Goal: Task Accomplishment & Management: Use online tool/utility

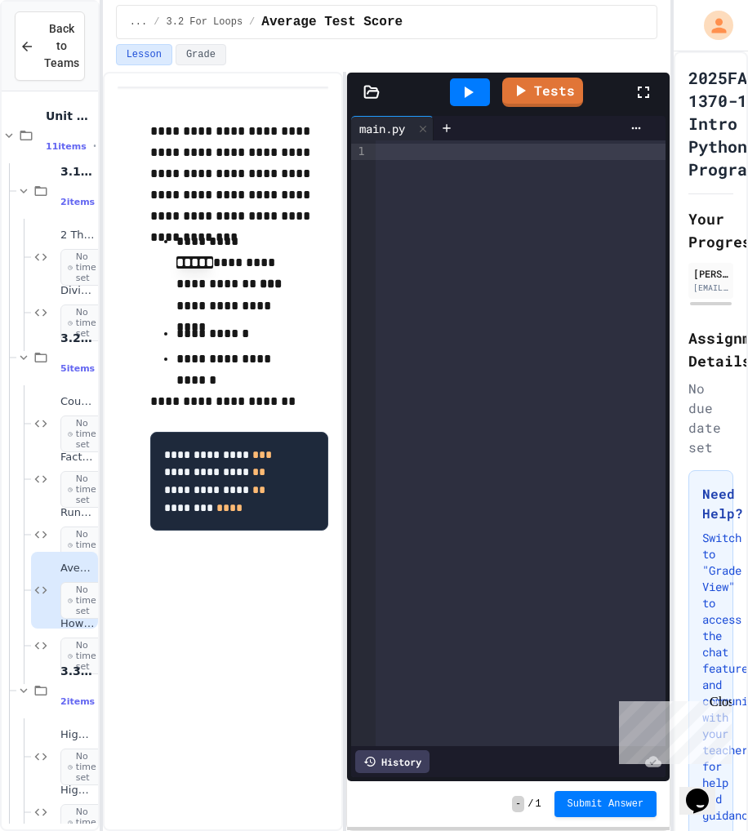
scroll to position [83, 0]
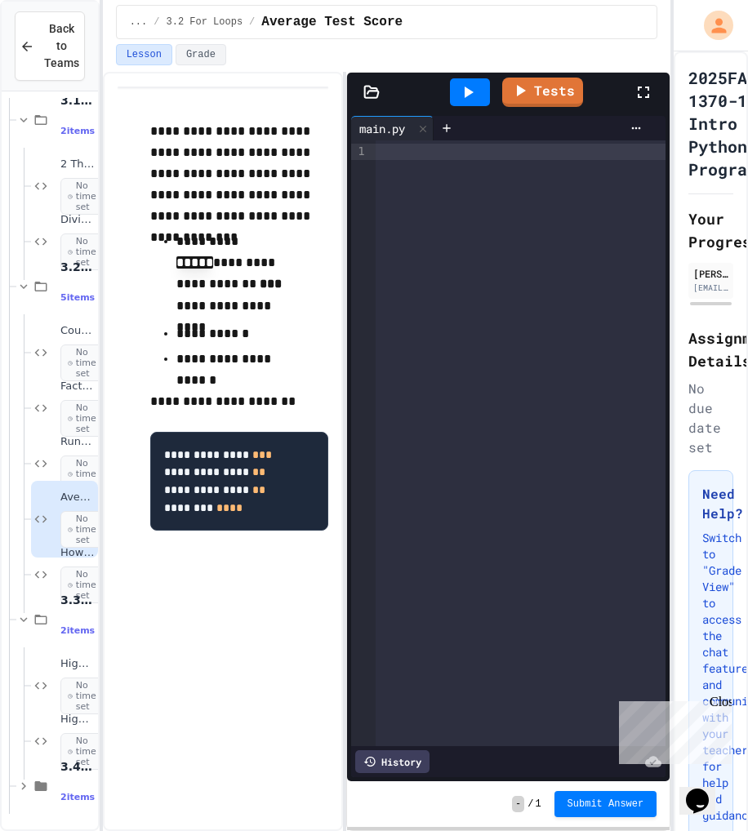
click at [558, 158] on div at bounding box center [521, 152] width 290 height 16
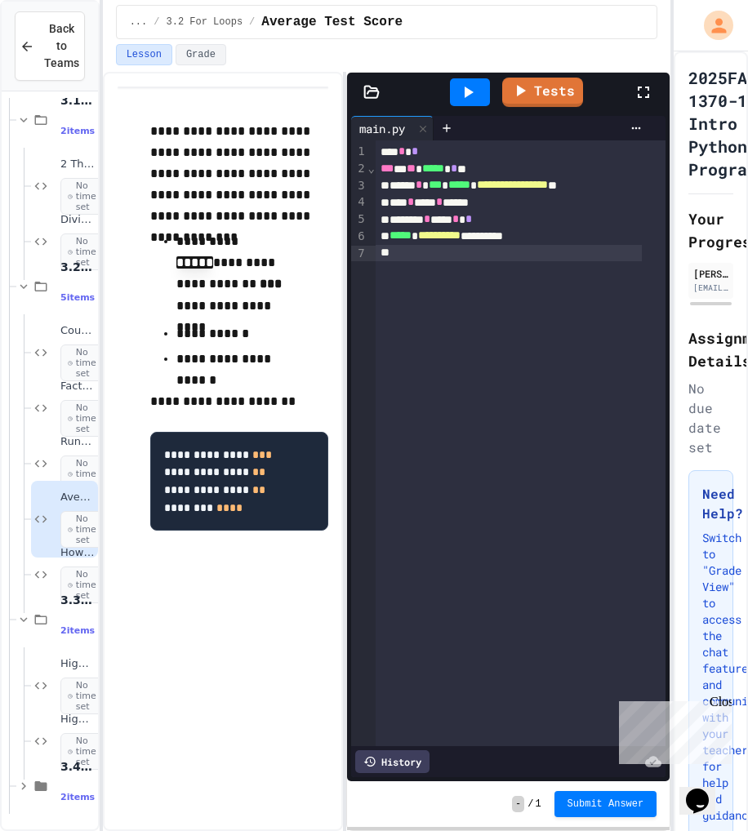
click at [471, 96] on icon at bounding box center [468, 92] width 20 height 20
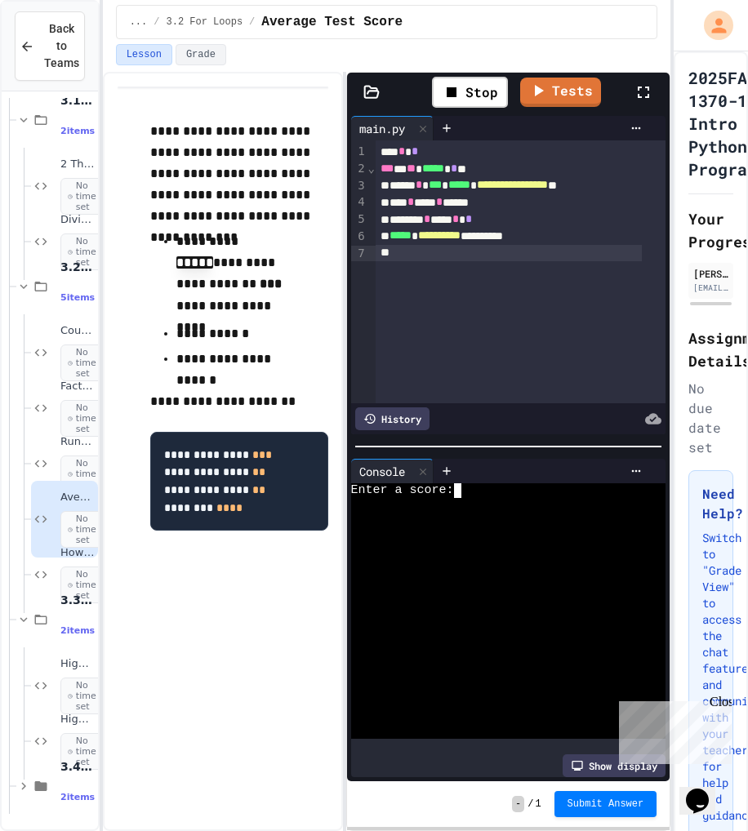
click at [469, 487] on div "Enter a score:" at bounding box center [494, 490] width 287 height 15
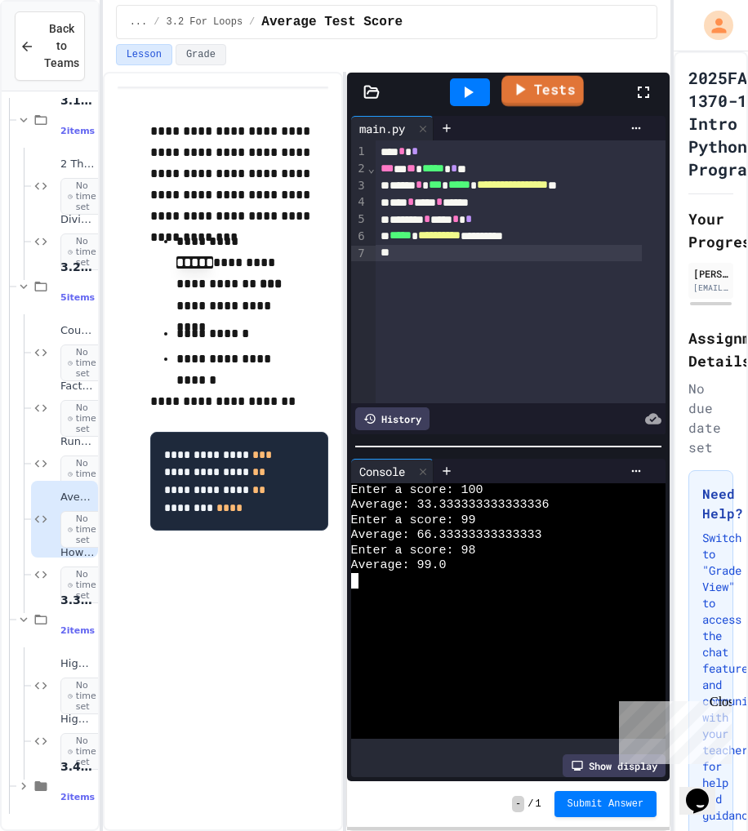
click at [543, 91] on link "Tests" at bounding box center [543, 91] width 82 height 31
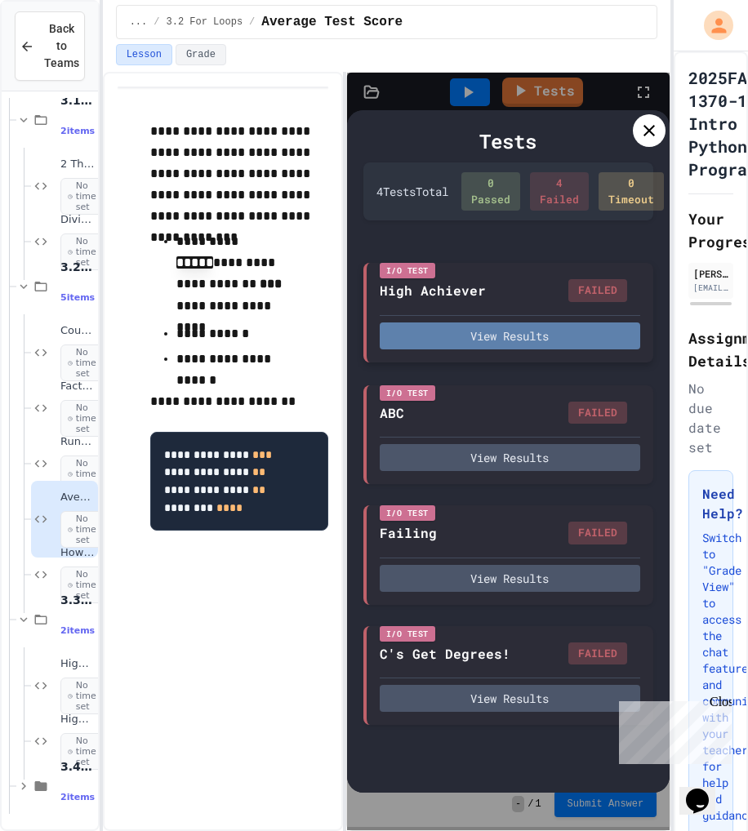
click at [454, 327] on button "View Results" at bounding box center [510, 335] width 261 height 27
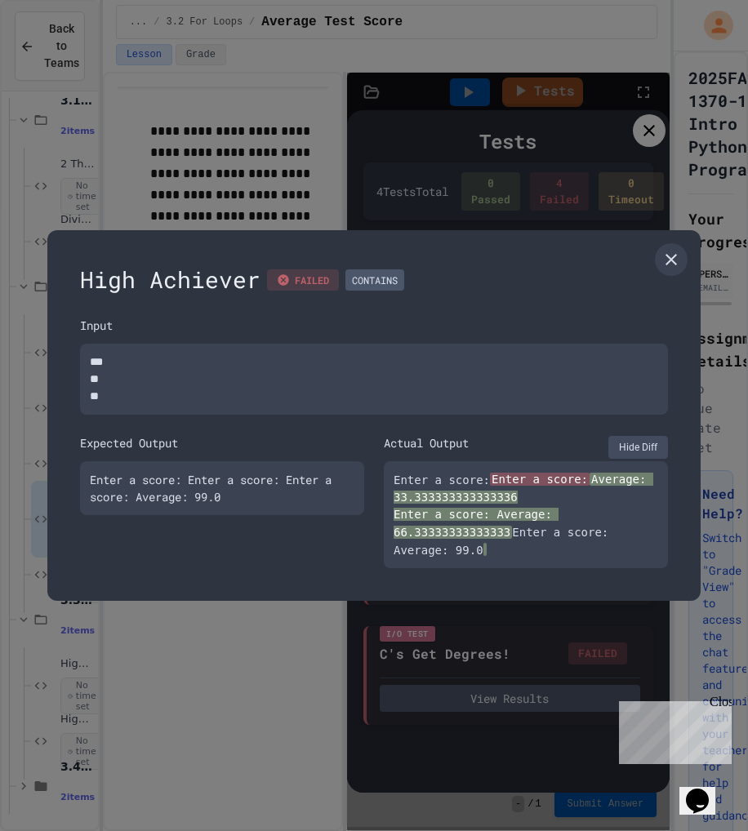
click at [673, 262] on icon at bounding box center [671, 260] width 20 height 20
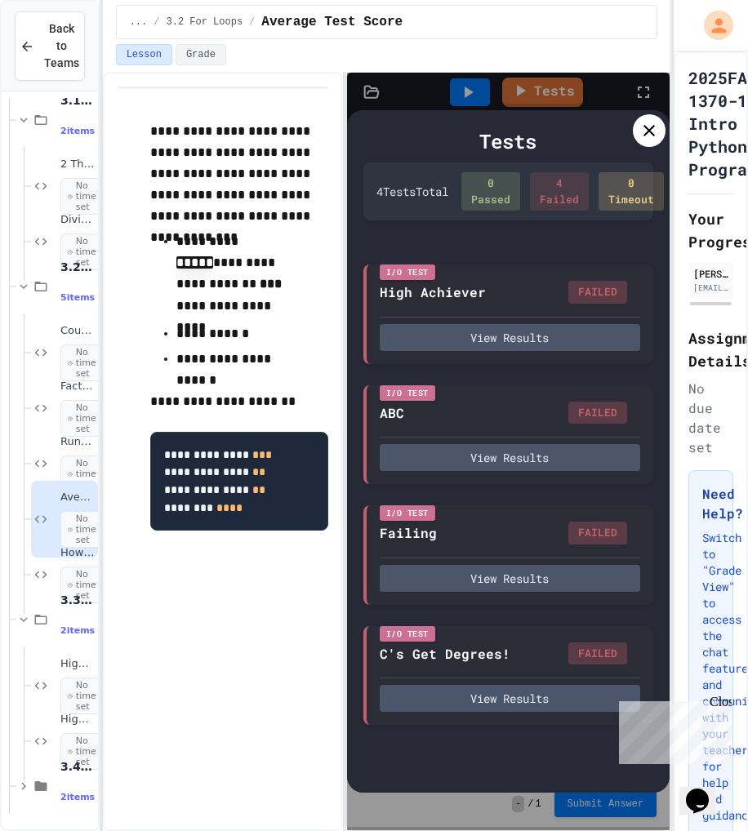
click at [650, 133] on icon at bounding box center [649, 131] width 20 height 20
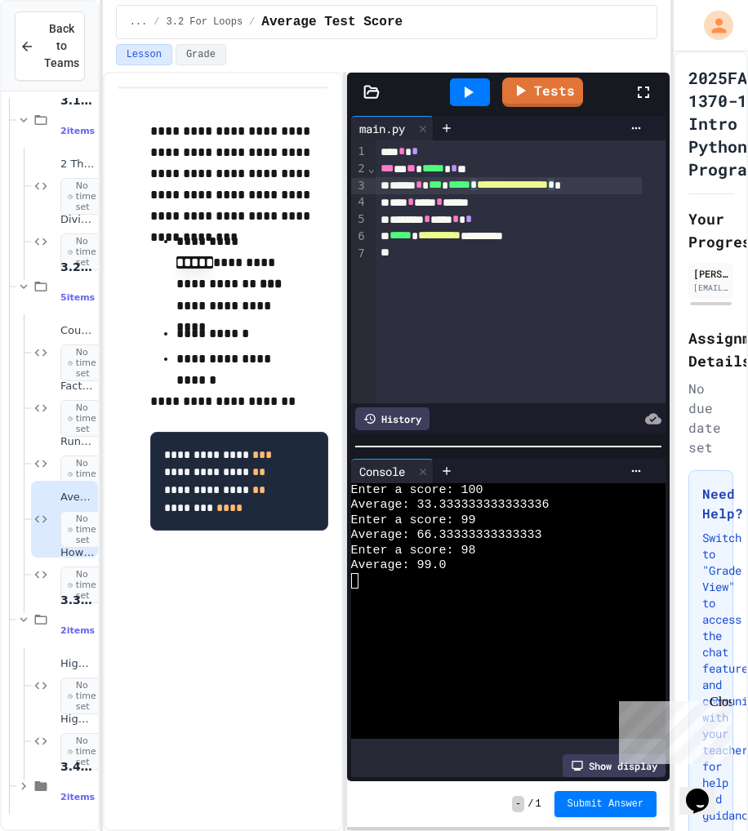
click at [548, 184] on span "**********" at bounding box center [512, 184] width 71 height 11
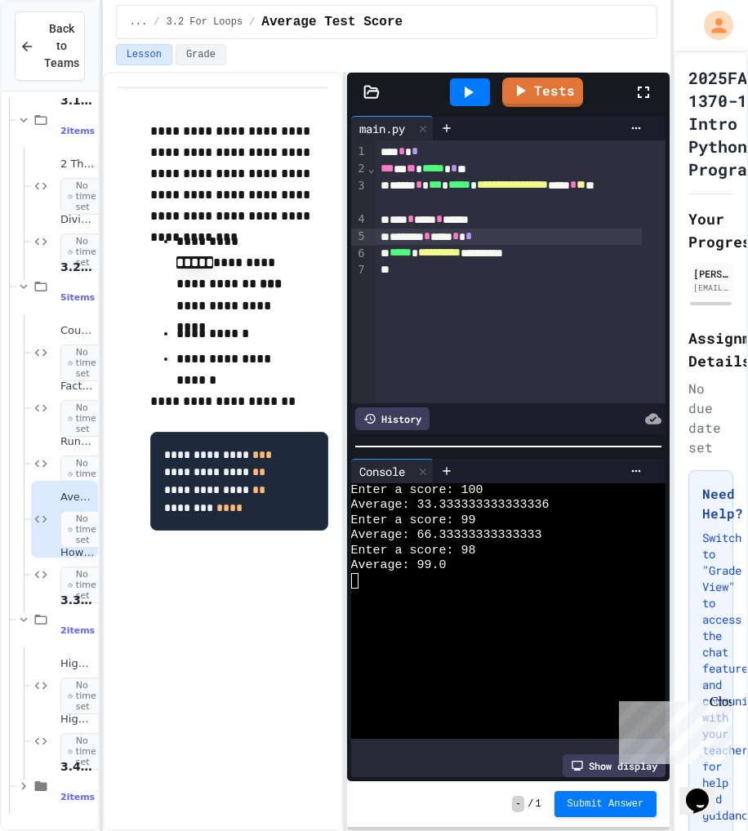
click at [555, 238] on div "******* * *** * *" at bounding box center [509, 237] width 266 height 17
click at [567, 258] on div "**********" at bounding box center [509, 253] width 266 height 17
click at [478, 100] on icon at bounding box center [468, 92] width 20 height 20
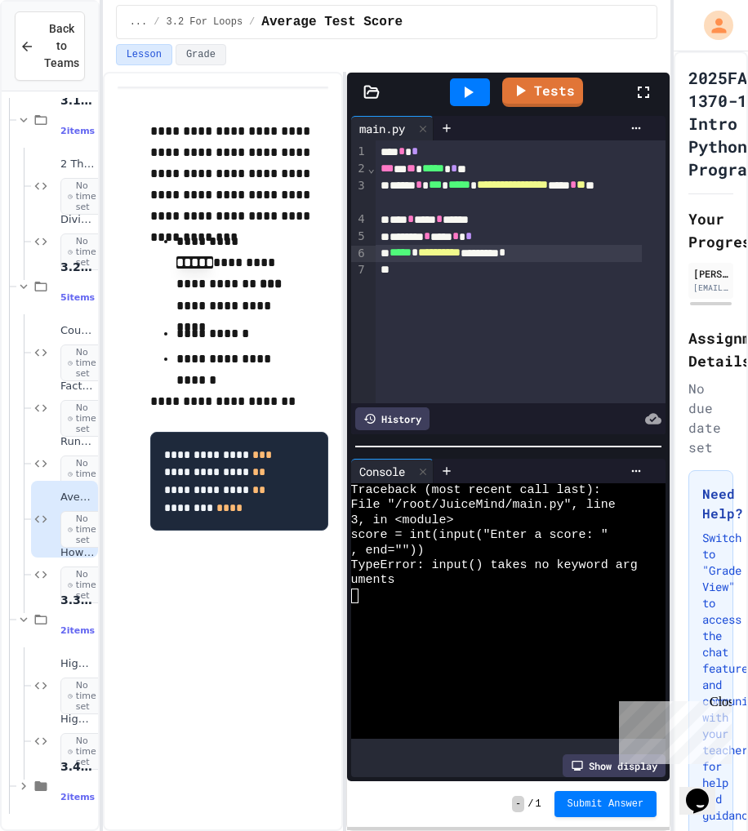
click at [576, 190] on span "**" at bounding box center [580, 184] width 9 height 11
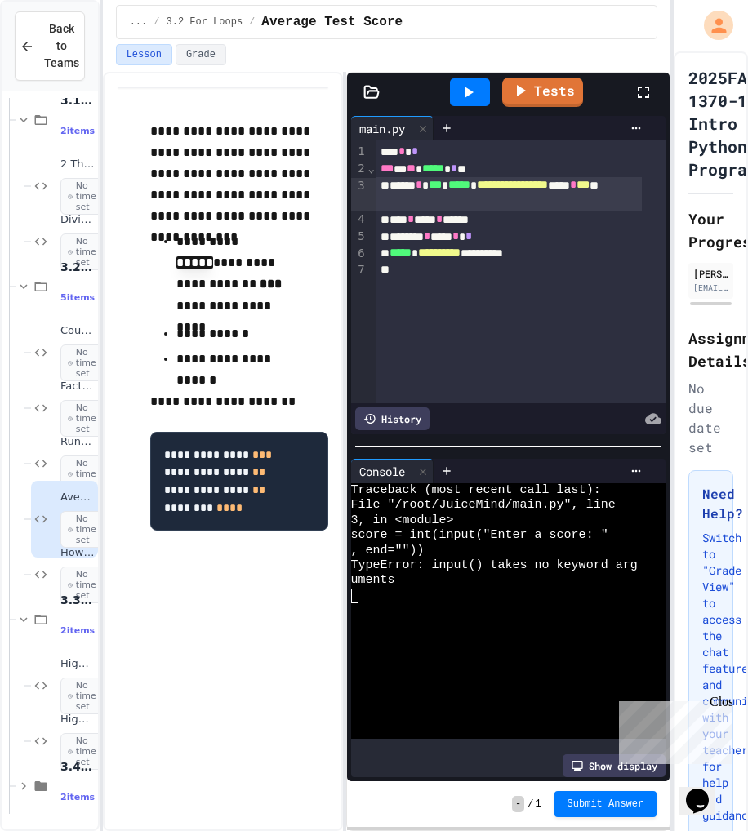
click at [569, 251] on div "**********" at bounding box center [509, 253] width 266 height 17
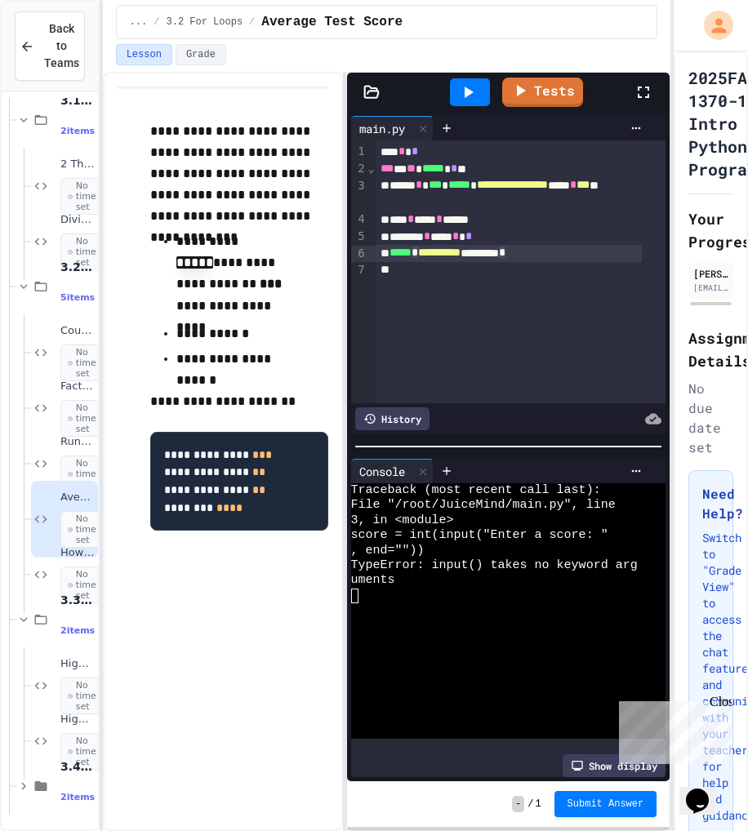
click at [469, 97] on icon at bounding box center [468, 92] width 20 height 20
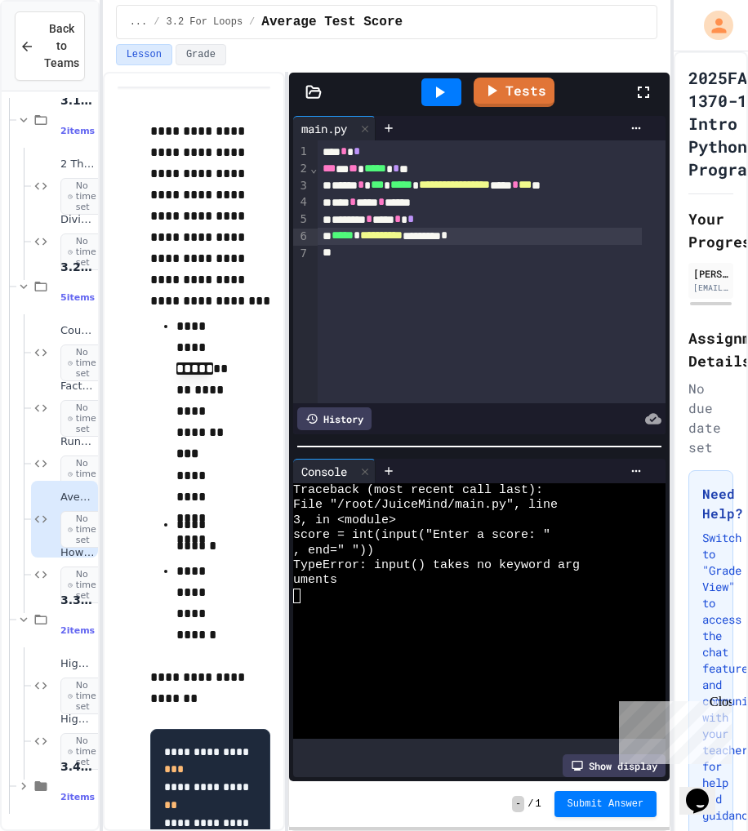
click at [283, 576] on div "**********" at bounding box center [387, 451] width 568 height 759
click at [518, 190] on span "*" at bounding box center [515, 184] width 7 height 11
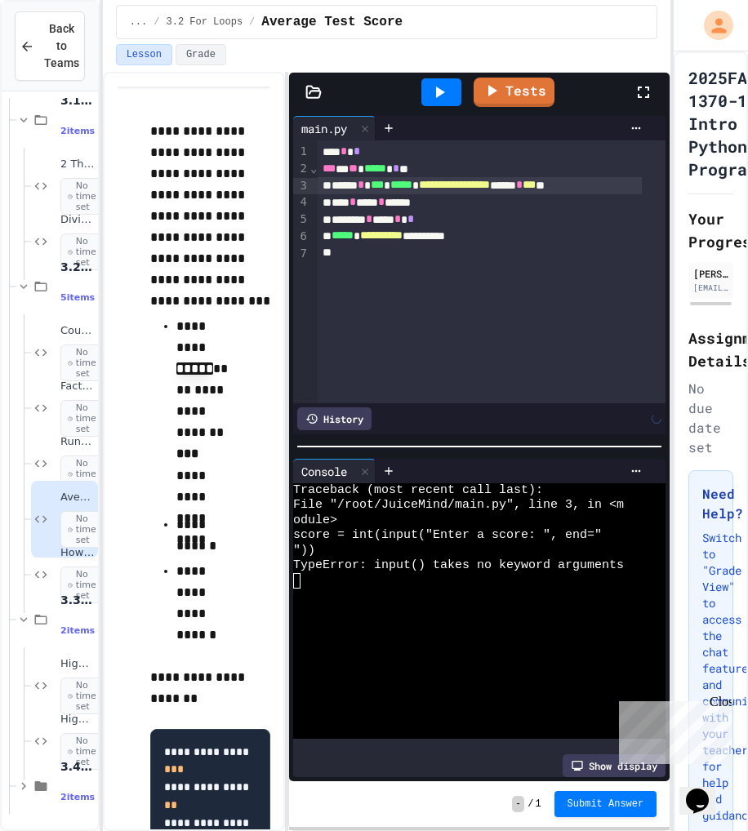
click at [536, 185] on span "***" at bounding box center [528, 184] width 13 height 11
click at [542, 234] on div "**********" at bounding box center [479, 236] width 323 height 17
click at [428, 91] on div at bounding box center [441, 92] width 40 height 28
click at [444, 174] on div "*** * ** ***** * * **" at bounding box center [479, 169] width 323 height 17
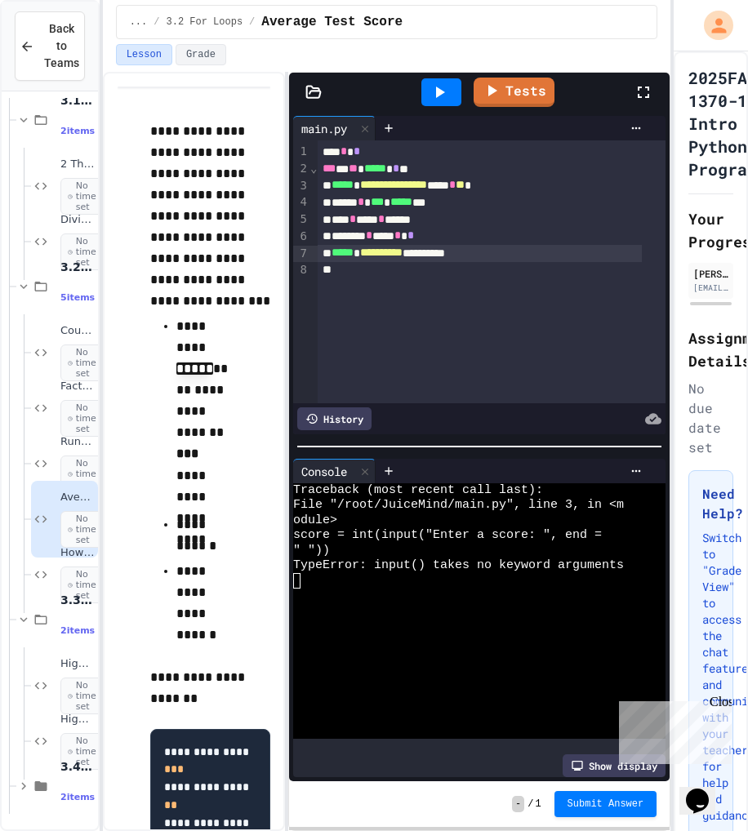
click at [523, 268] on div at bounding box center [479, 270] width 323 height 16
click at [429, 96] on div at bounding box center [441, 92] width 40 height 28
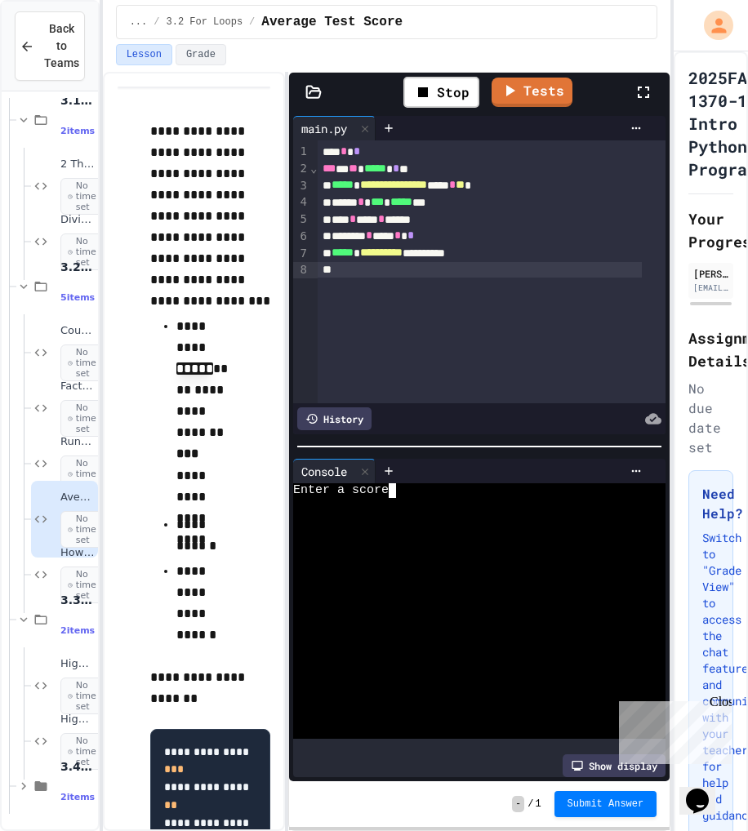
click at [401, 483] on textarea "Terminal input" at bounding box center [399, 490] width 7 height 15
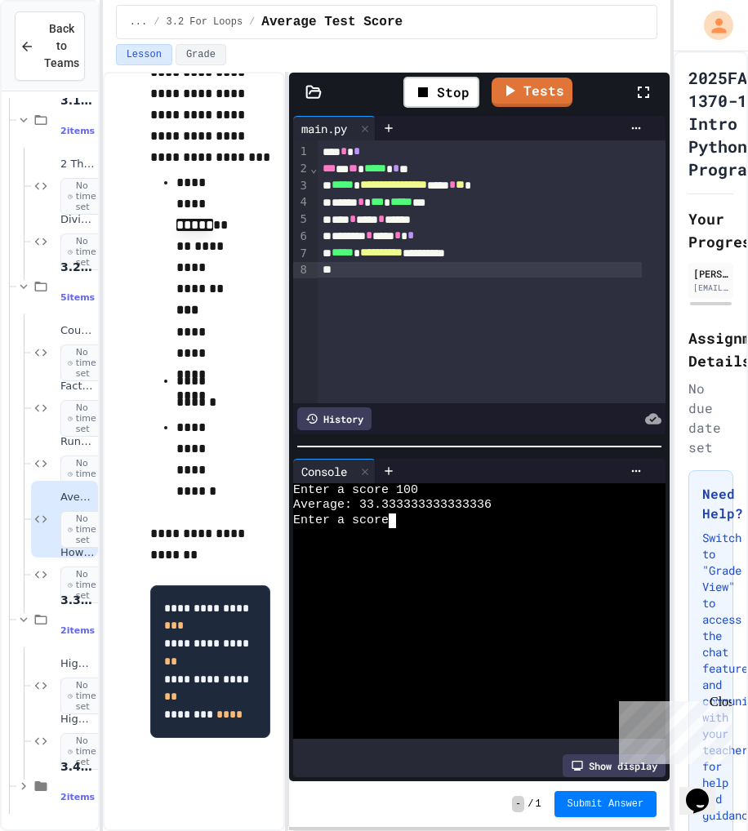
scroll to position [170, 0]
click at [427, 189] on span "**********" at bounding box center [393, 184] width 67 height 11
click at [473, 274] on div at bounding box center [479, 270] width 323 height 16
click at [431, 92] on icon at bounding box center [423, 92] width 20 height 20
click at [431, 92] on icon at bounding box center [439, 92] width 20 height 20
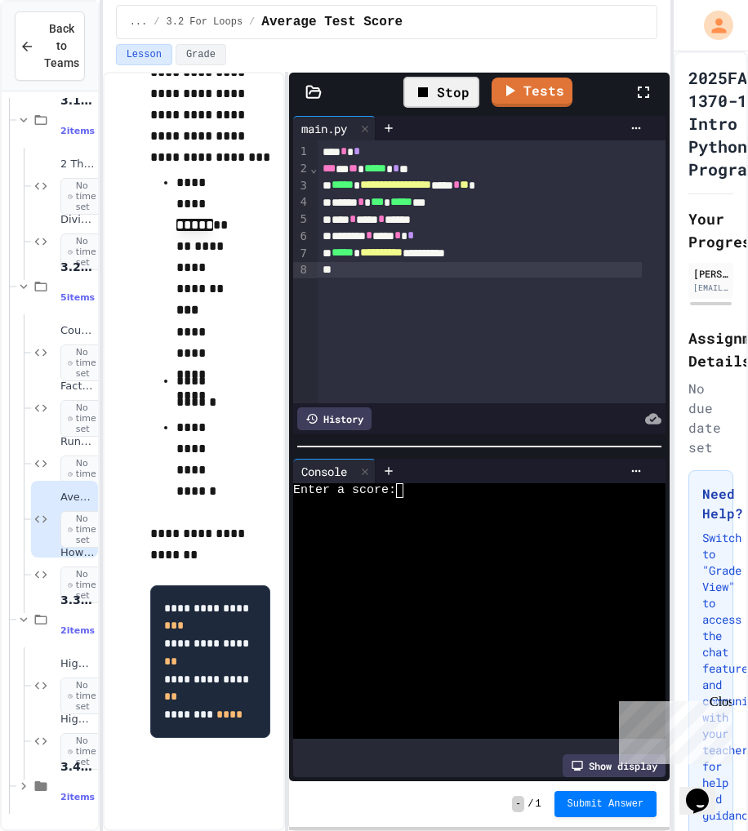
click at [408, 484] on textarea "Terminal input" at bounding box center [406, 490] width 7 height 15
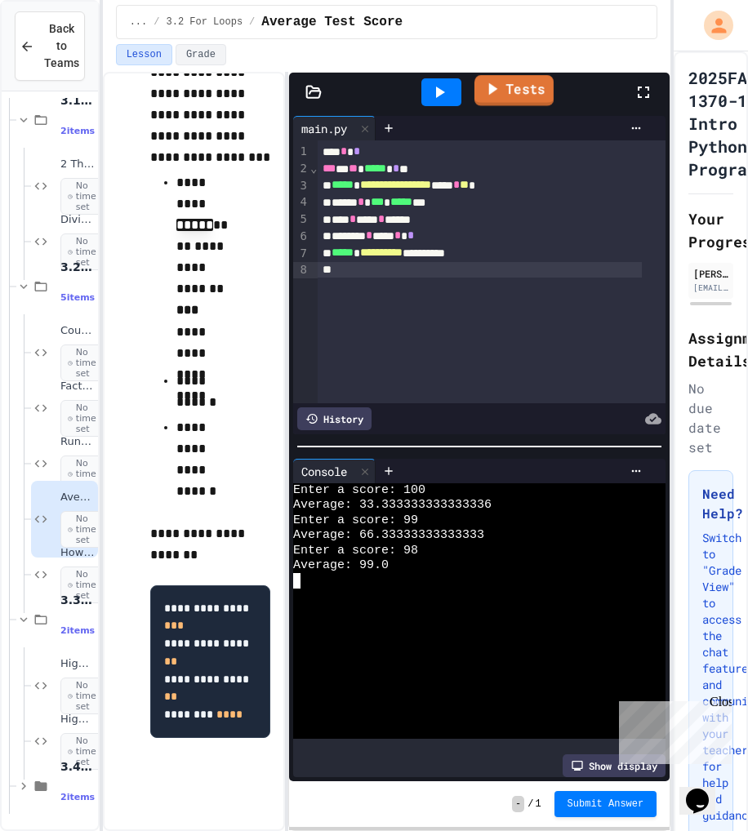
click at [518, 91] on link "Tests" at bounding box center [513, 90] width 79 height 31
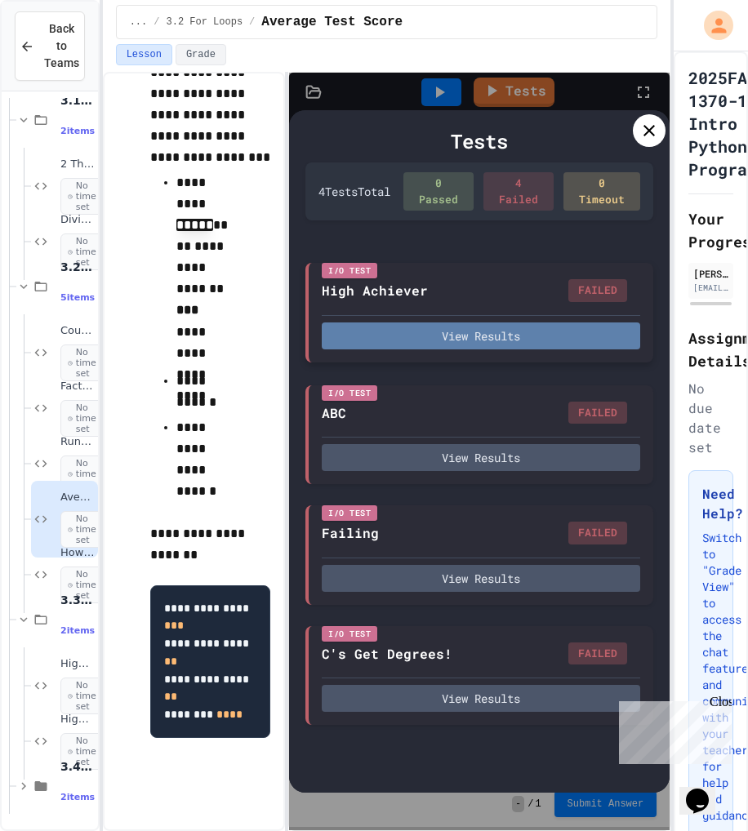
click at [402, 340] on button "View Results" at bounding box center [481, 335] width 318 height 27
type textarea "*"
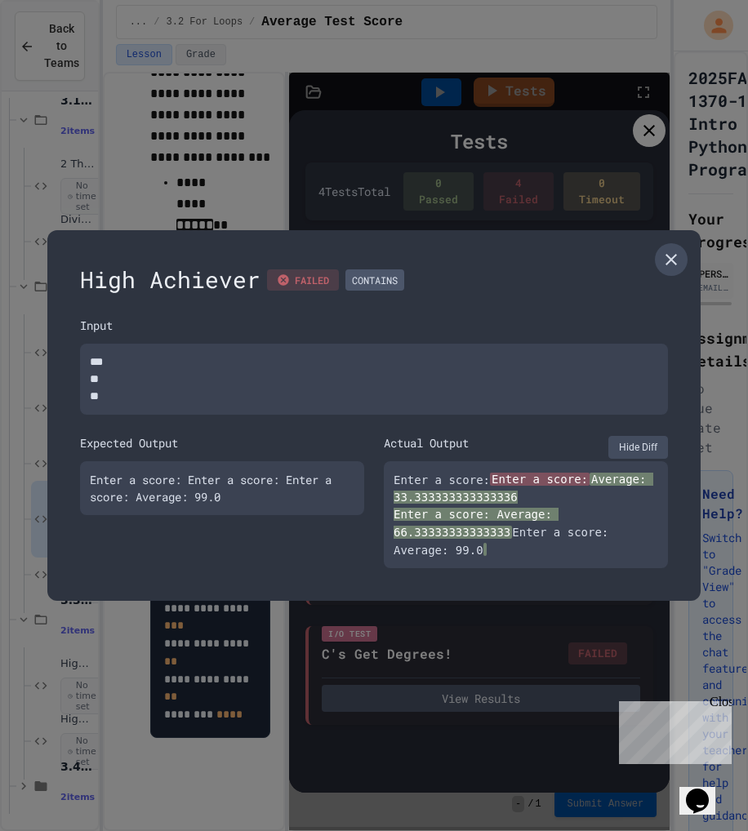
click at [676, 262] on icon at bounding box center [670, 259] width 11 height 11
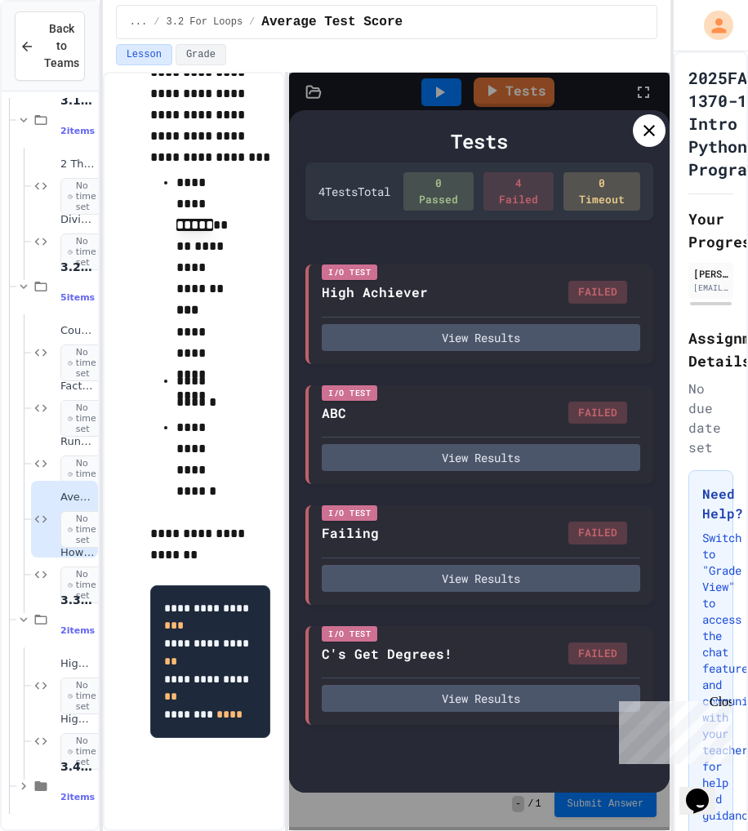
click at [651, 128] on icon at bounding box center [648, 130] width 11 height 11
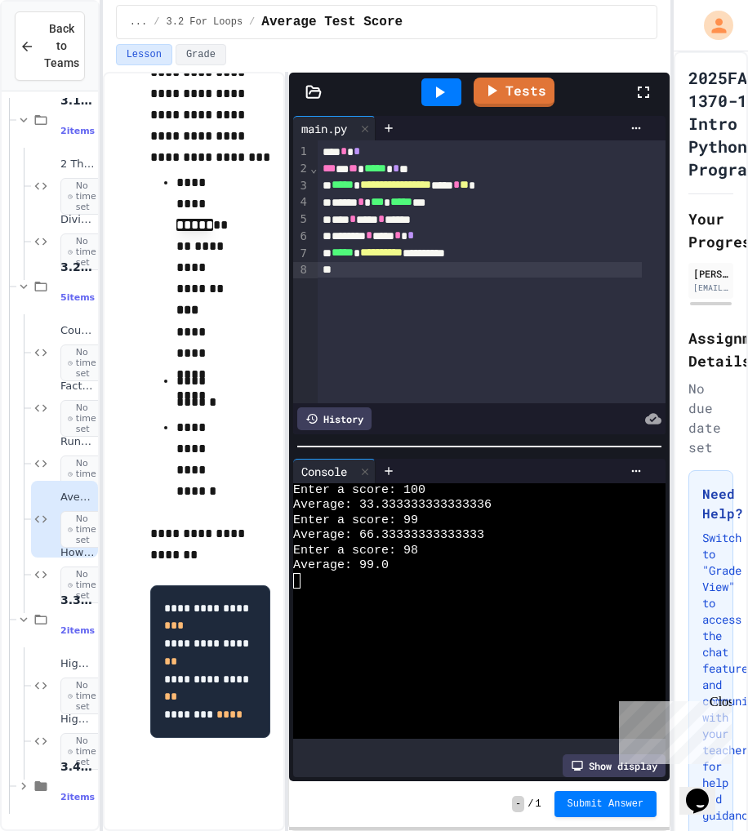
click at [331, 189] on div "**********" at bounding box center [479, 185] width 323 height 17
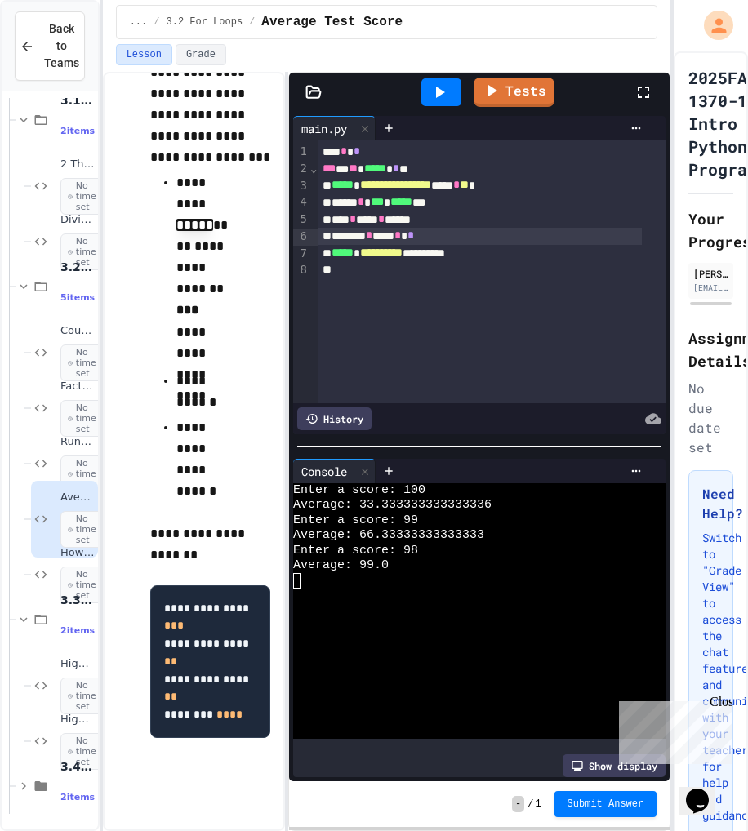
click at [338, 239] on div "******* * *** * *" at bounding box center [479, 236] width 323 height 17
click at [334, 257] on span "*****" at bounding box center [342, 252] width 22 height 11
click at [516, 262] on div at bounding box center [479, 270] width 323 height 16
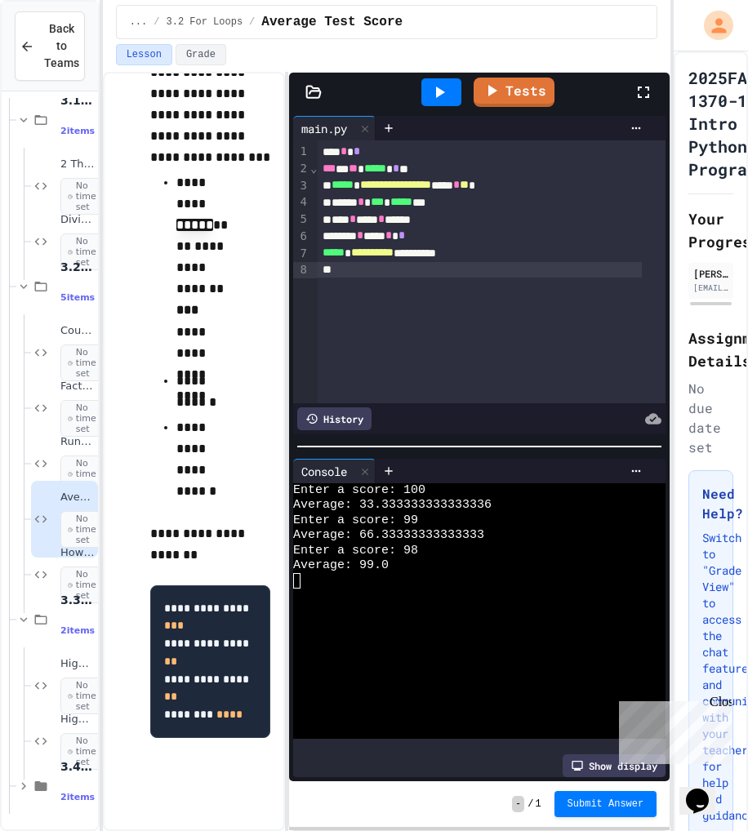
click at [435, 97] on icon at bounding box center [439, 92] width 20 height 20
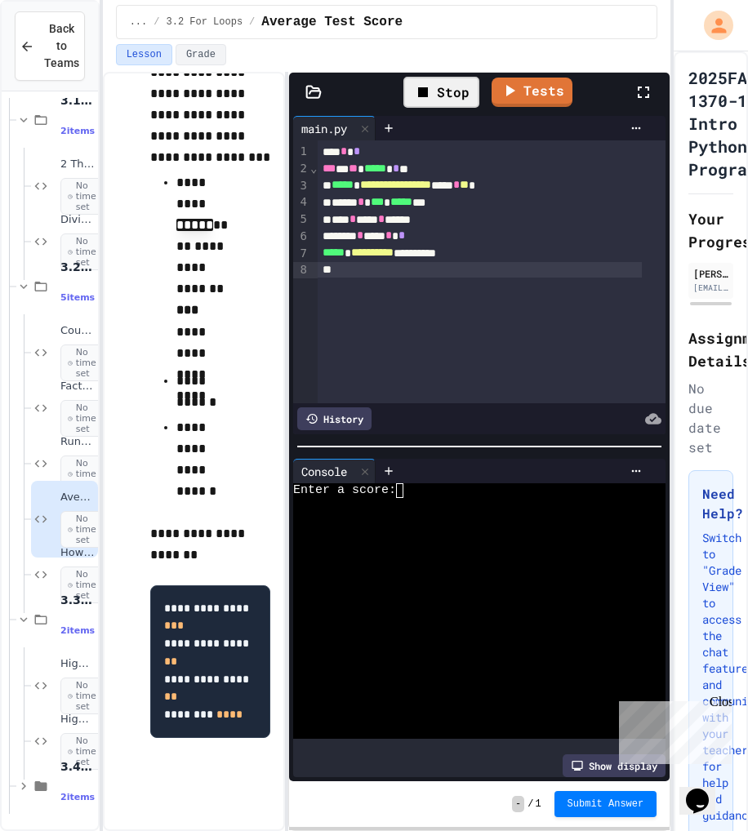
click at [406, 483] on textarea "Terminal input" at bounding box center [406, 490] width 7 height 15
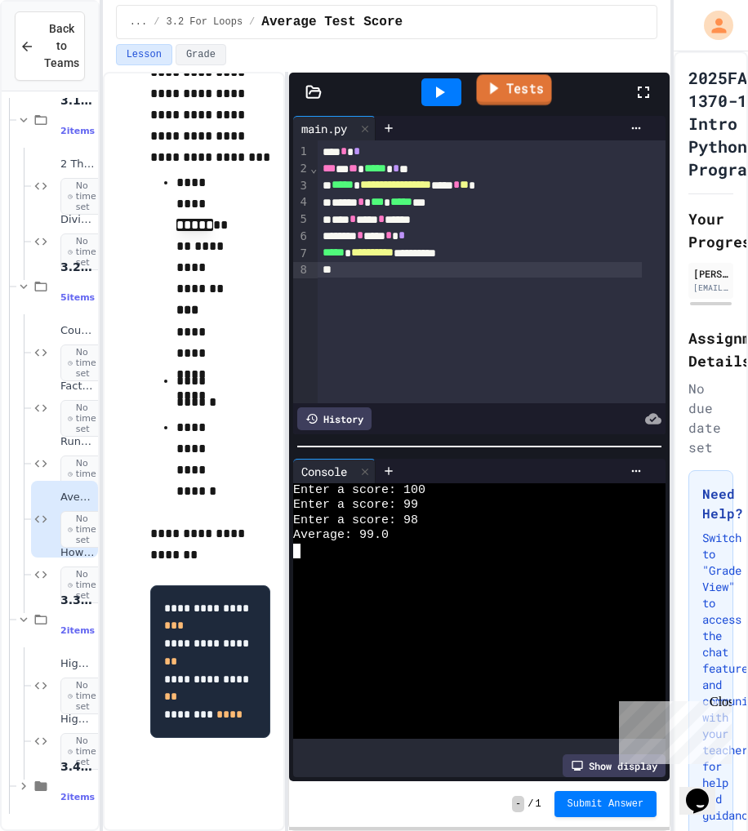
click at [540, 94] on link "Tests" at bounding box center [514, 89] width 75 height 31
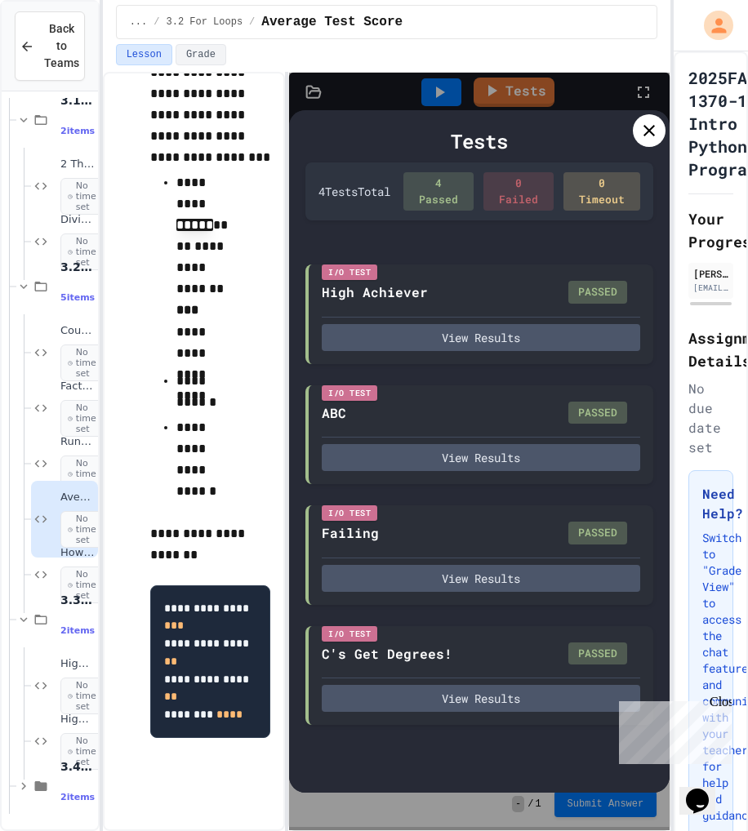
click at [649, 131] on icon at bounding box center [649, 131] width 20 height 20
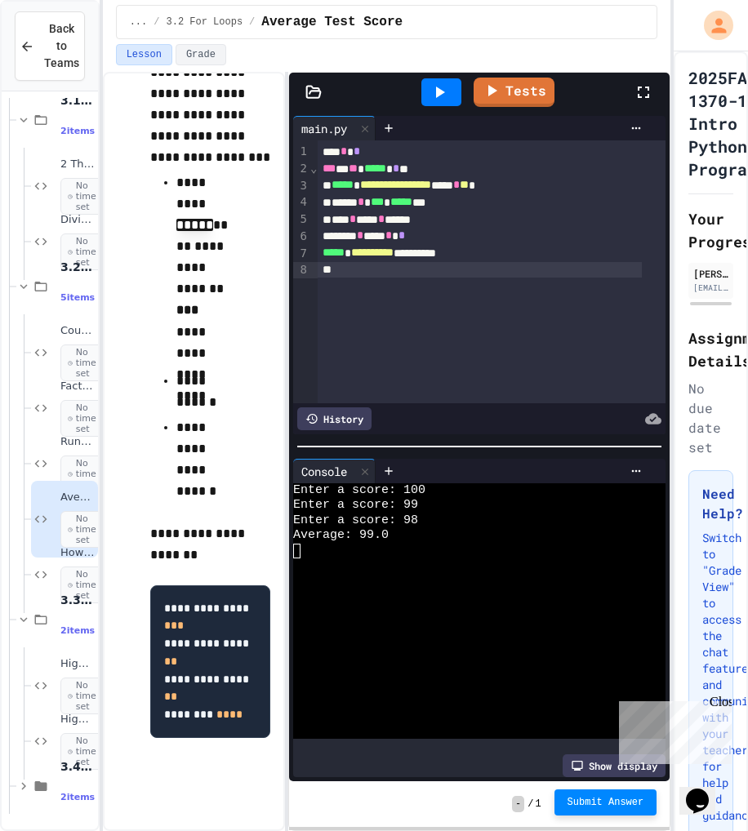
click at [593, 805] on span "Submit Answer" at bounding box center [605, 802] width 77 height 13
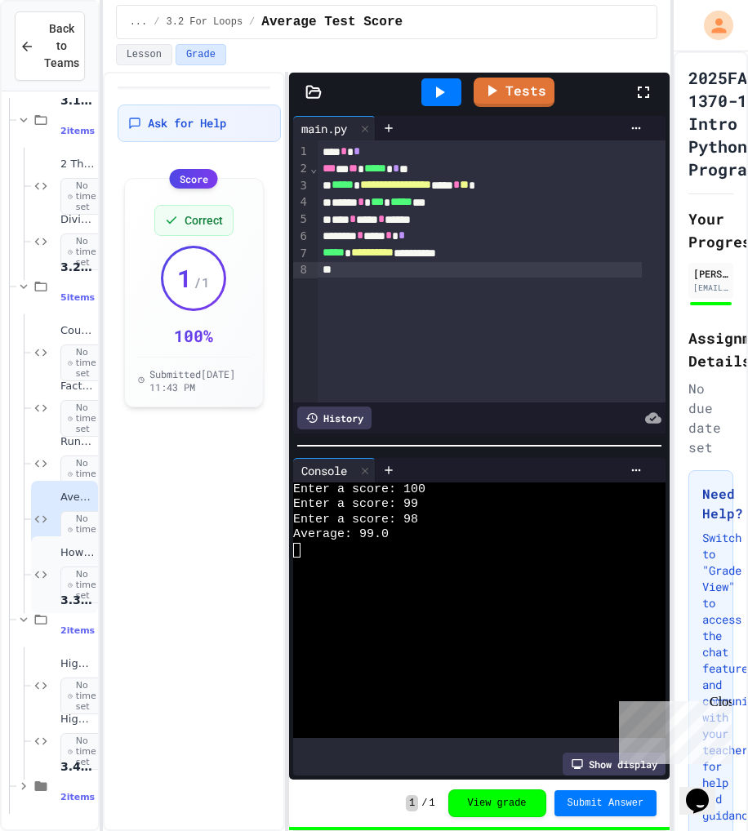
click at [73, 567] on span "No time set" at bounding box center [84, 586] width 48 height 38
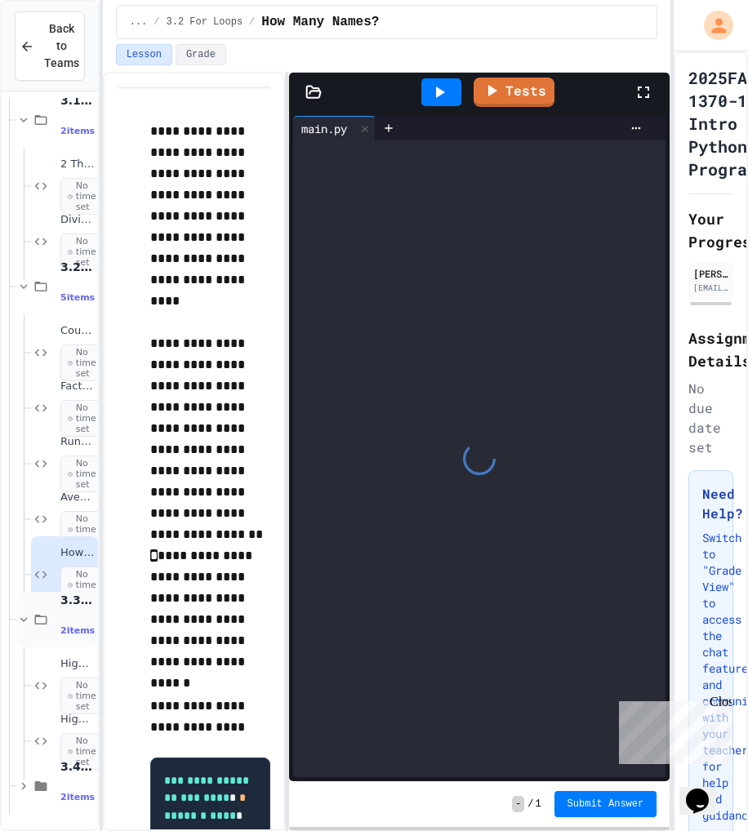
scroll to position [83, 0]
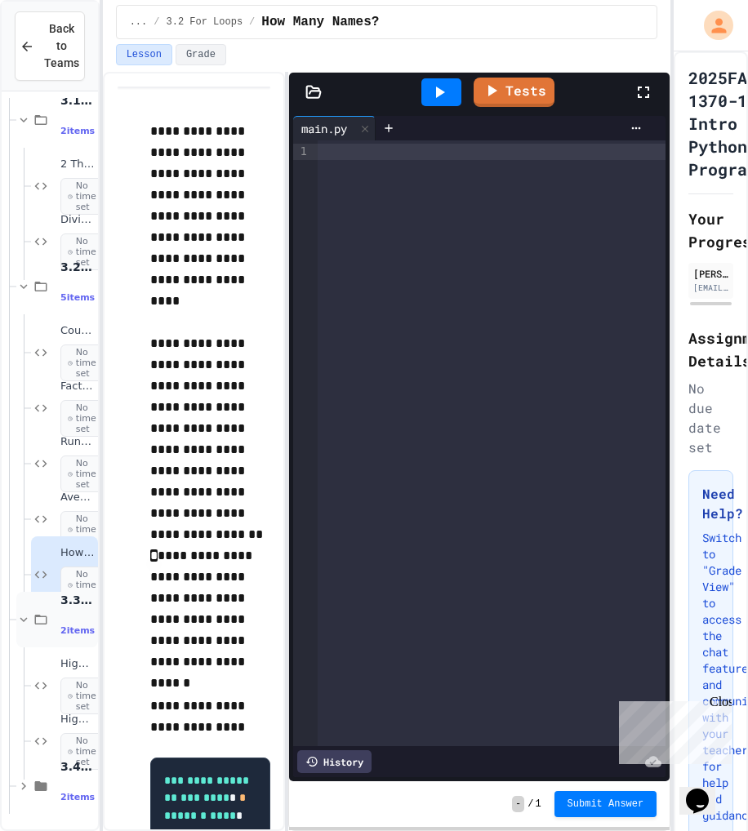
click at [24, 613] on icon at bounding box center [23, 619] width 15 height 15
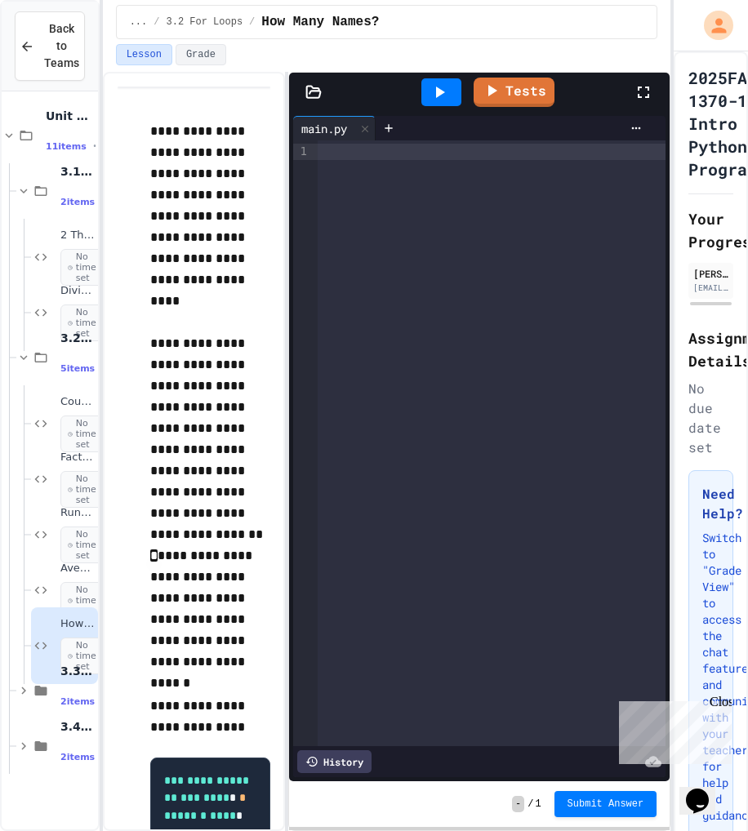
scroll to position [0, 0]
click at [24, 691] on icon at bounding box center [23, 690] width 15 height 15
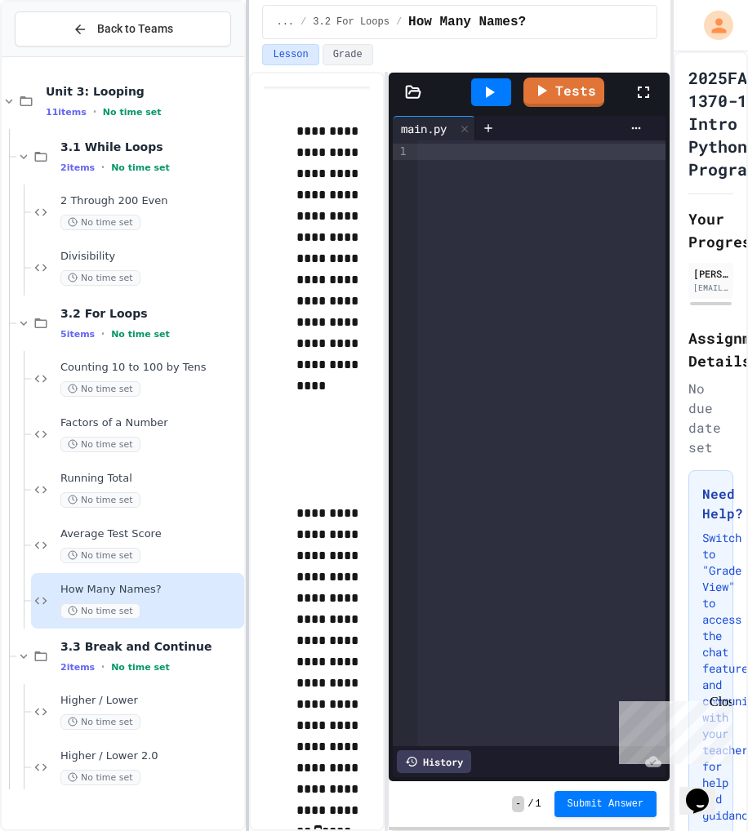
click at [247, 616] on div at bounding box center [247, 415] width 3 height 831
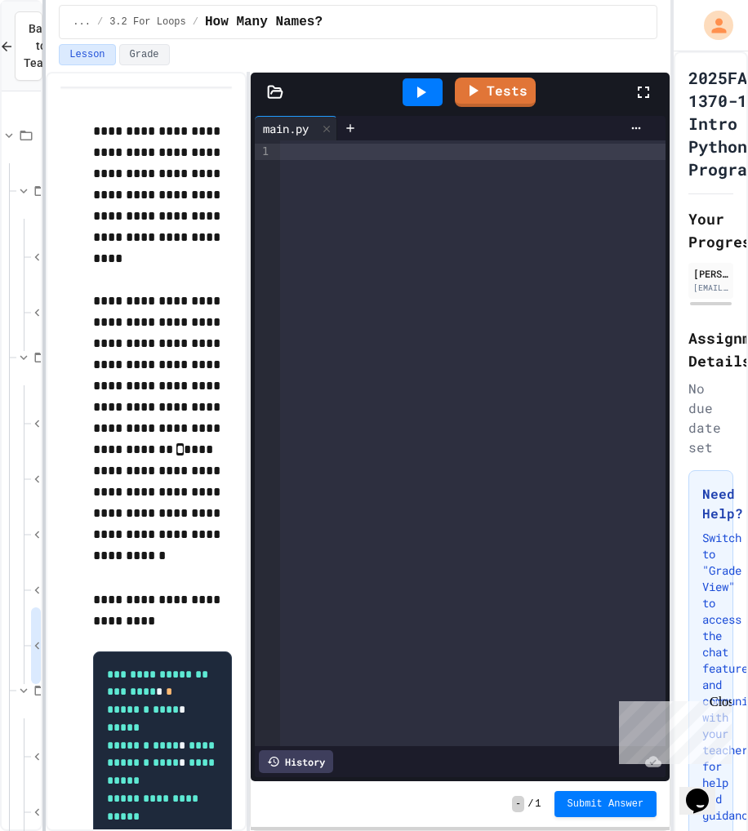
click at [39, 419] on div "**********" at bounding box center [374, 415] width 748 height 831
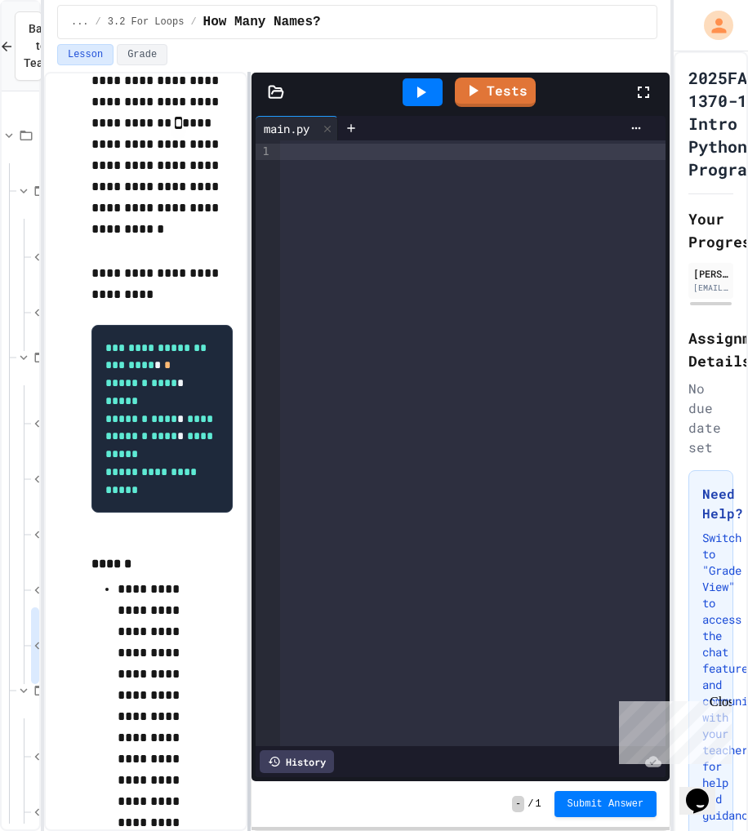
scroll to position [284, 0]
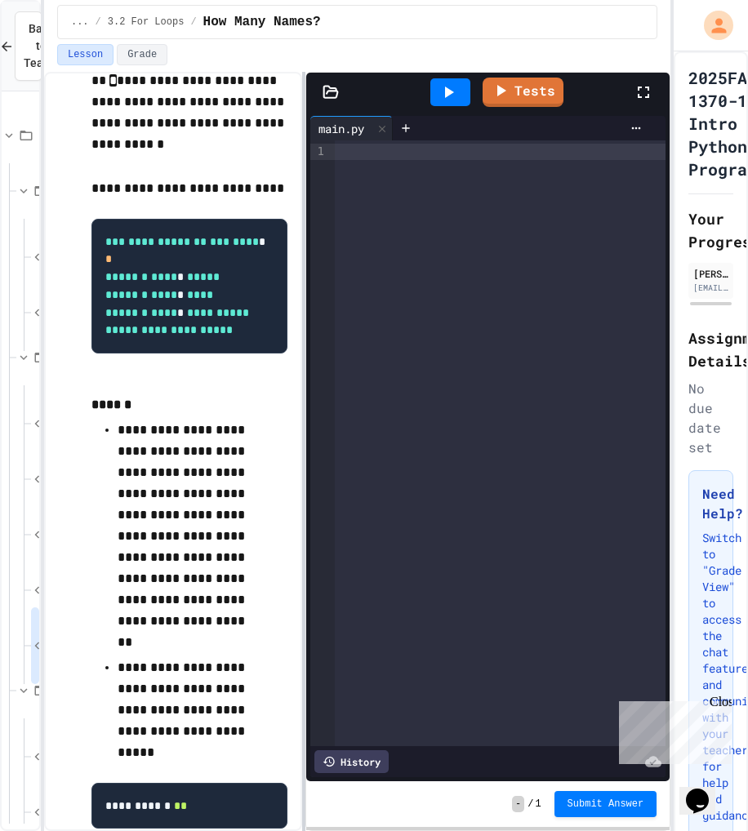
click at [303, 488] on div at bounding box center [303, 451] width 3 height 759
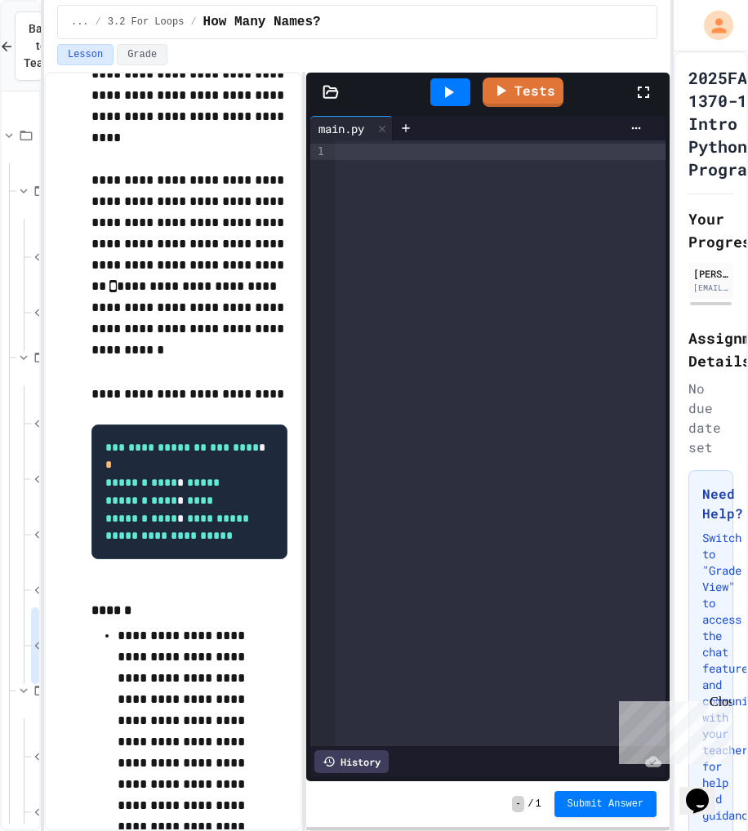
scroll to position [405, 0]
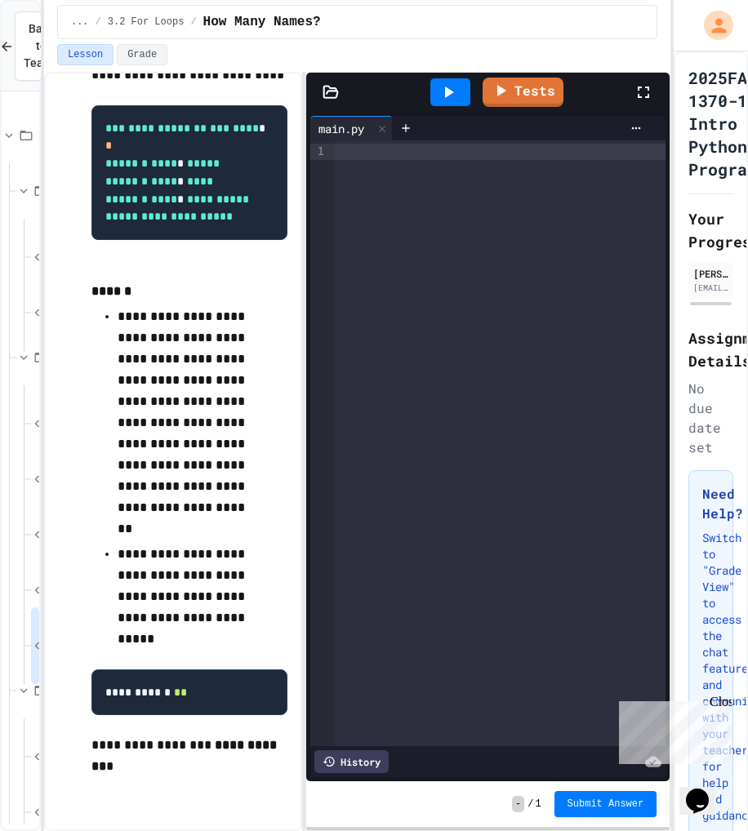
click at [428, 135] on div at bounding box center [521, 128] width 256 height 24
click at [425, 144] on div at bounding box center [500, 152] width 331 height 16
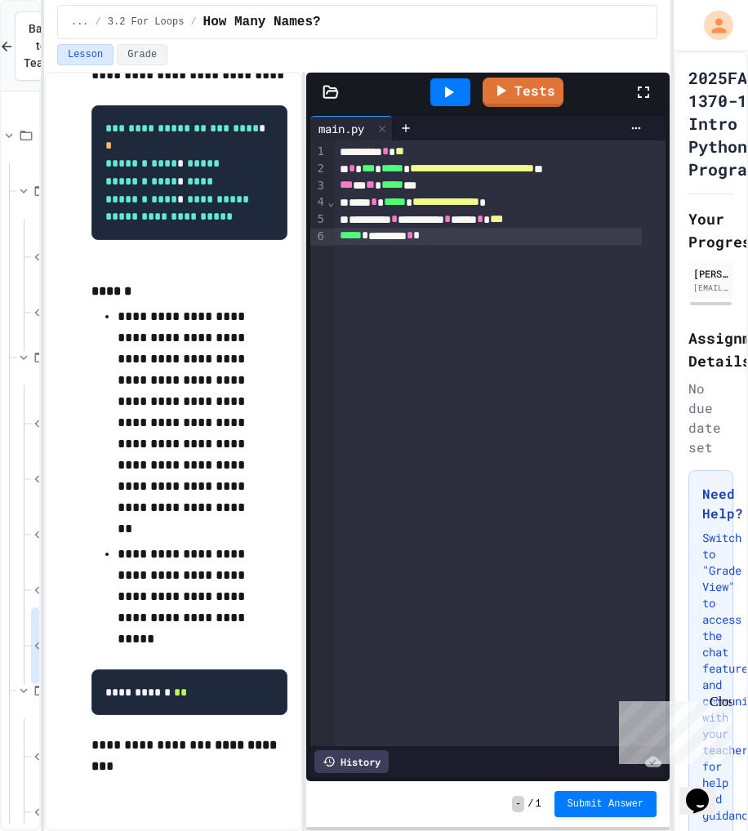
click at [404, 157] on span "**" at bounding box center [399, 150] width 9 height 11
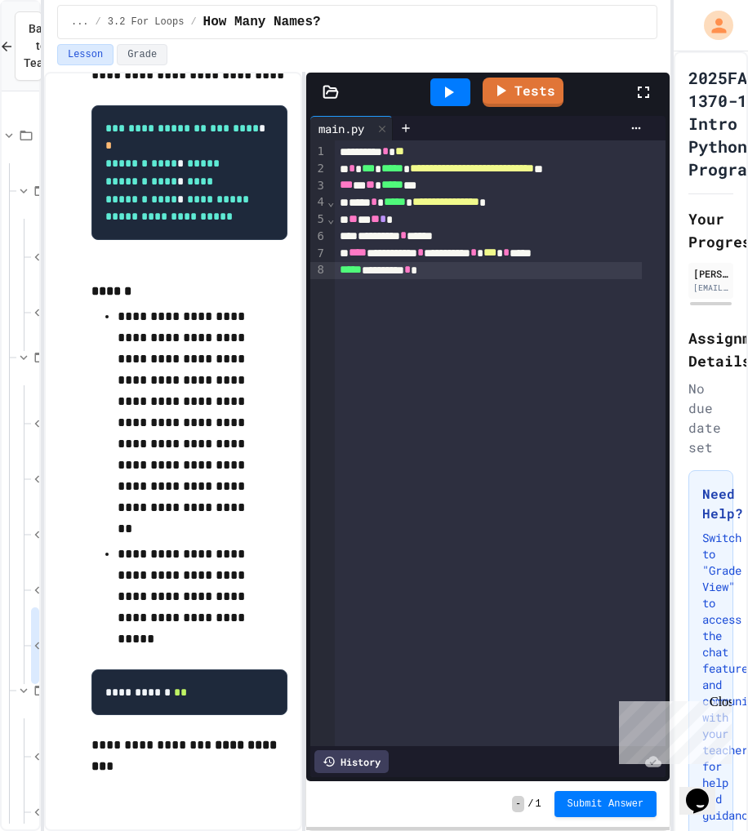
click at [486, 273] on div "**********" at bounding box center [488, 270] width 306 height 17
click at [474, 268] on div "***** * ********* *" at bounding box center [488, 270] width 306 height 17
click at [447, 97] on icon at bounding box center [448, 92] width 20 height 20
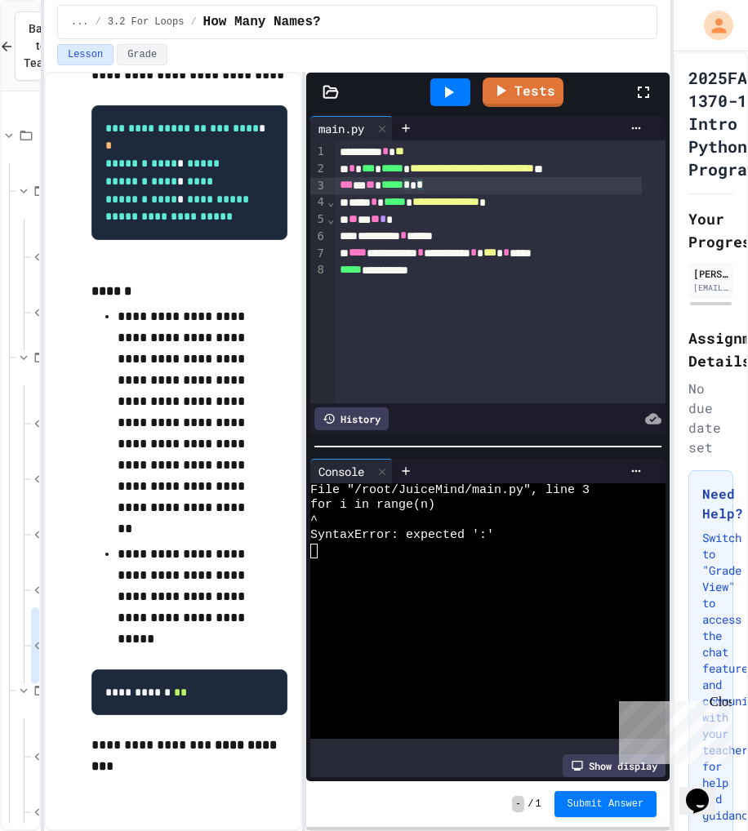
click at [447, 187] on div "*** * ** ***** * * *" at bounding box center [488, 185] width 306 height 17
click at [452, 269] on div "***** * ********* *" at bounding box center [488, 270] width 306 height 17
click at [442, 100] on icon at bounding box center [448, 92] width 20 height 20
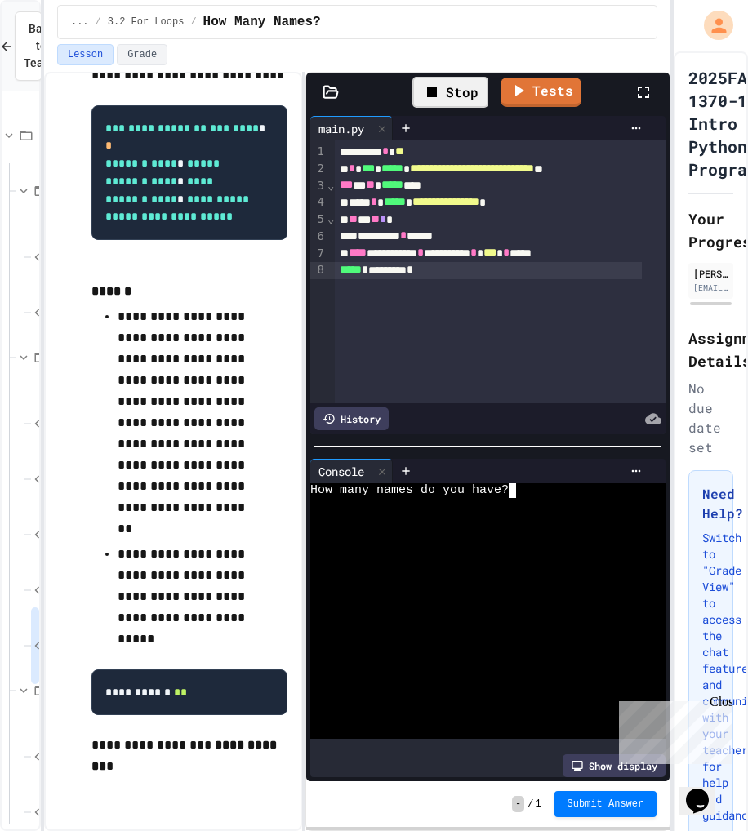
click at [519, 483] on textarea "Terminal input" at bounding box center [519, 490] width 7 height 15
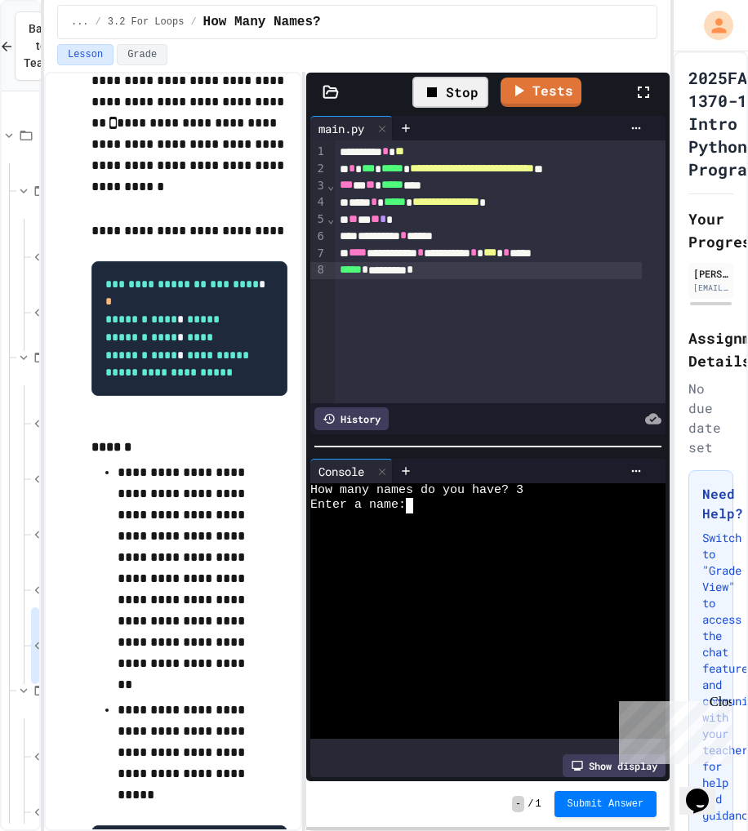
type textarea "*"
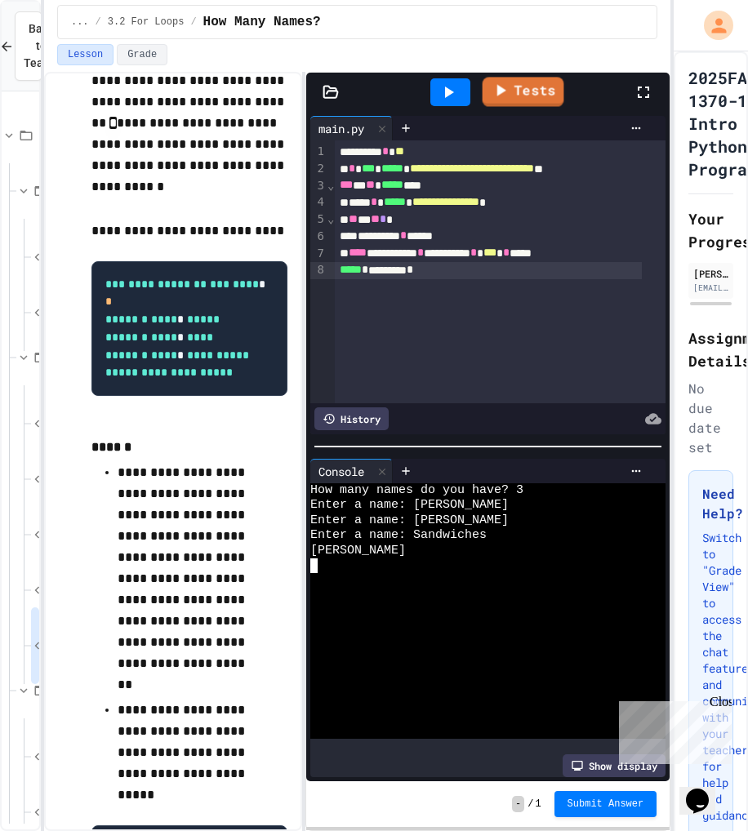
click at [522, 97] on link "Tests" at bounding box center [523, 91] width 82 height 29
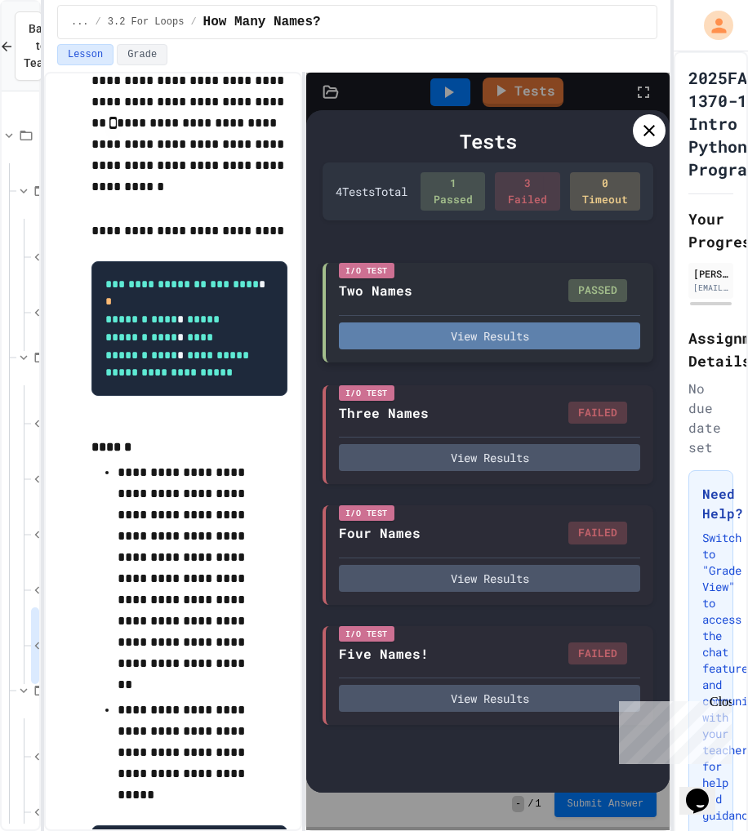
click at [509, 322] on button "View Results" at bounding box center [489, 335] width 301 height 27
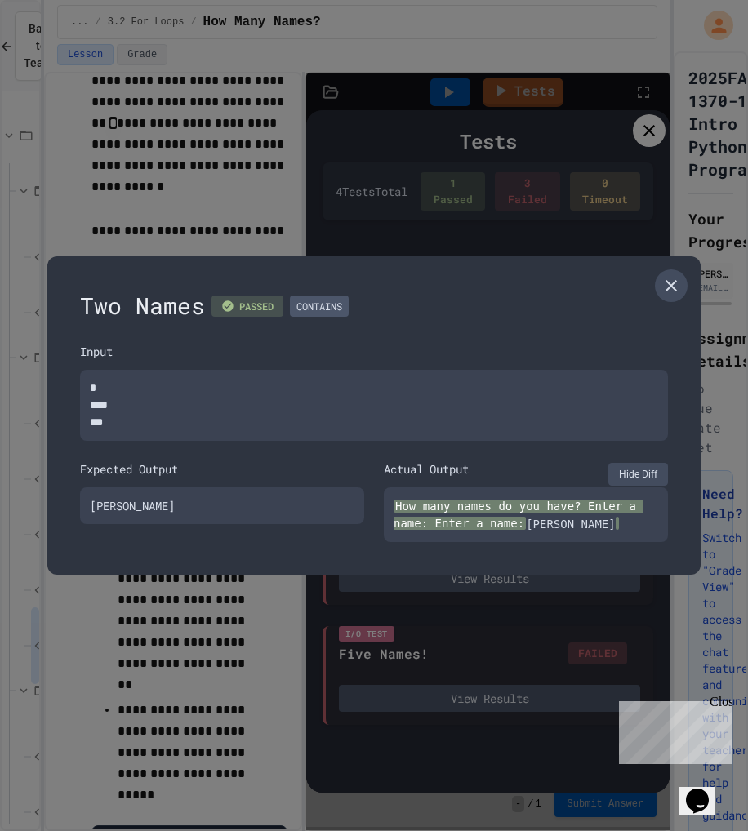
click at [666, 283] on icon at bounding box center [671, 286] width 20 height 20
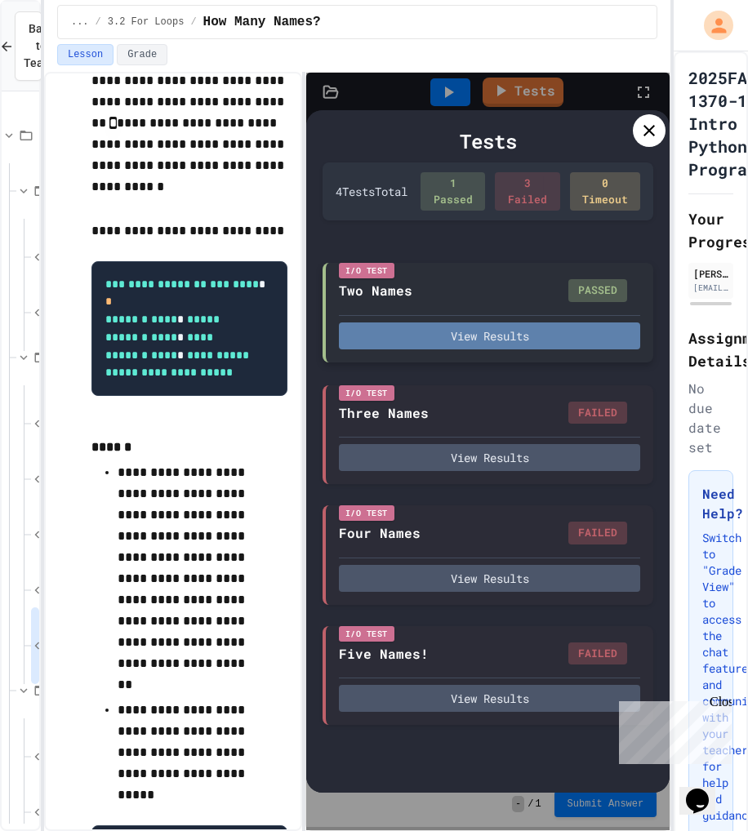
click at [496, 340] on button "View Results" at bounding box center [489, 335] width 301 height 27
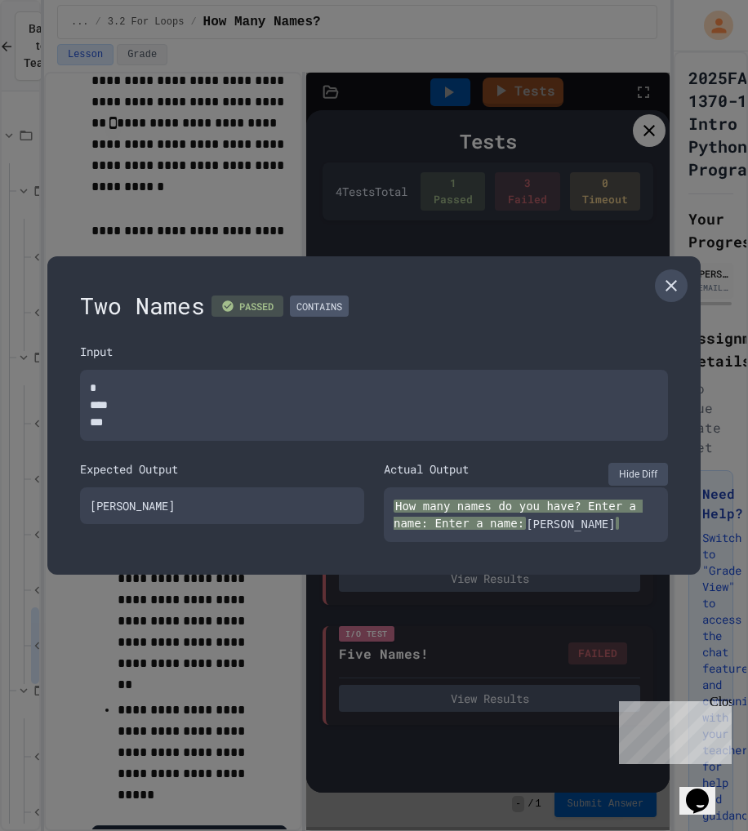
click at [676, 287] on icon at bounding box center [671, 286] width 20 height 20
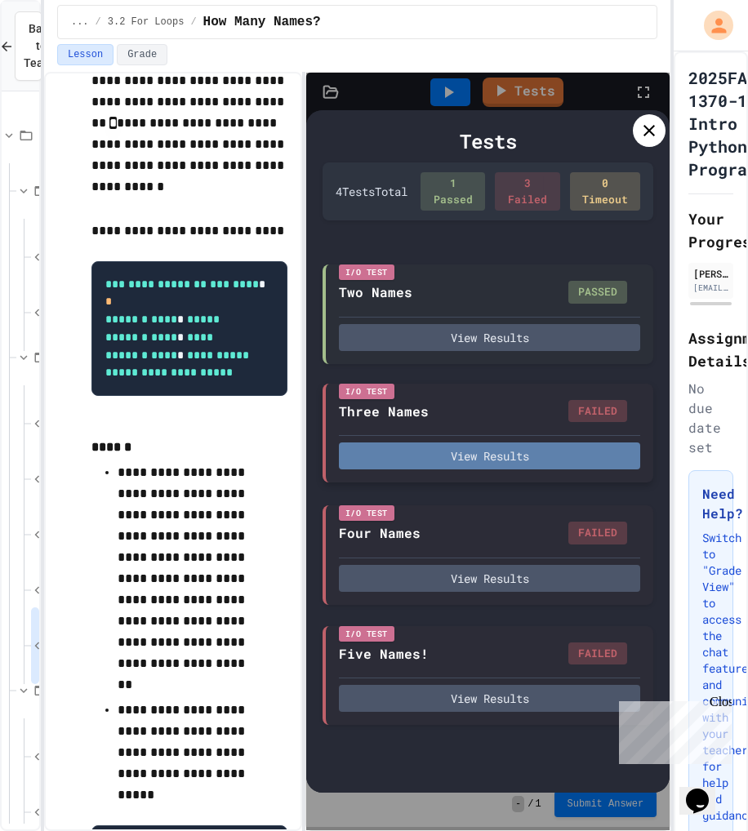
click at [553, 461] on button "View Results" at bounding box center [489, 455] width 301 height 27
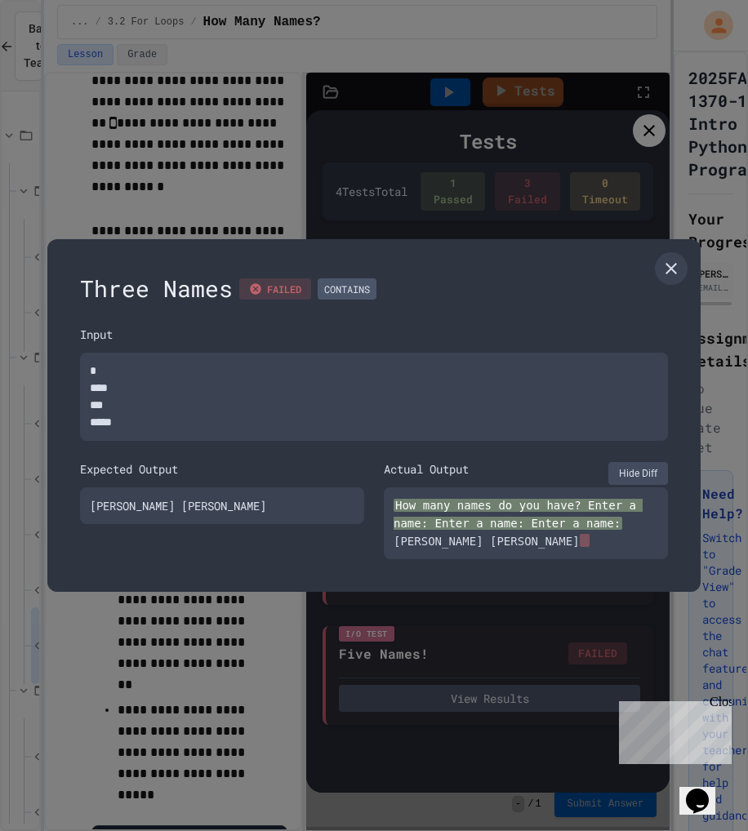
click at [670, 269] on icon at bounding box center [670, 268] width 11 height 11
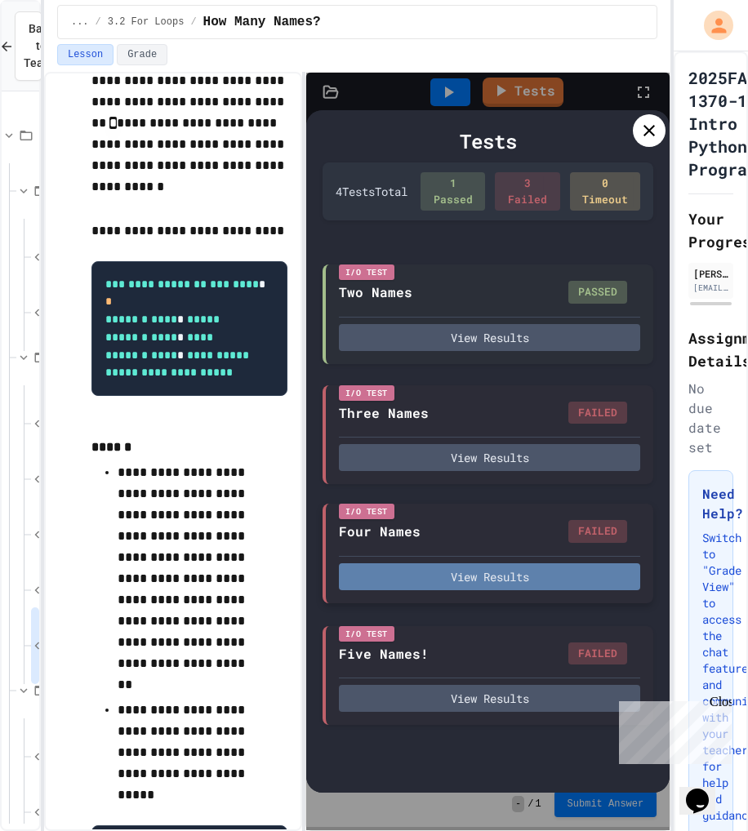
click at [546, 572] on button "View Results" at bounding box center [489, 576] width 301 height 27
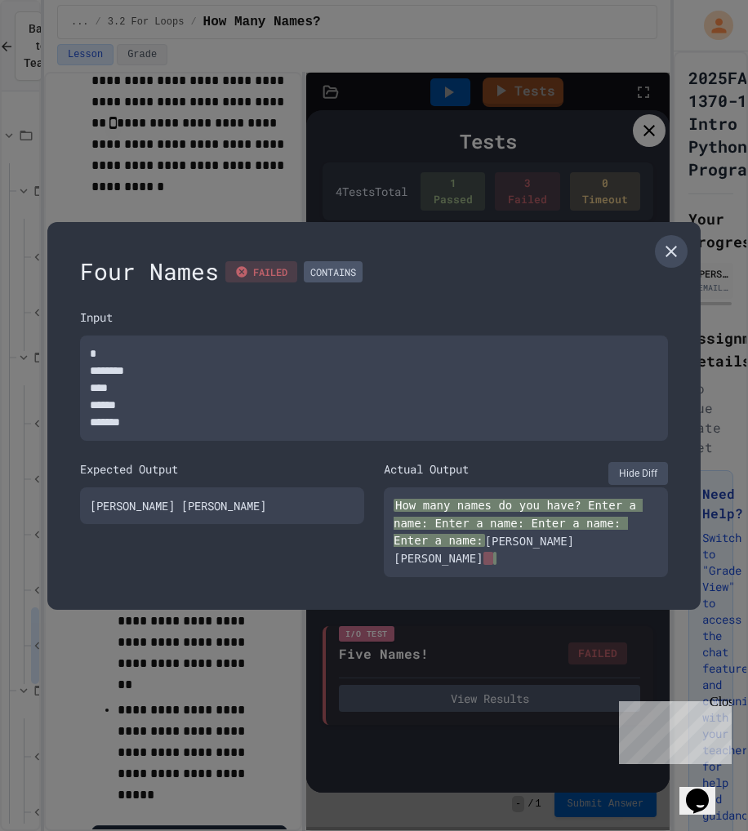
click at [674, 257] on icon at bounding box center [670, 251] width 11 height 11
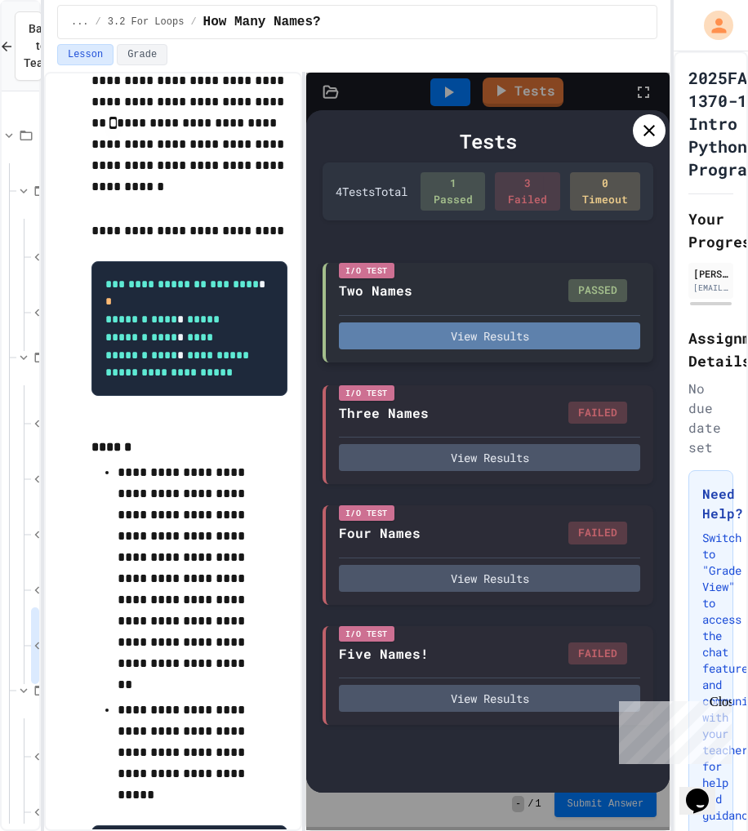
click at [498, 334] on button "View Results" at bounding box center [489, 335] width 301 height 27
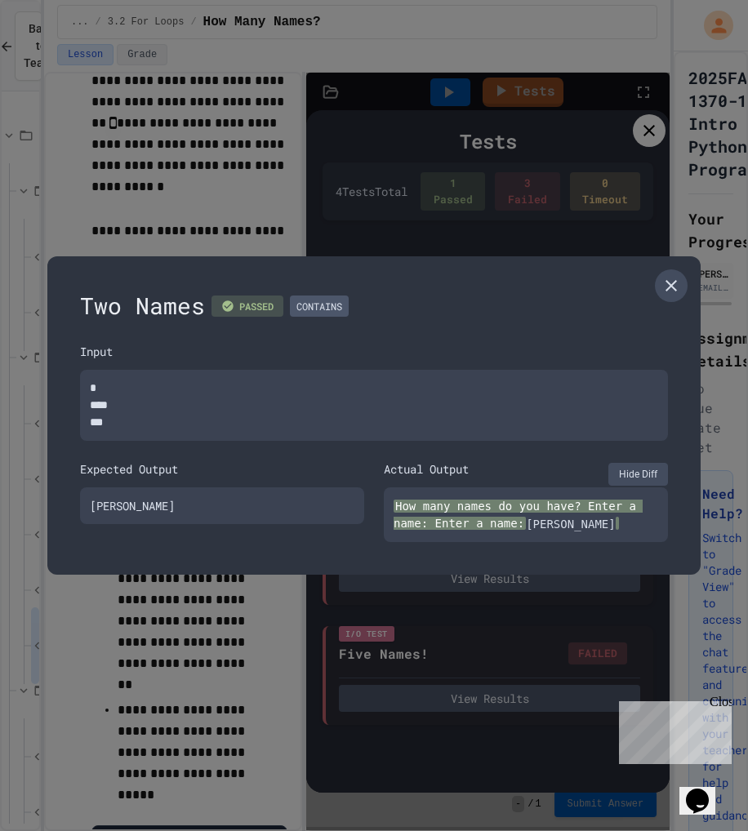
click at [672, 287] on icon at bounding box center [670, 285] width 11 height 11
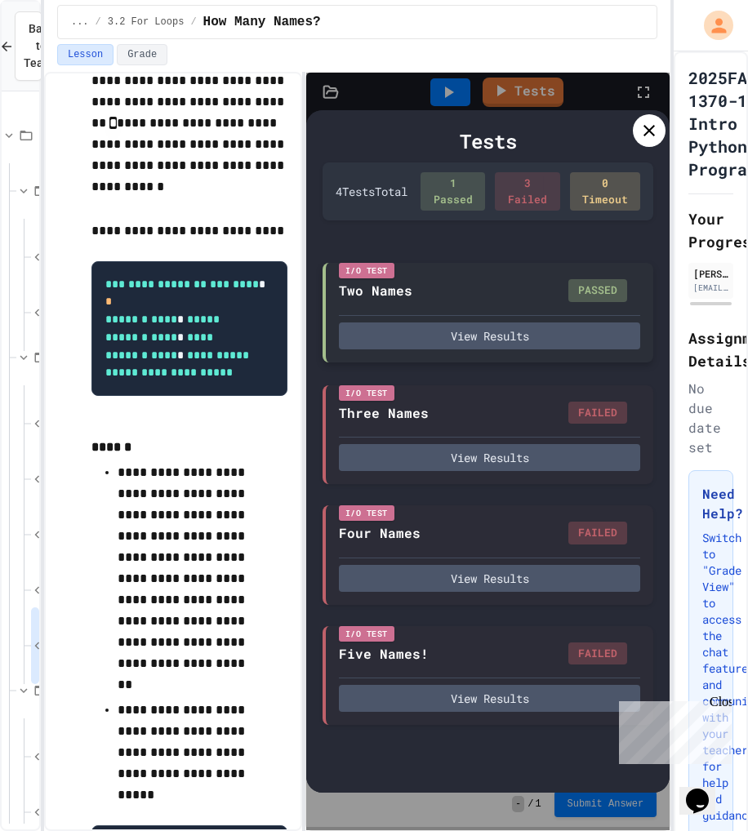
click at [588, 287] on div "PASSED" at bounding box center [597, 290] width 59 height 23
drag, startPoint x: 376, startPoint y: 265, endPoint x: 371, endPoint y: 278, distance: 13.7
click at [373, 265] on div "I/O Test" at bounding box center [367, 271] width 56 height 16
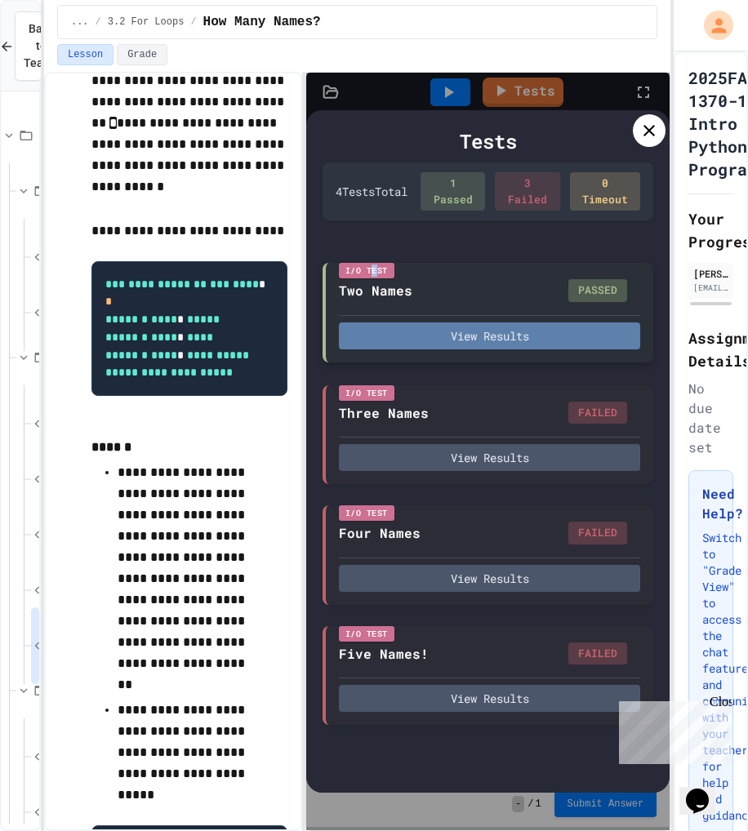
click at [375, 336] on button "View Results" at bounding box center [489, 335] width 301 height 27
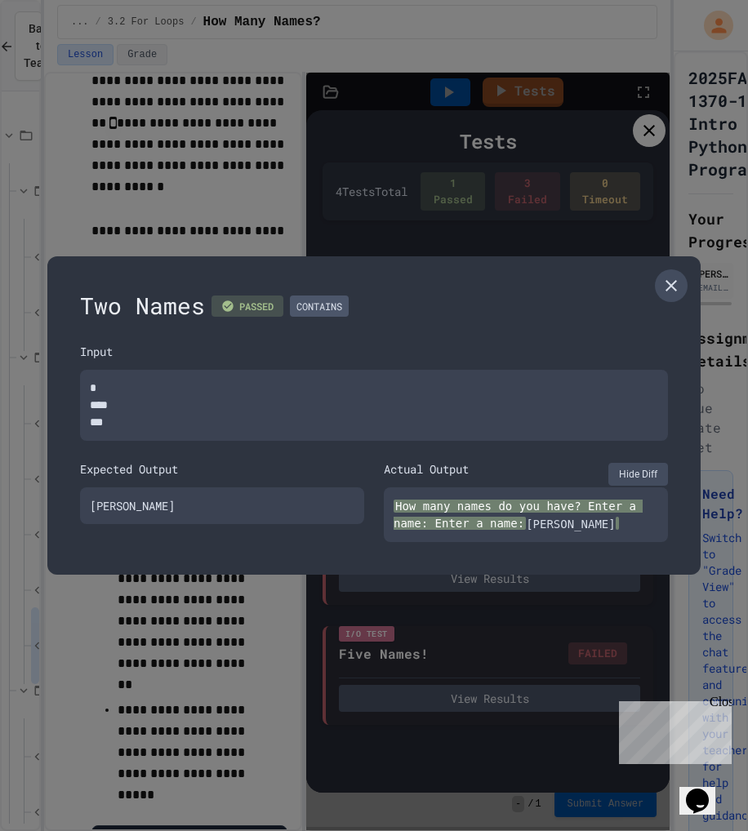
click at [674, 285] on icon at bounding box center [671, 286] width 20 height 20
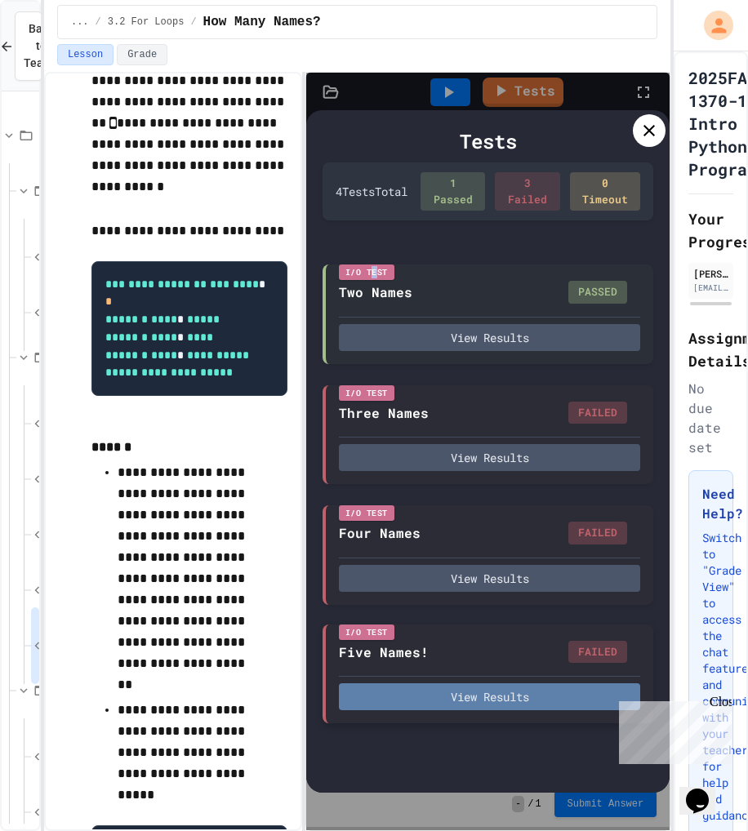
click at [504, 700] on button "View Results" at bounding box center [489, 696] width 301 height 27
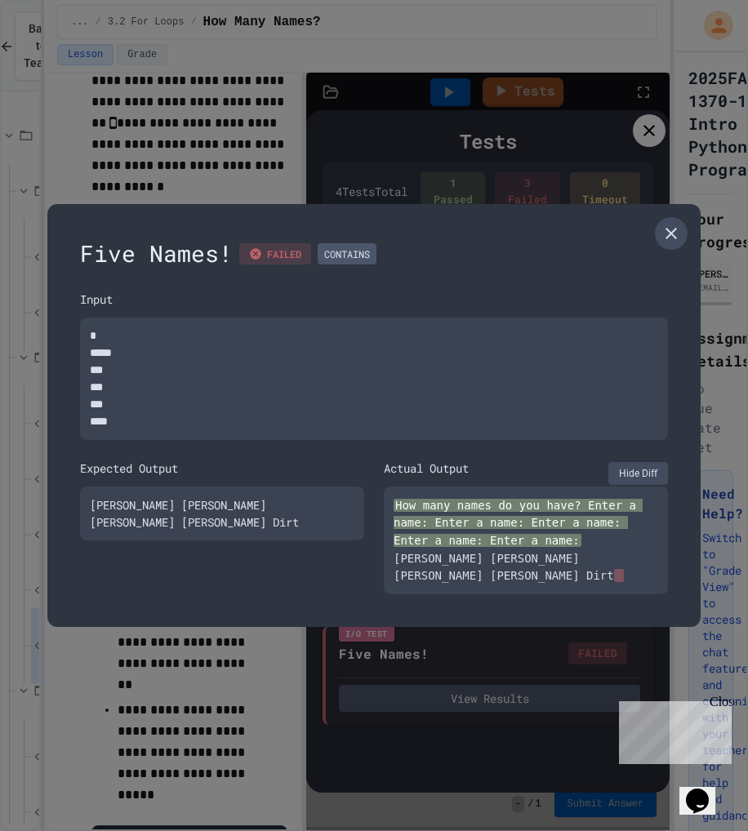
click at [677, 243] on icon at bounding box center [671, 234] width 20 height 20
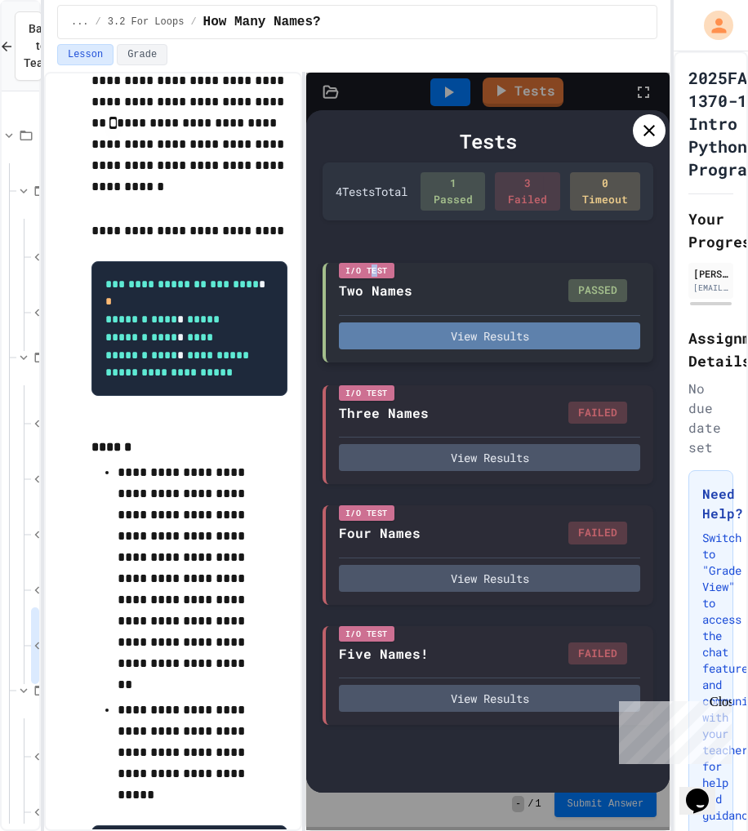
click at [493, 340] on button "View Results" at bounding box center [489, 335] width 301 height 27
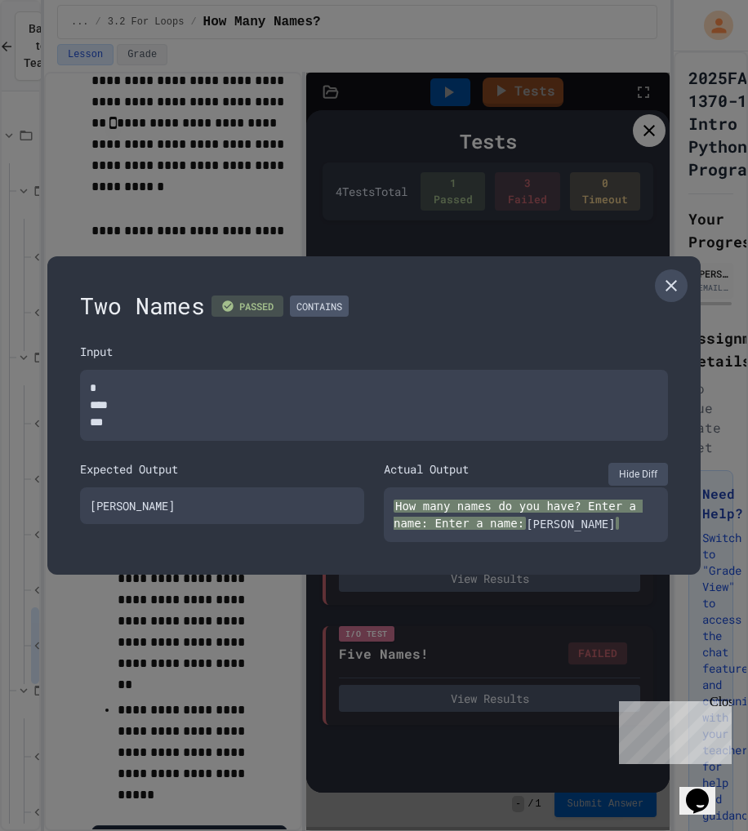
click at [662, 290] on icon at bounding box center [671, 286] width 20 height 20
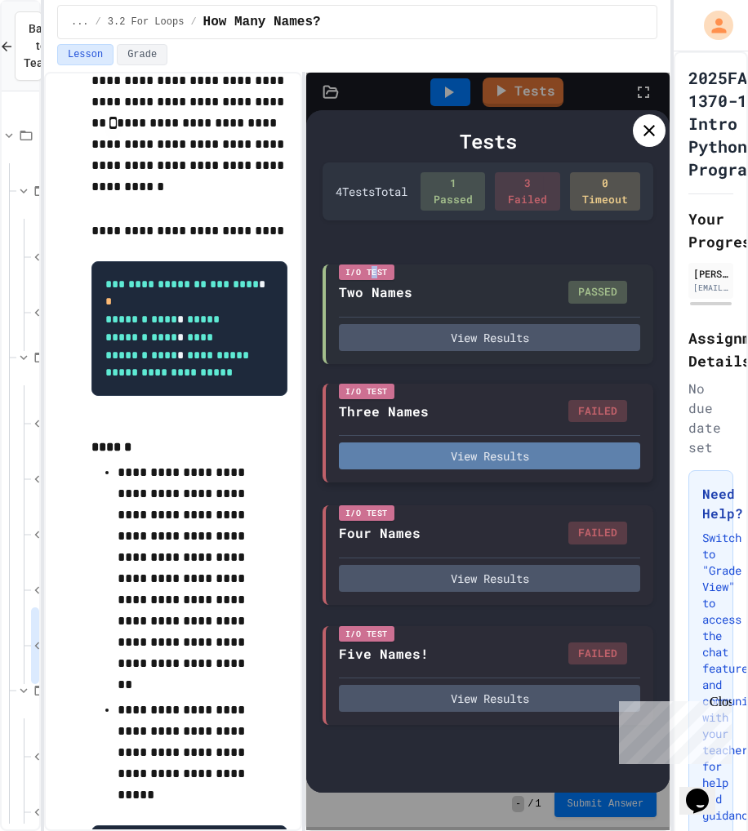
click at [505, 465] on button "View Results" at bounding box center [489, 455] width 301 height 27
type textarea "*"
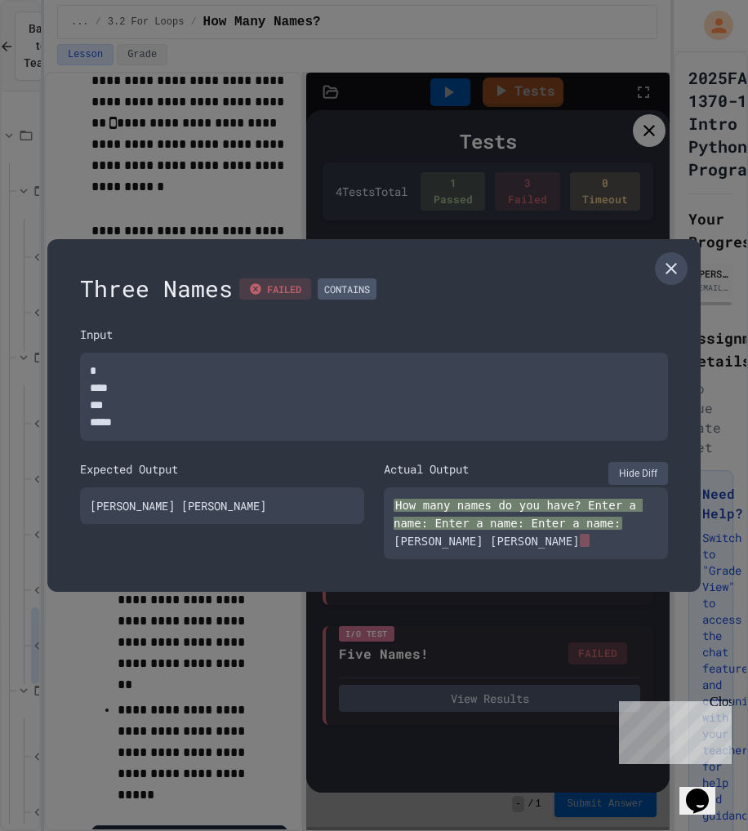
click at [674, 277] on link at bounding box center [671, 268] width 33 height 33
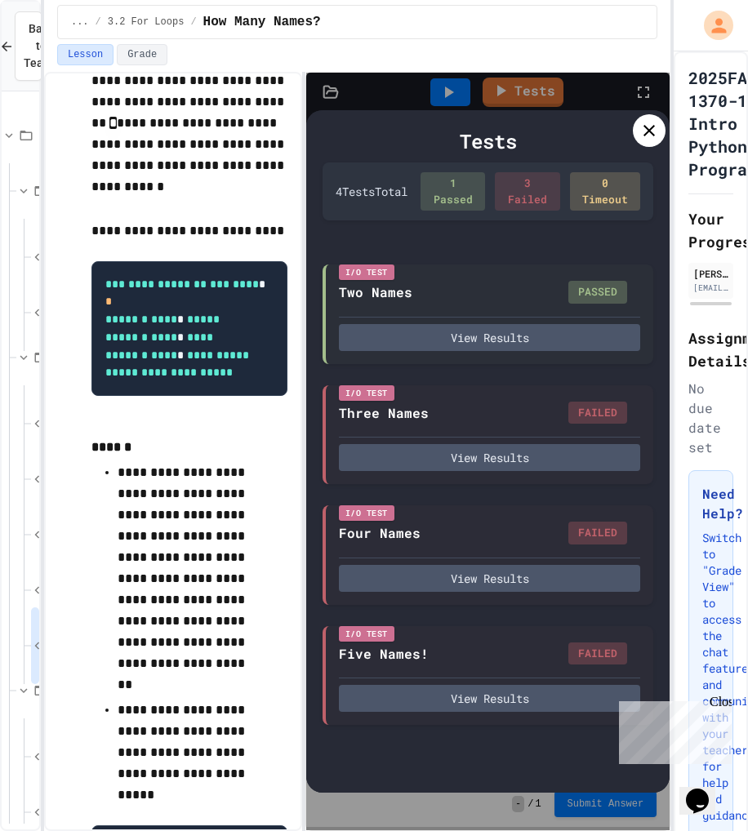
click at [647, 121] on icon at bounding box center [649, 131] width 20 height 20
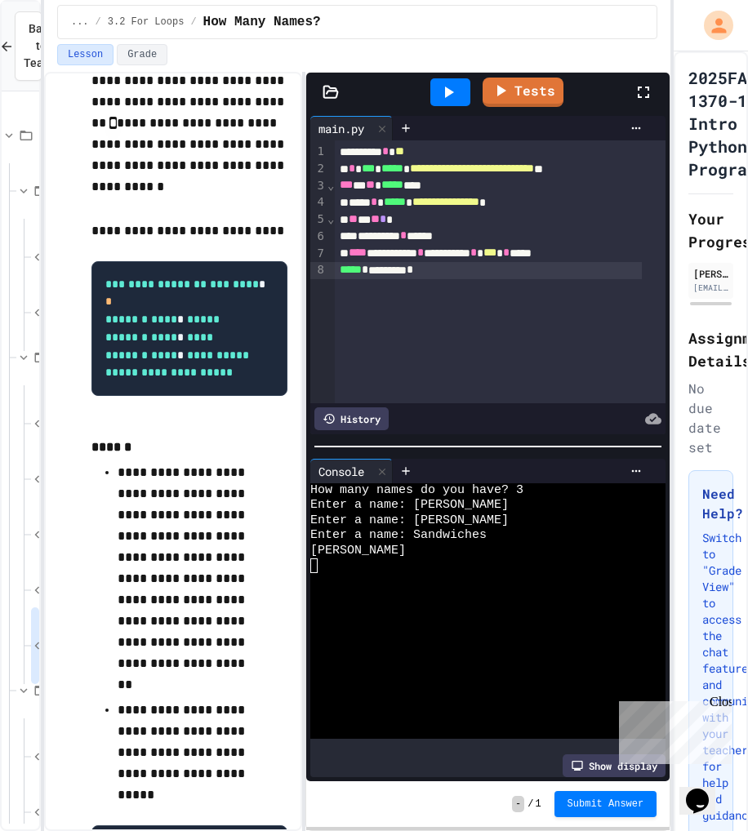
click at [386, 216] on span "*" at bounding box center [383, 218] width 7 height 11
click at [443, 96] on icon at bounding box center [448, 92] width 20 height 20
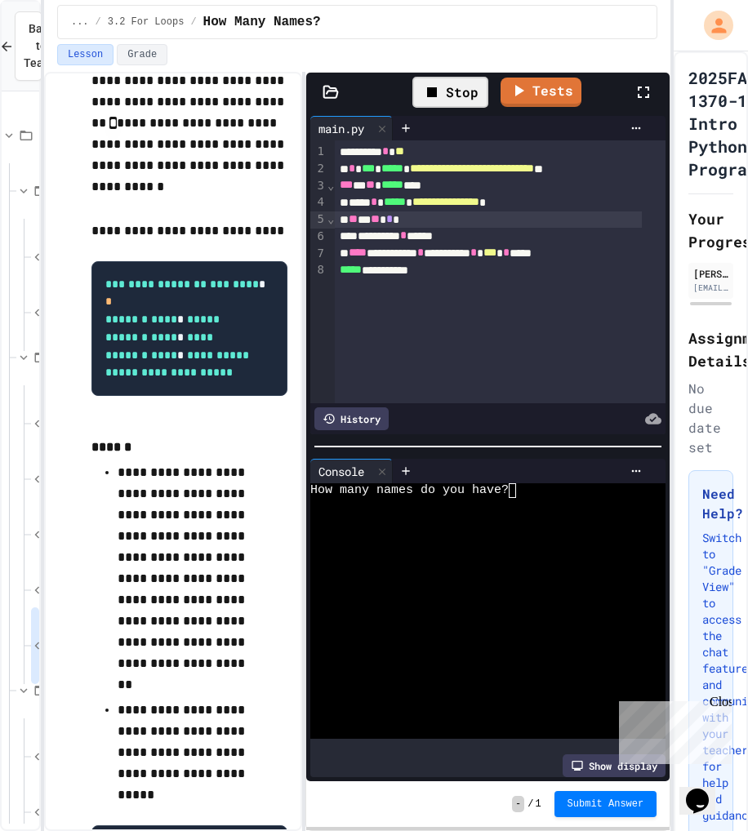
click at [518, 487] on textarea "Terminal input" at bounding box center [519, 490] width 7 height 15
type textarea "*"
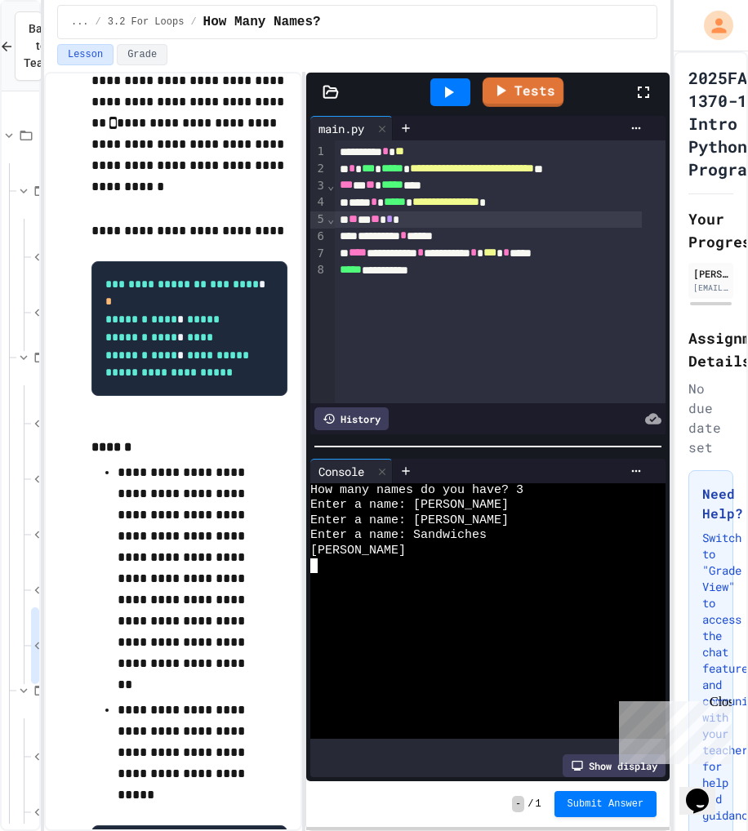
click at [496, 102] on link "Tests" at bounding box center [522, 92] width 81 height 29
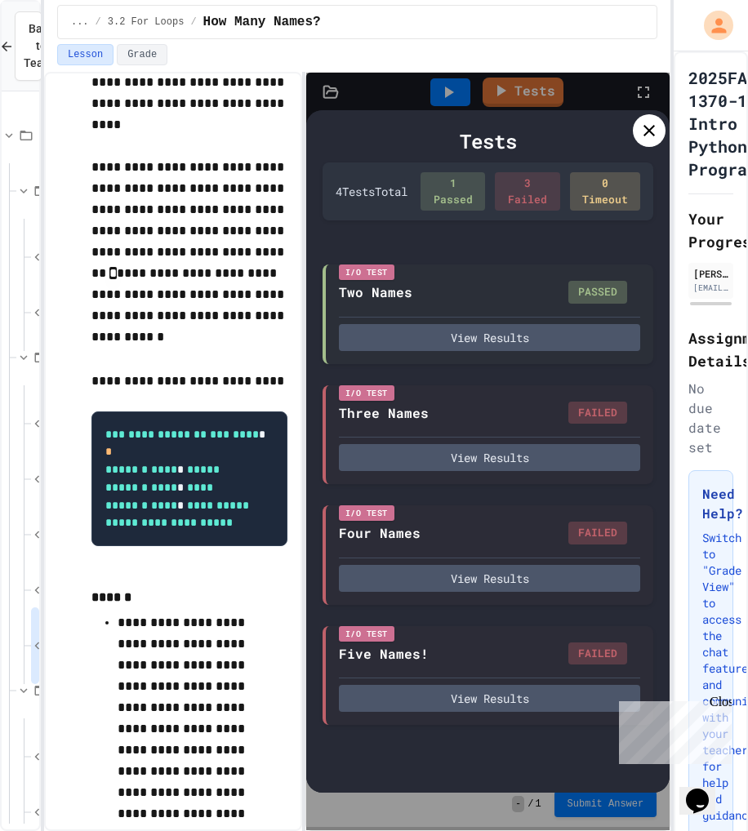
scroll to position [0, 0]
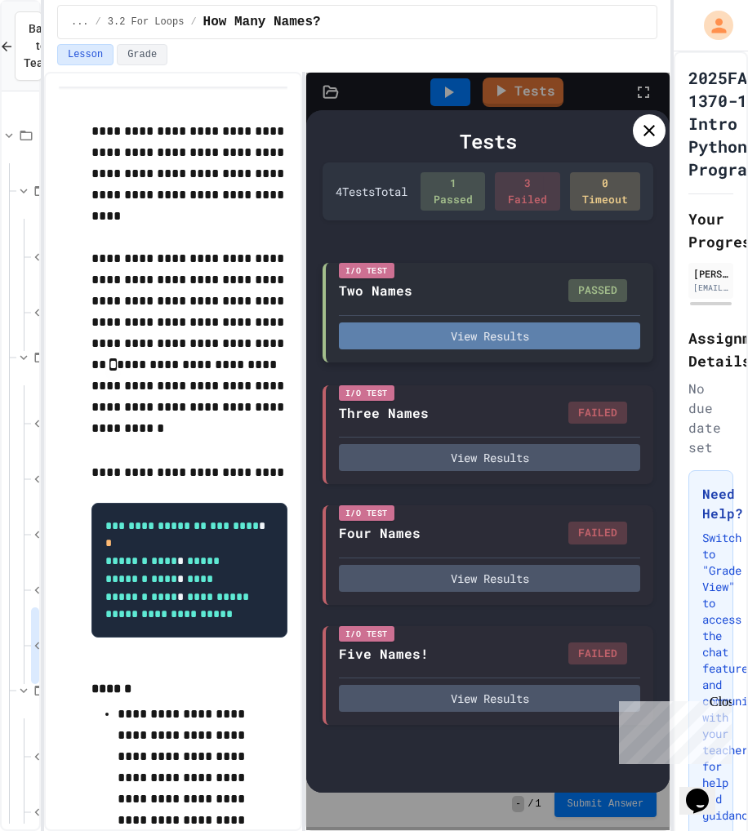
click at [509, 337] on button "View Results" at bounding box center [489, 335] width 301 height 27
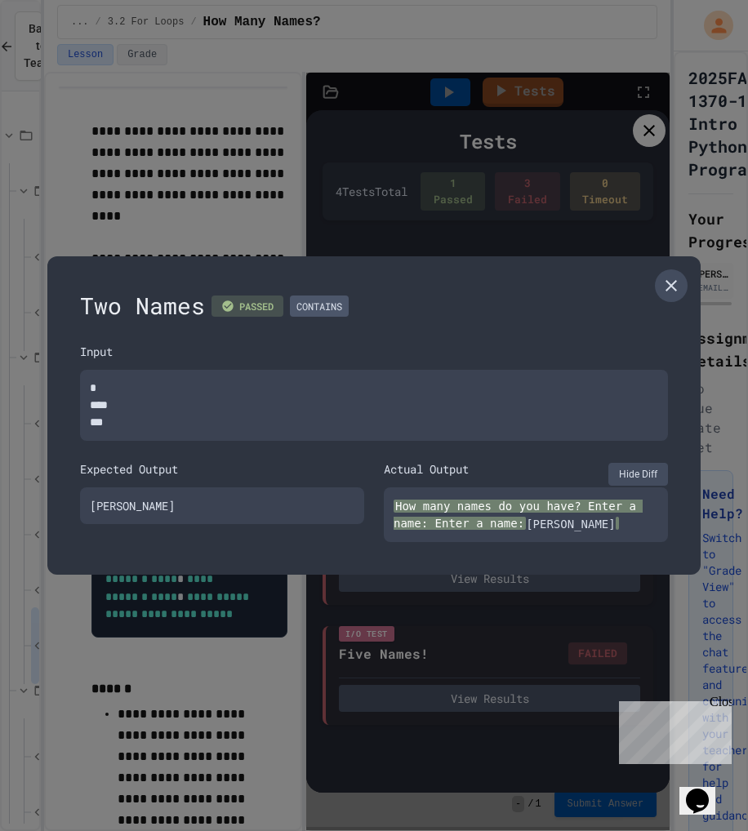
click at [667, 288] on icon at bounding box center [670, 285] width 11 height 11
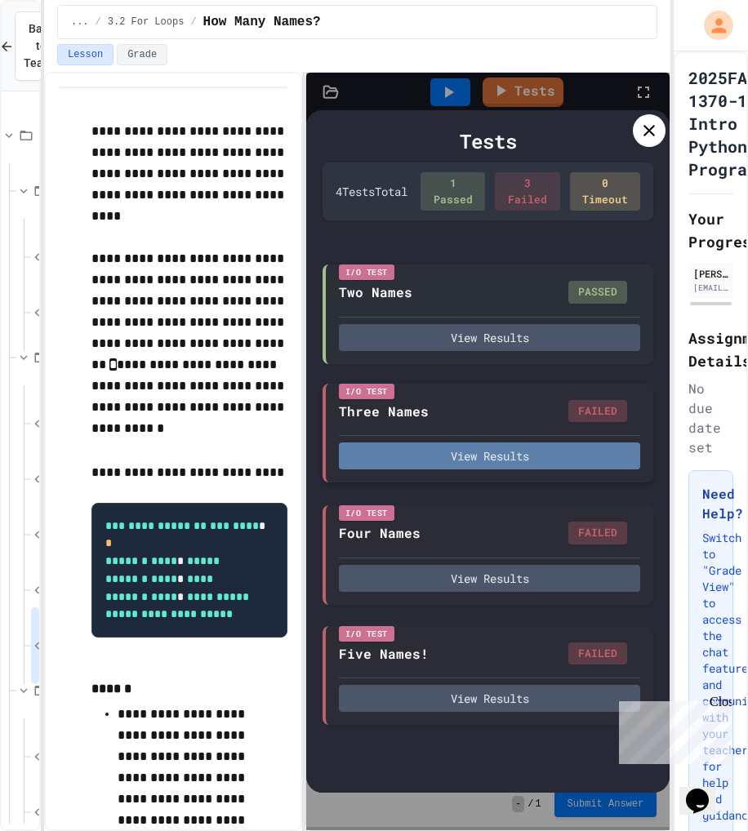
click at [542, 448] on button "View Results" at bounding box center [489, 455] width 301 height 27
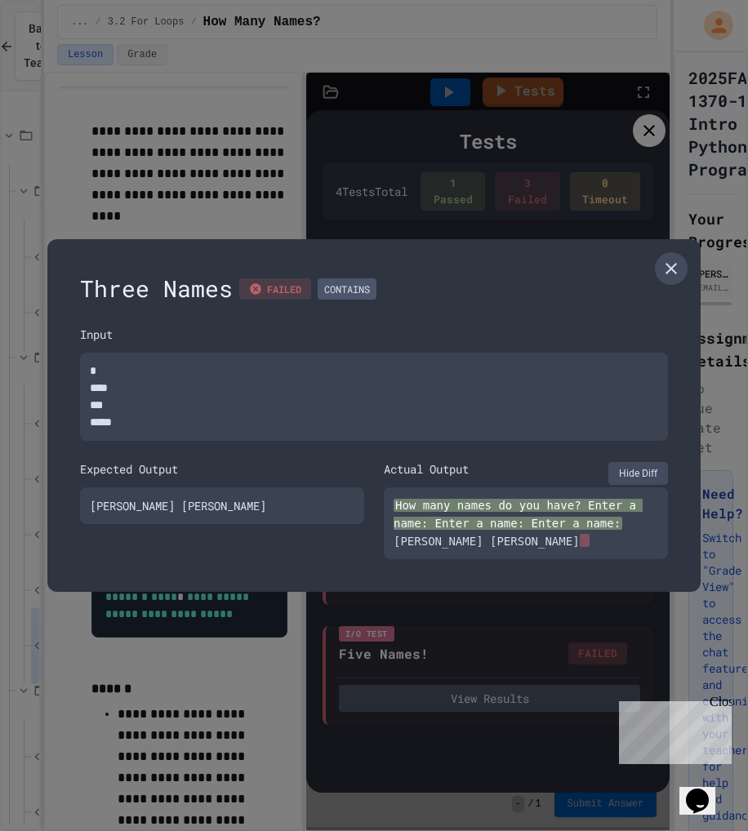
click at [677, 267] on icon at bounding box center [671, 269] width 20 height 20
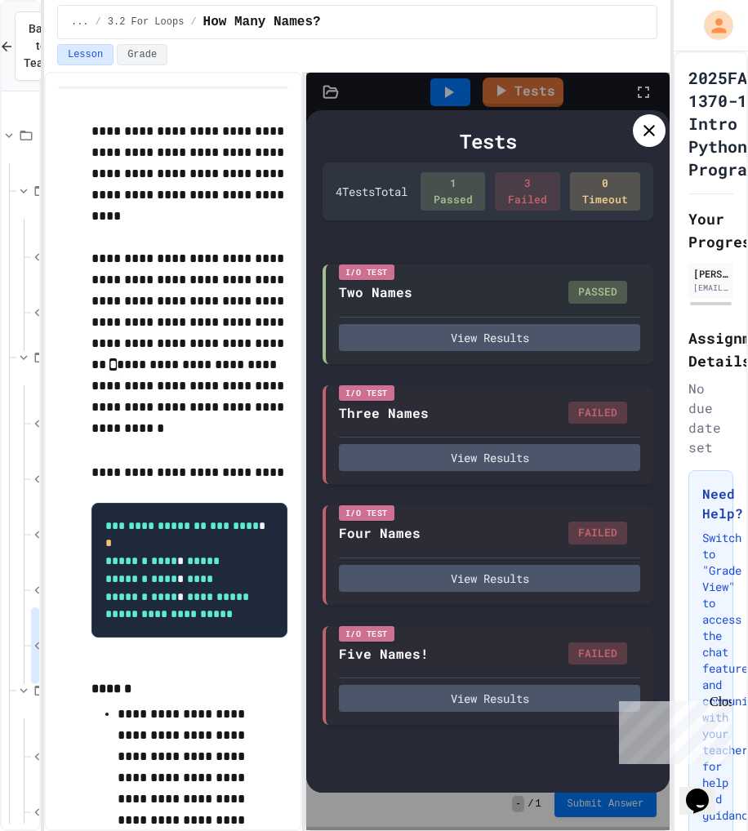
click at [646, 128] on icon at bounding box center [649, 131] width 20 height 20
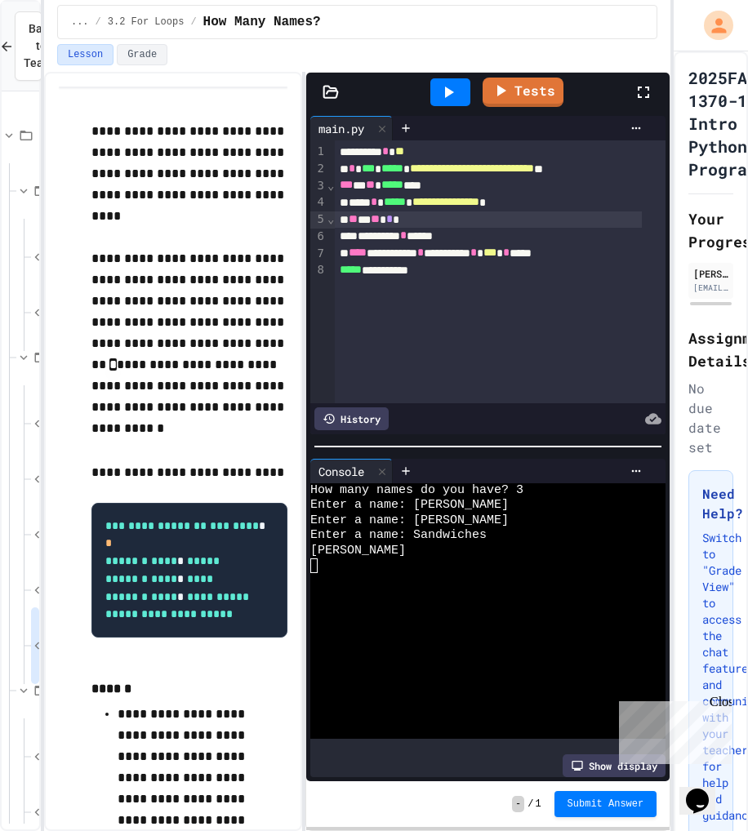
click at [516, 110] on div "Tests" at bounding box center [494, 92] width 278 height 44
click at [516, 96] on link "Tests" at bounding box center [523, 89] width 74 height 31
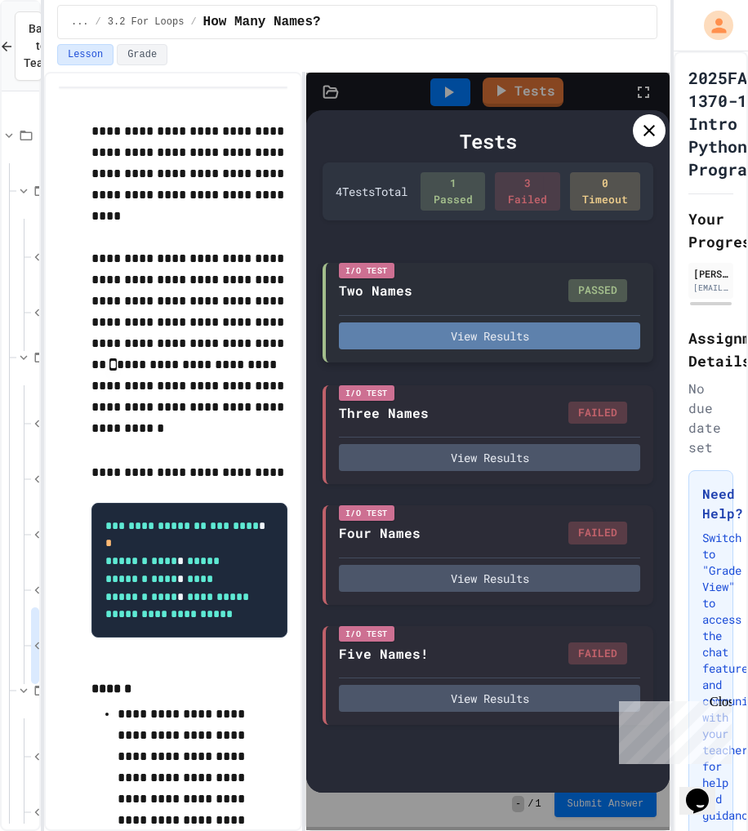
click at [500, 331] on button "View Results" at bounding box center [489, 335] width 301 height 27
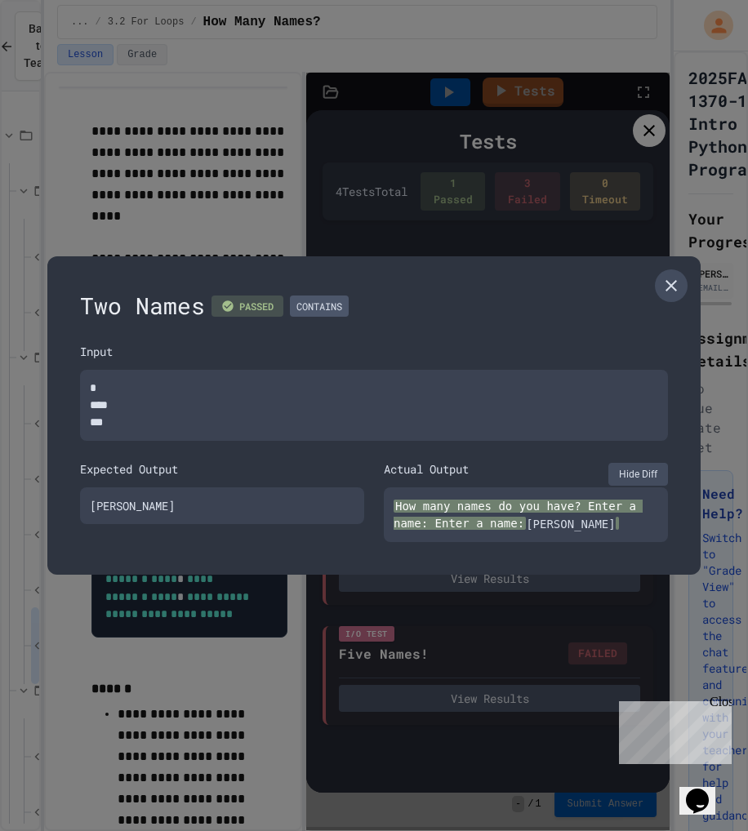
click at [676, 295] on link at bounding box center [671, 285] width 33 height 33
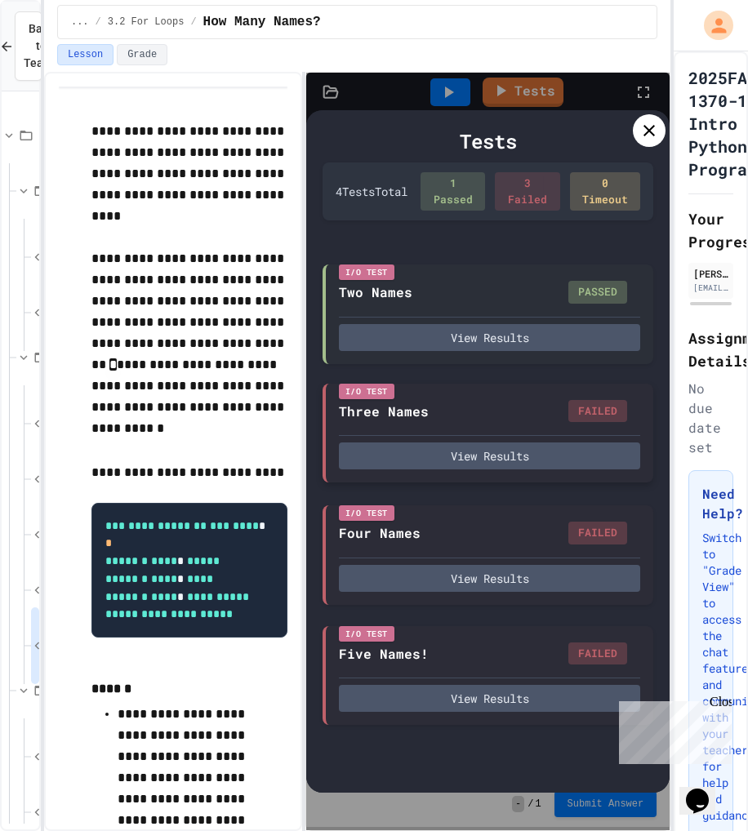
click at [602, 416] on div "FAILED" at bounding box center [597, 411] width 59 height 23
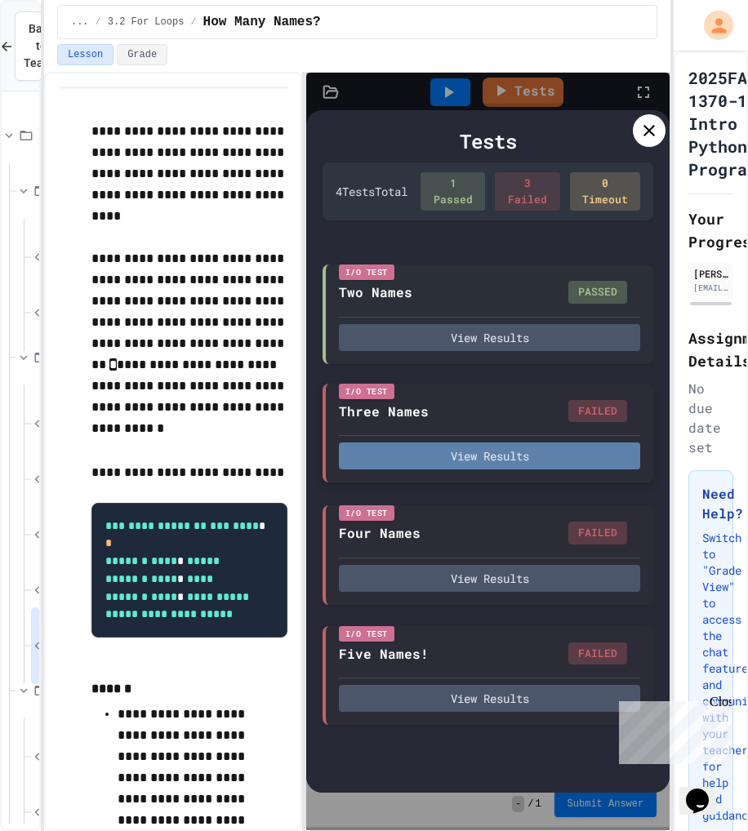
click at [474, 452] on button "View Results" at bounding box center [489, 455] width 301 height 27
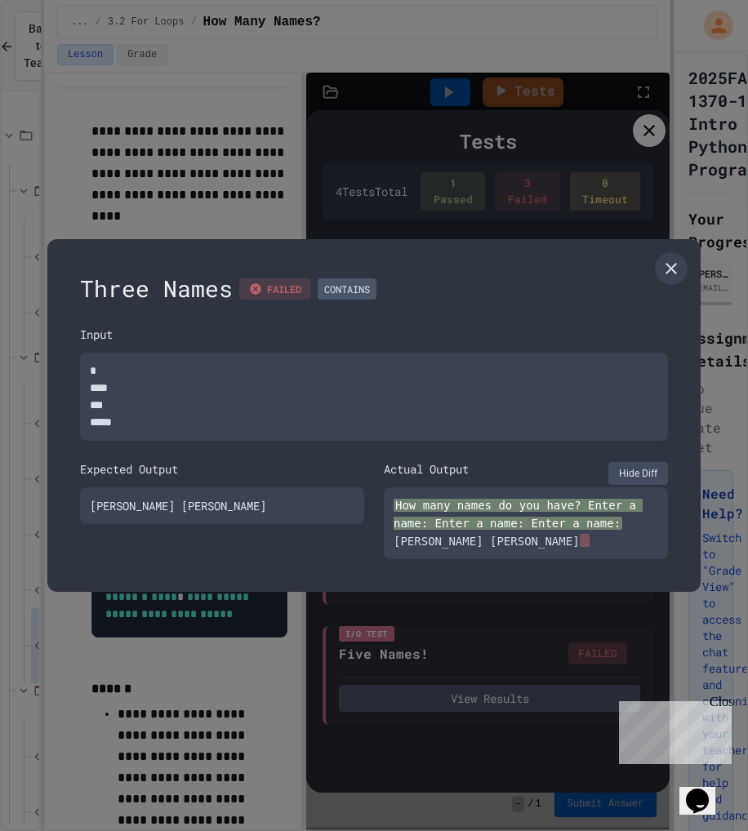
click at [675, 268] on icon at bounding box center [671, 269] width 20 height 20
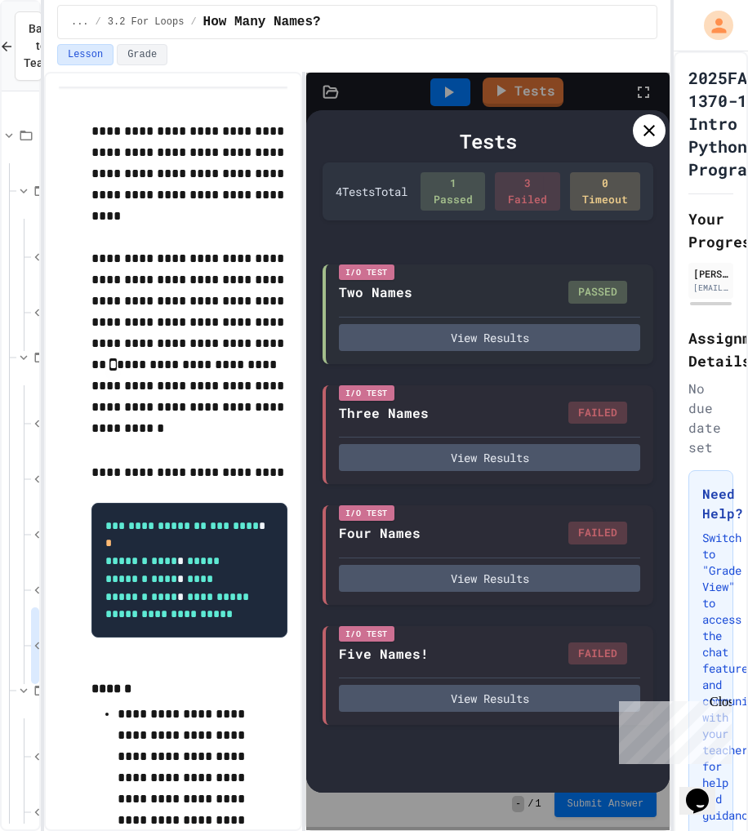
click at [641, 137] on icon at bounding box center [649, 131] width 20 height 20
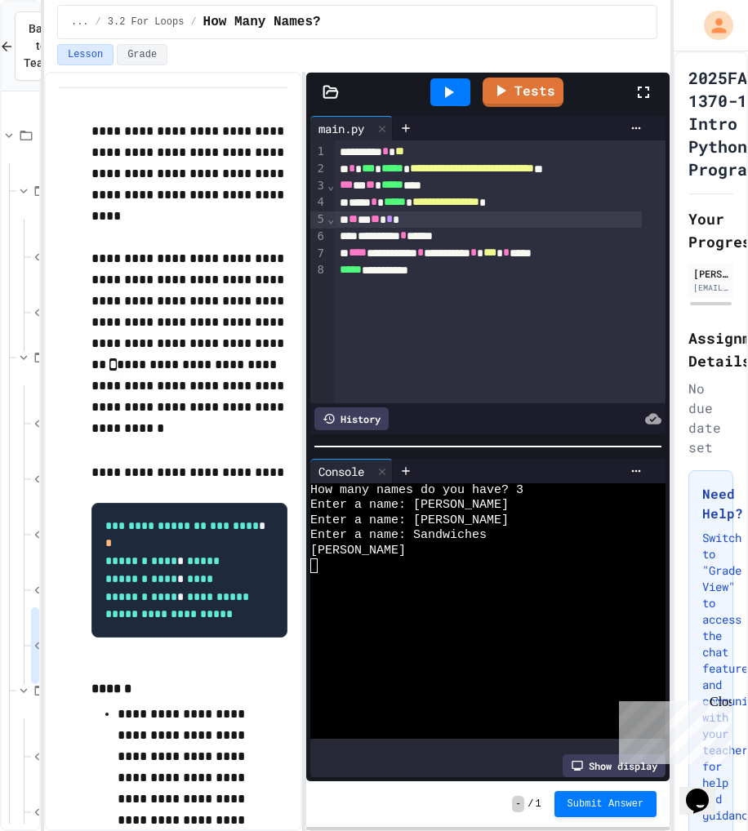
click at [514, 99] on link "Tests" at bounding box center [522, 92] width 81 height 29
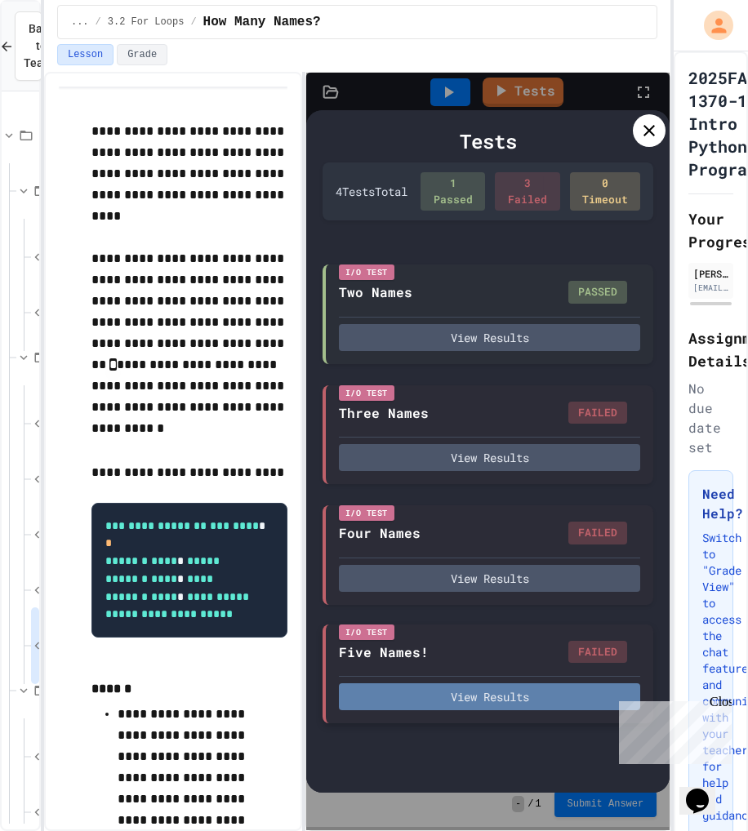
click at [521, 696] on button "View Results" at bounding box center [489, 696] width 301 height 27
type textarea "*"
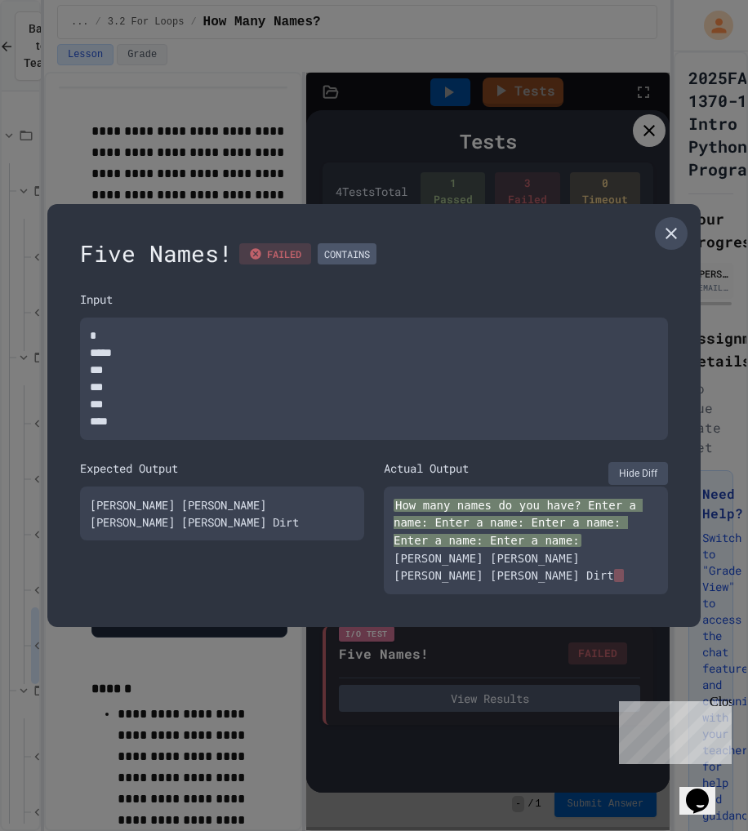
click at [679, 243] on icon at bounding box center [671, 234] width 20 height 20
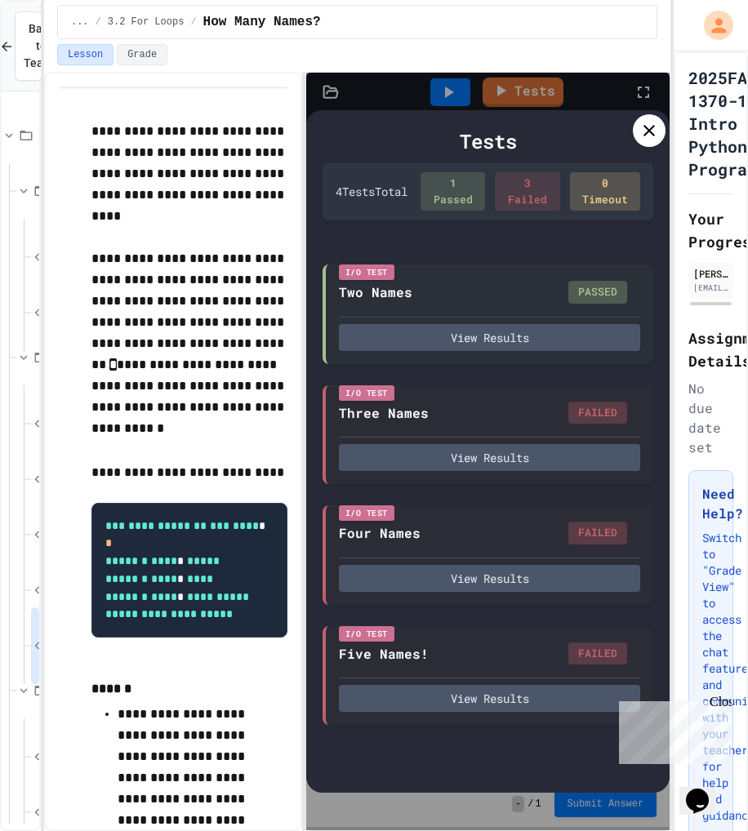
click at [652, 130] on icon at bounding box center [649, 131] width 20 height 20
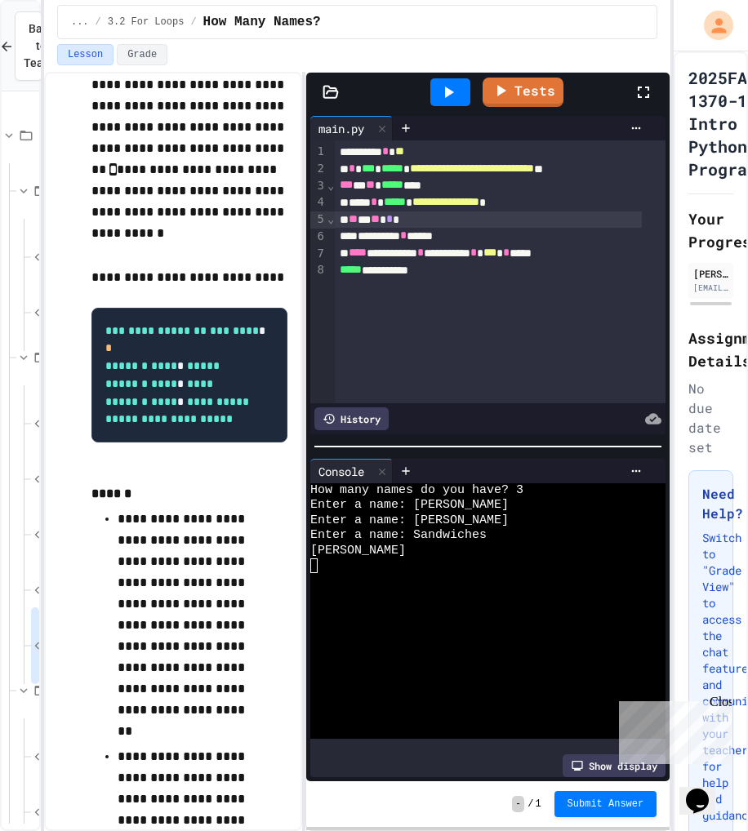
scroll to position [245, 0]
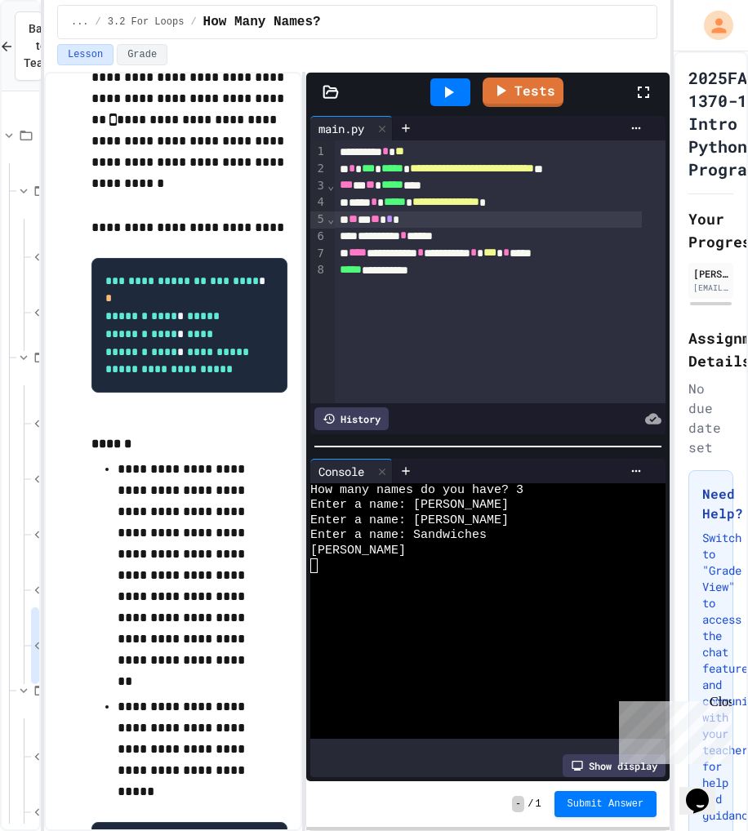
click at [376, 204] on div "**********" at bounding box center [488, 202] width 306 height 17
drag, startPoint x: 612, startPoint y: 256, endPoint x: 332, endPoint y: 217, distance: 282.6
click at [332, 217] on div "**********" at bounding box center [487, 271] width 355 height 263
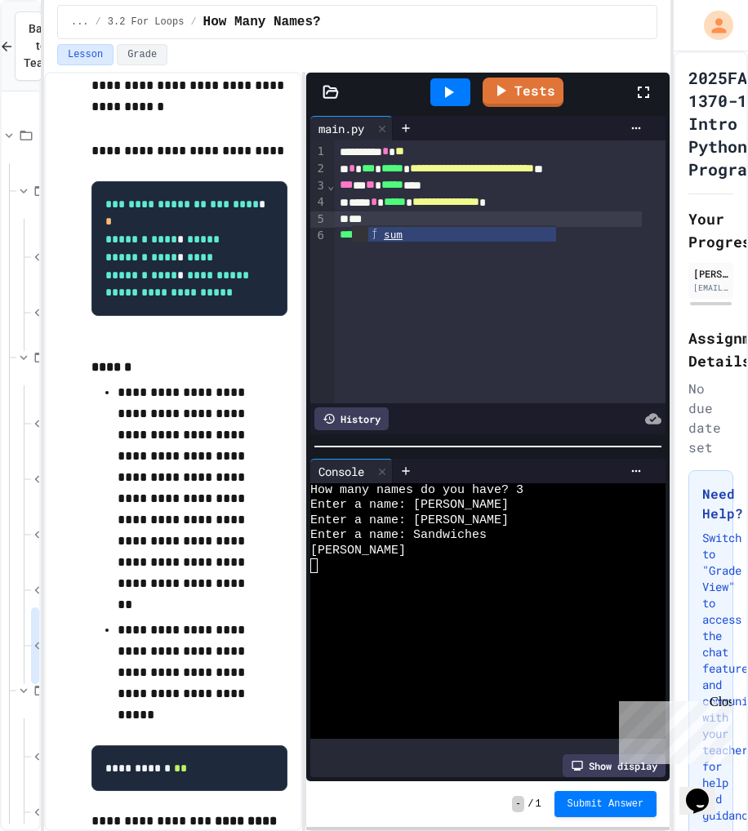
scroll to position [242, 0]
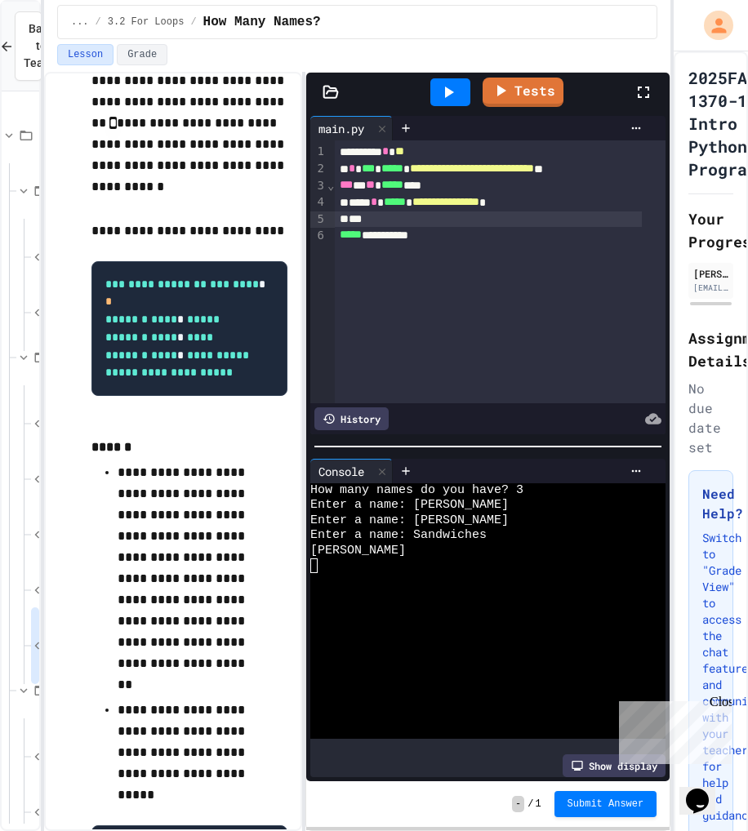
click at [478, 215] on div "***" at bounding box center [488, 219] width 306 height 16
click at [451, 101] on div at bounding box center [450, 92] width 40 height 28
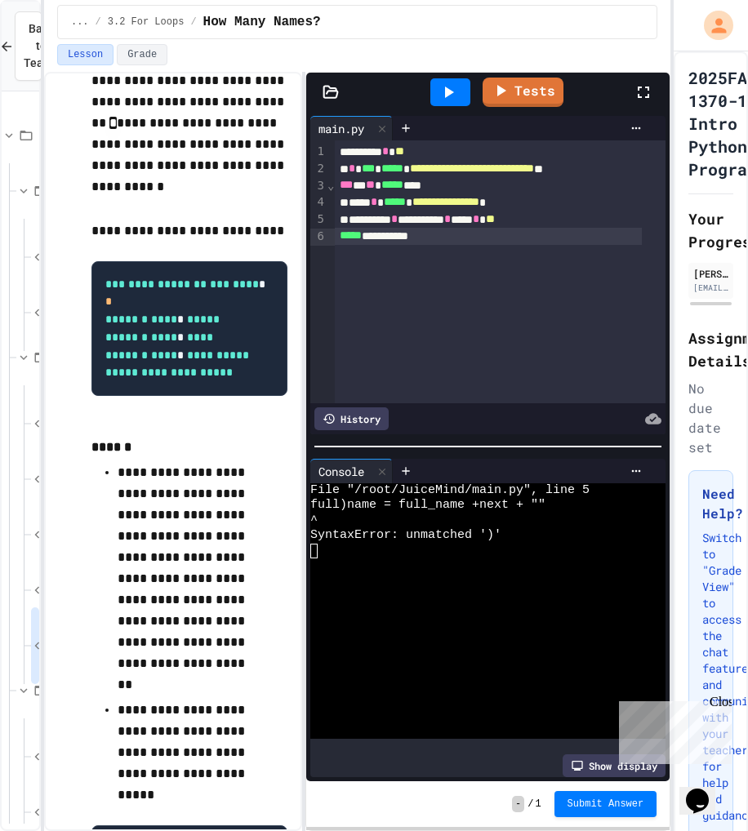
click at [381, 229] on div "**********" at bounding box center [488, 236] width 306 height 17
click at [389, 213] on div "********* * ********* * **** * **" at bounding box center [488, 219] width 306 height 17
click at [362, 245] on div "**********" at bounding box center [500, 271] width 331 height 263
click at [452, 100] on icon at bounding box center [448, 92] width 20 height 20
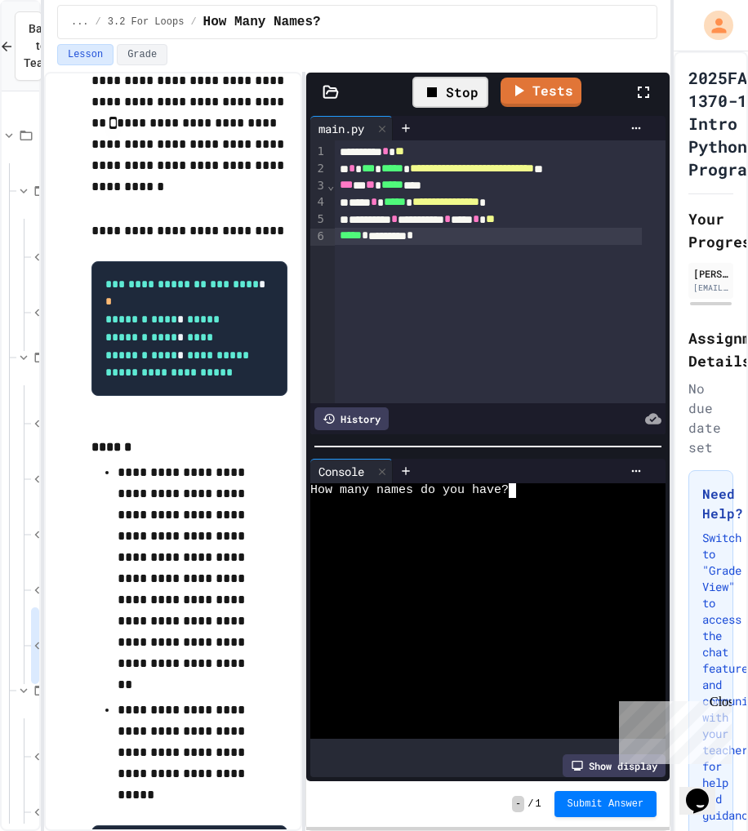
click at [521, 483] on textarea "Terminal input" at bounding box center [519, 490] width 7 height 15
type textarea "*"
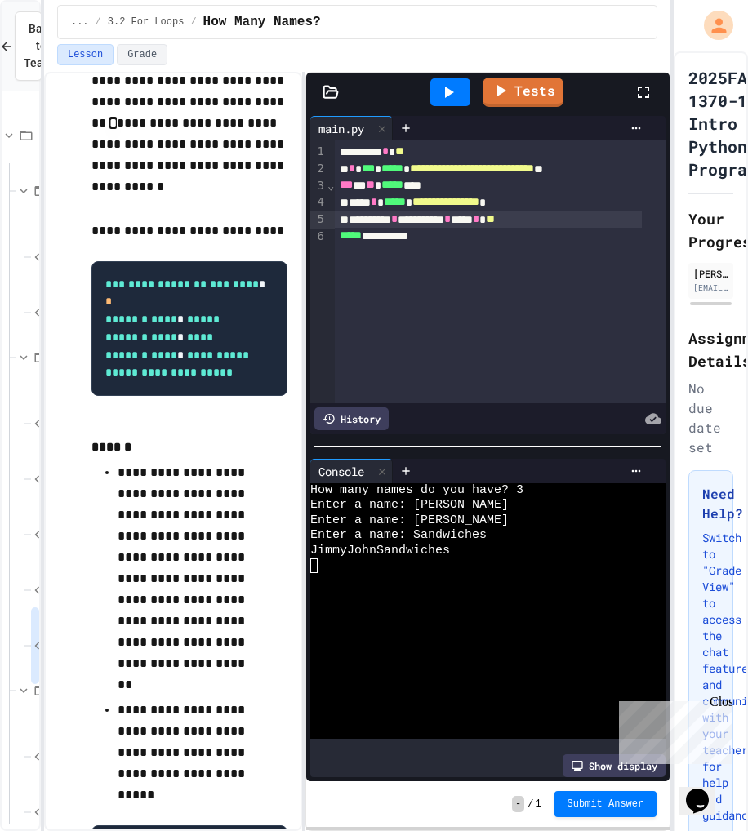
click at [451, 220] on span "*" at bounding box center [447, 218] width 7 height 11
click at [455, 238] on div "**********" at bounding box center [488, 236] width 306 height 17
click at [440, 103] on div at bounding box center [450, 92] width 40 height 28
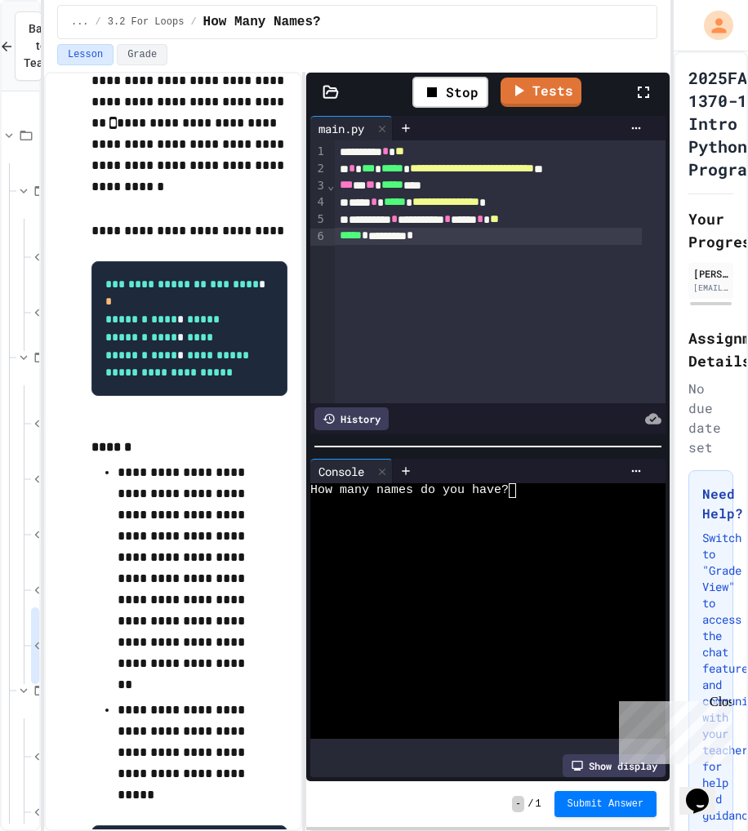
click at [525, 484] on div "How many names do you have?" at bounding box center [475, 490] width 331 height 15
type textarea "*"
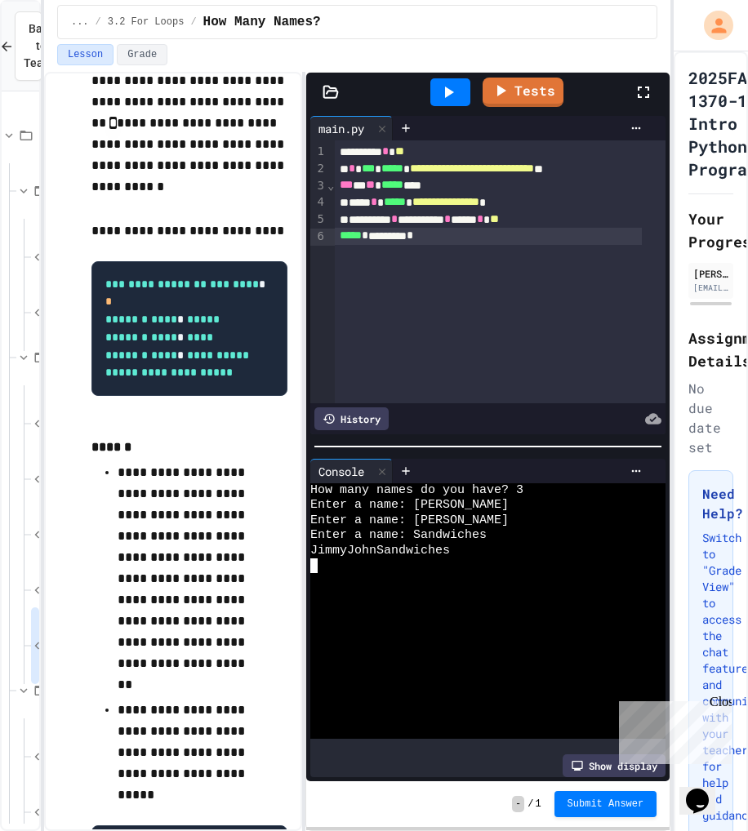
click at [499, 223] on span "**" at bounding box center [494, 218] width 9 height 11
click at [452, 97] on icon at bounding box center [448, 92] width 20 height 20
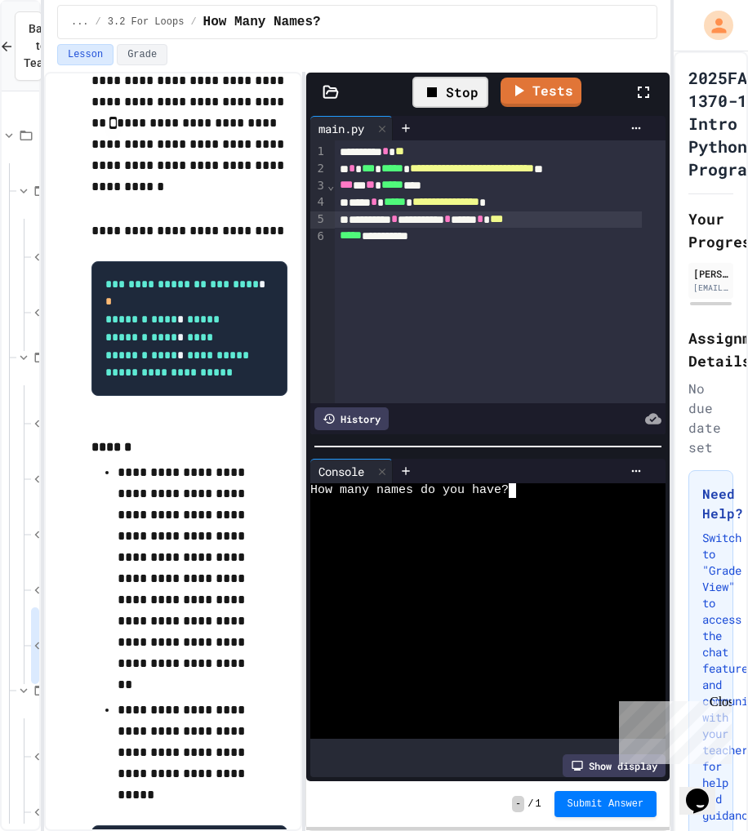
click at [522, 483] on textarea "Terminal input" at bounding box center [519, 490] width 7 height 15
type textarea "*"
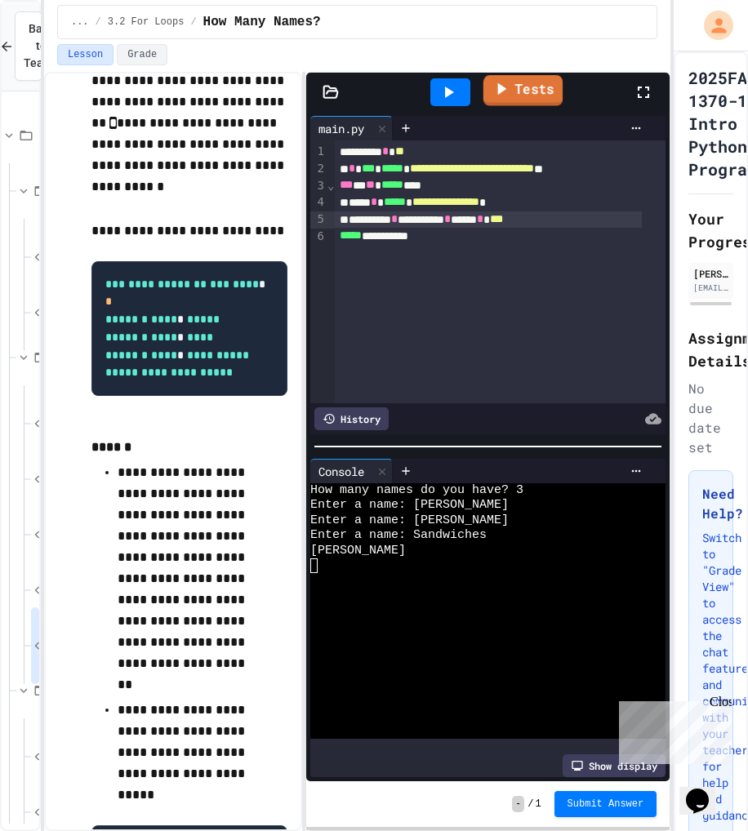
click at [512, 96] on link "Tests" at bounding box center [521, 90] width 79 height 31
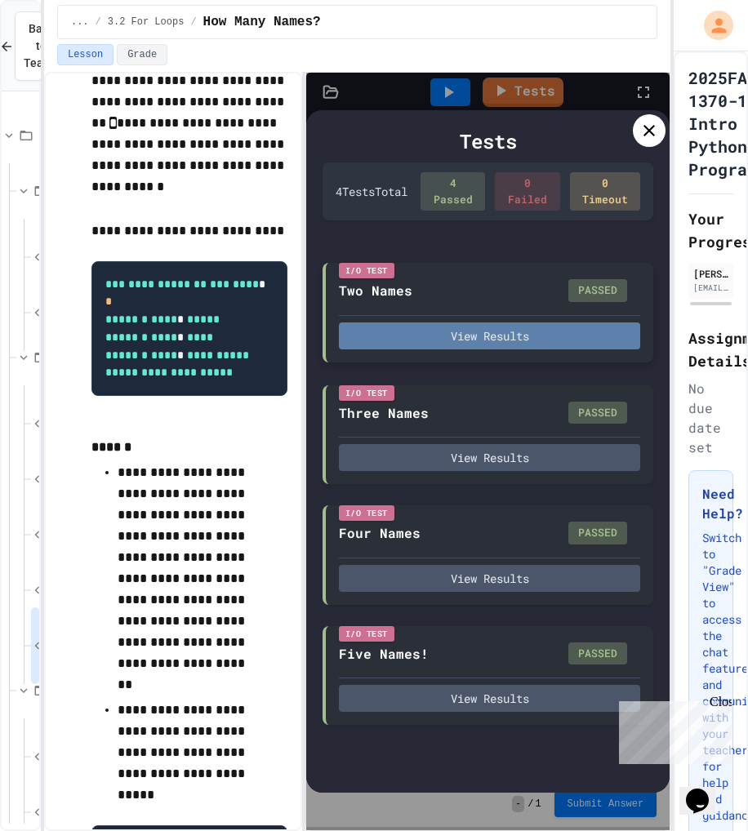
click at [506, 327] on button "View Results" at bounding box center [489, 335] width 301 height 27
type textarea "*"
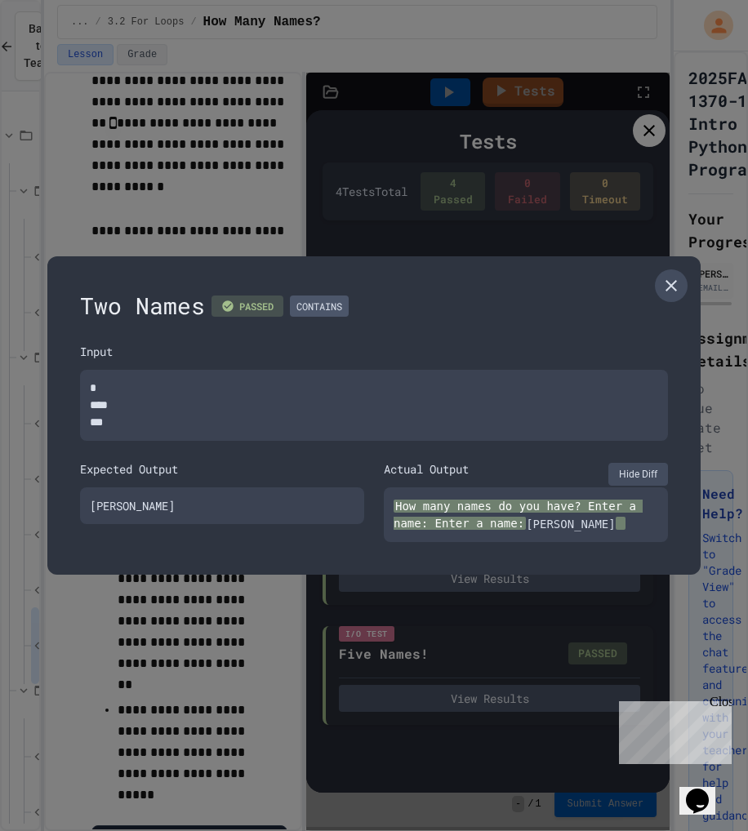
click at [678, 287] on icon at bounding box center [671, 286] width 20 height 20
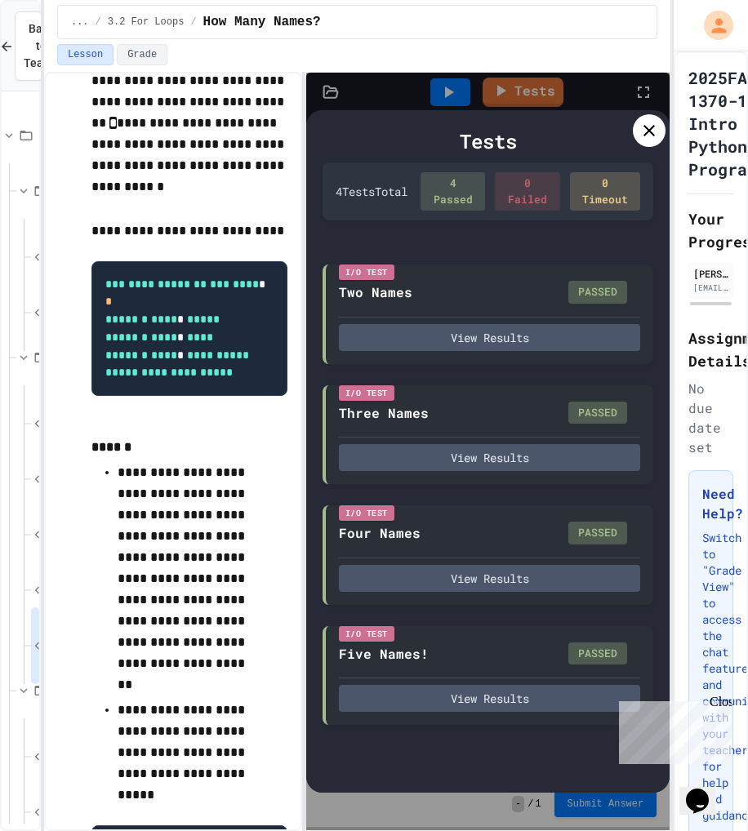
click at [651, 135] on icon at bounding box center [649, 131] width 20 height 20
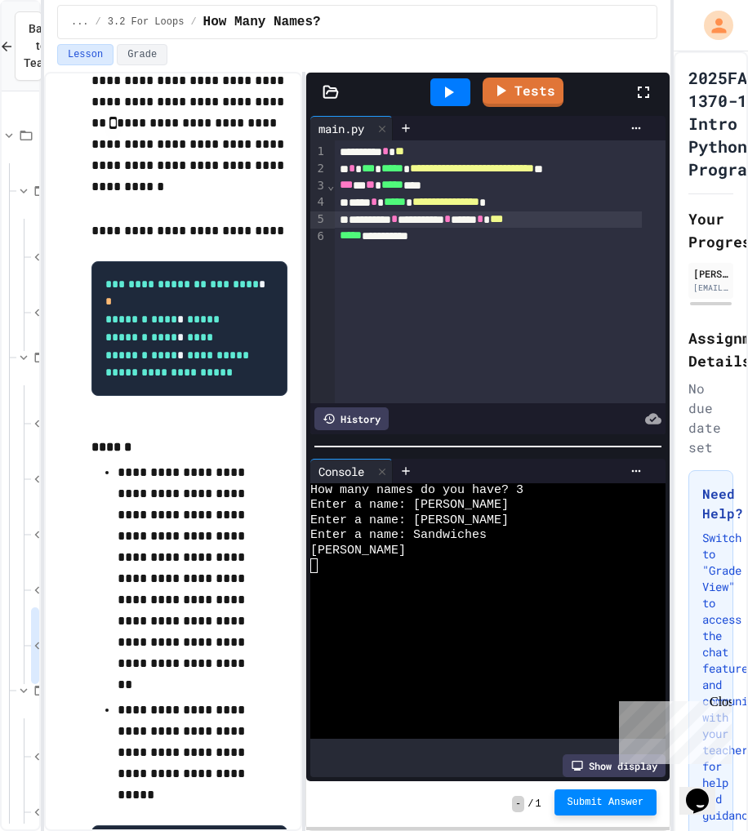
click at [580, 807] on span "Submit Answer" at bounding box center [605, 802] width 77 height 13
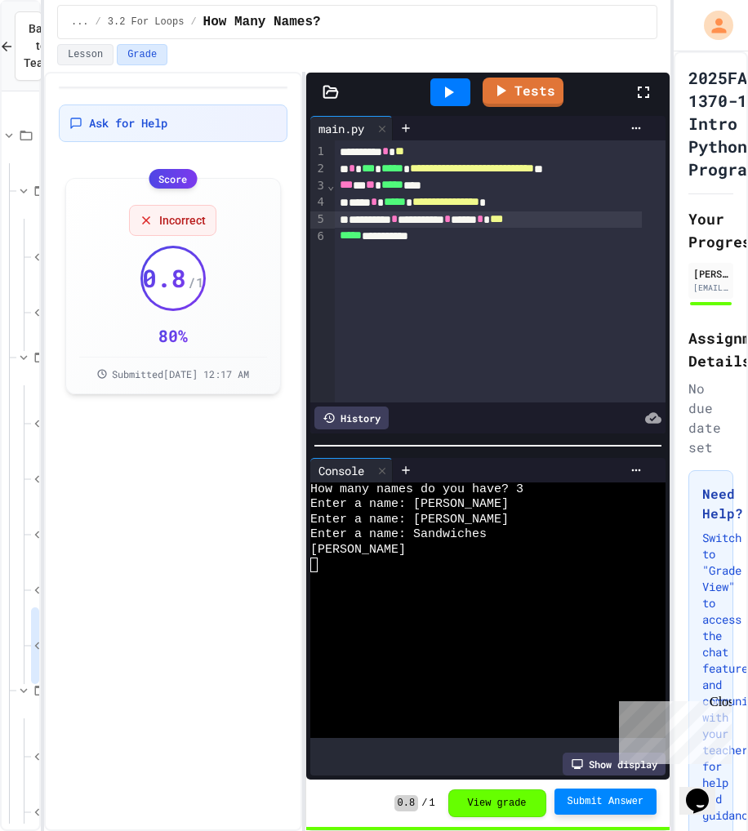
click at [550, 558] on div at bounding box center [475, 565] width 331 height 15
click at [527, 97] on link "Tests" at bounding box center [523, 91] width 82 height 31
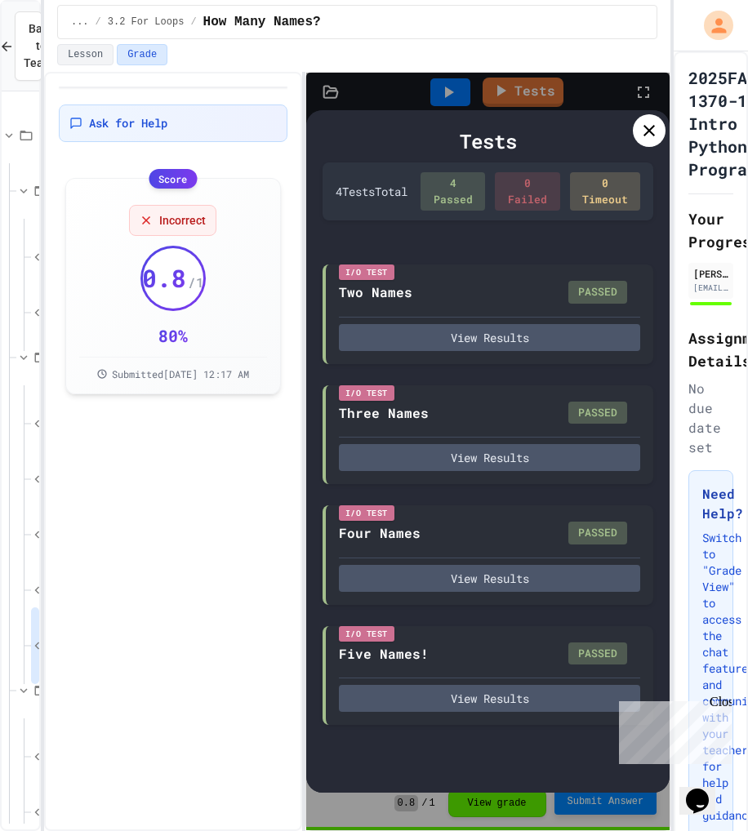
click at [638, 142] on div at bounding box center [649, 130] width 33 height 33
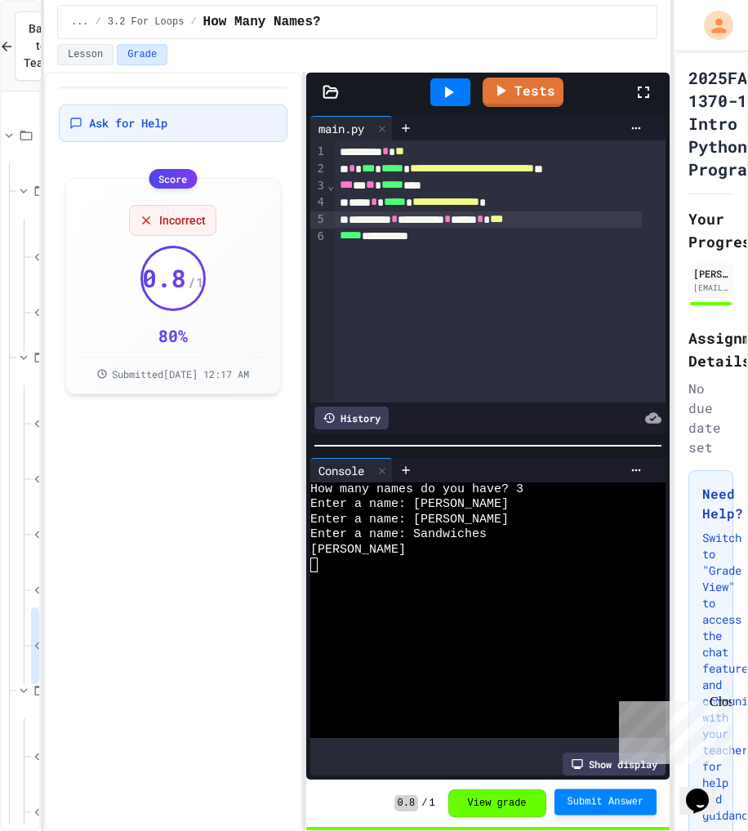
click at [602, 808] on button "Submit Answer" at bounding box center [605, 802] width 103 height 26
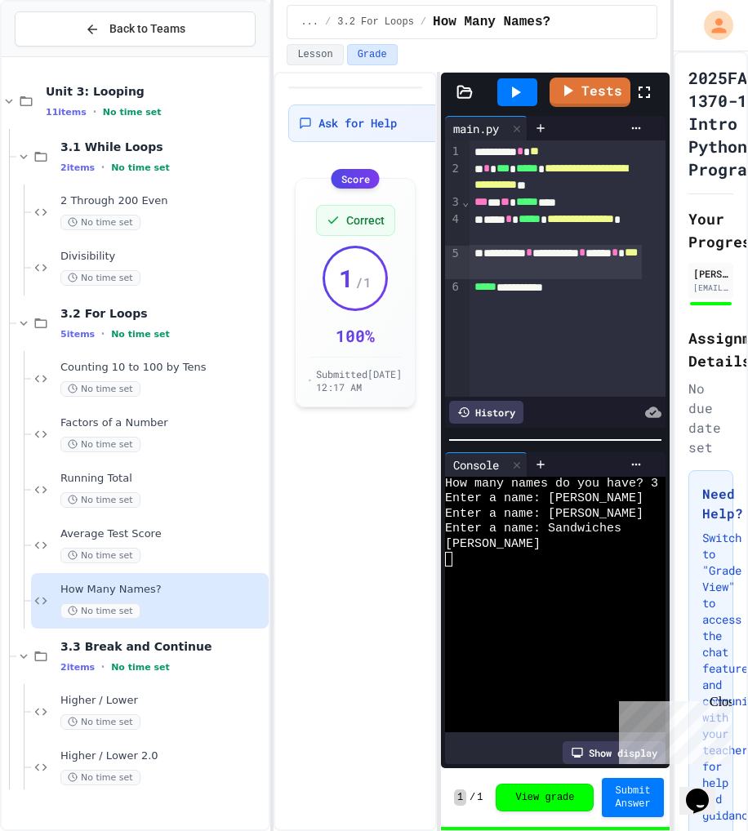
click at [275, 366] on div "**********" at bounding box center [374, 415] width 748 height 831
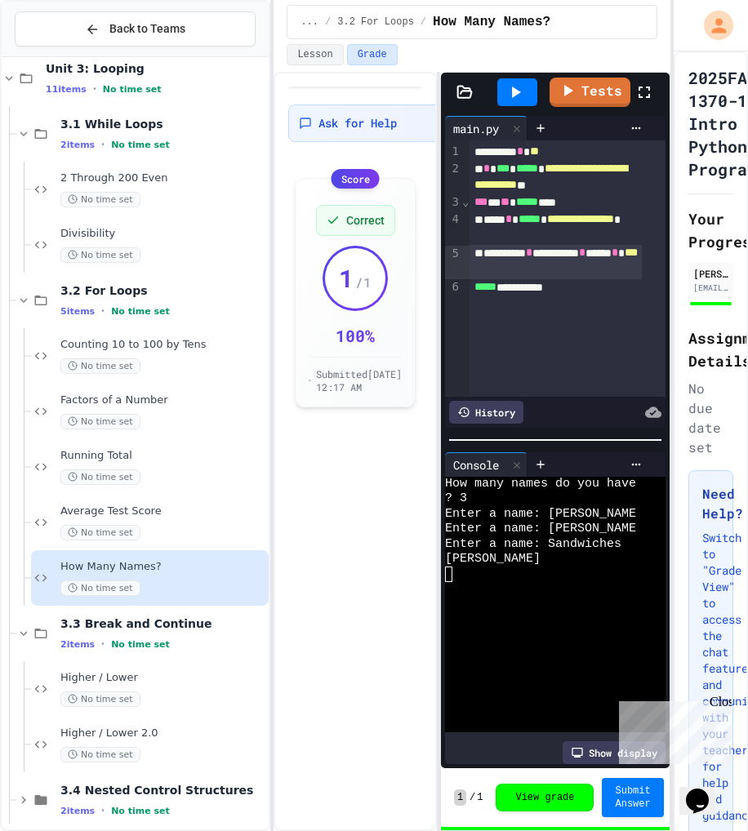
scroll to position [36, 0]
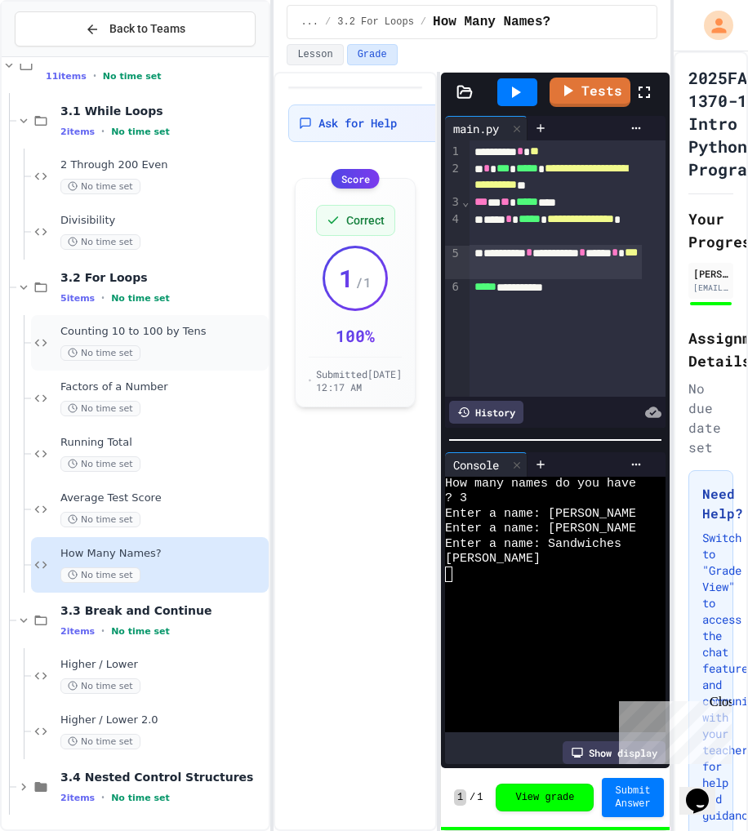
click at [124, 332] on span "Counting 10 to 100 by Tens" at bounding box center [162, 332] width 205 height 14
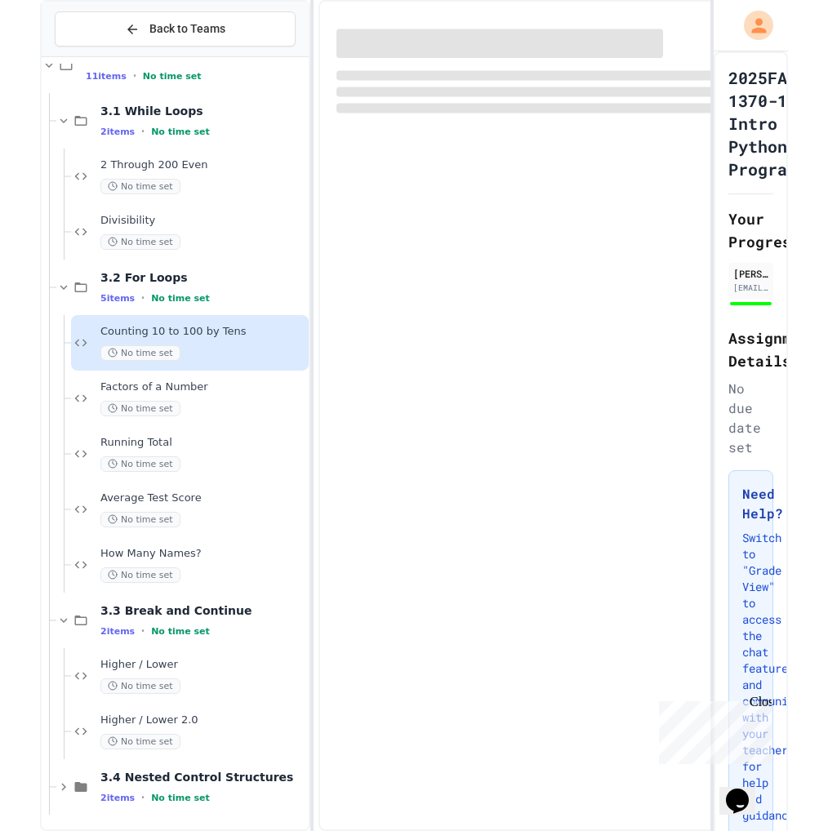
scroll to position [16, 0]
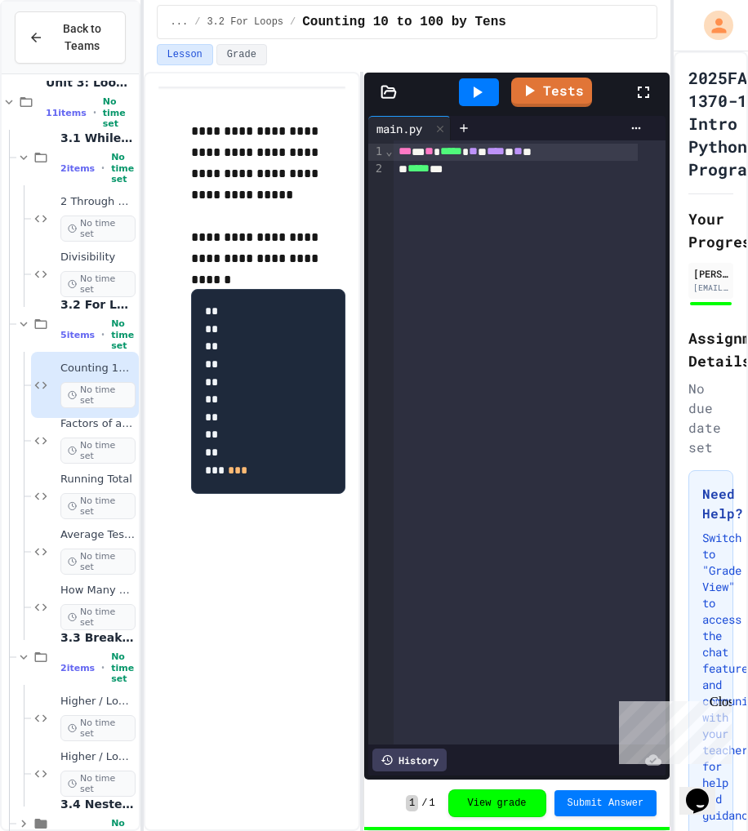
click at [136, 103] on div "**********" at bounding box center [374, 415] width 748 height 831
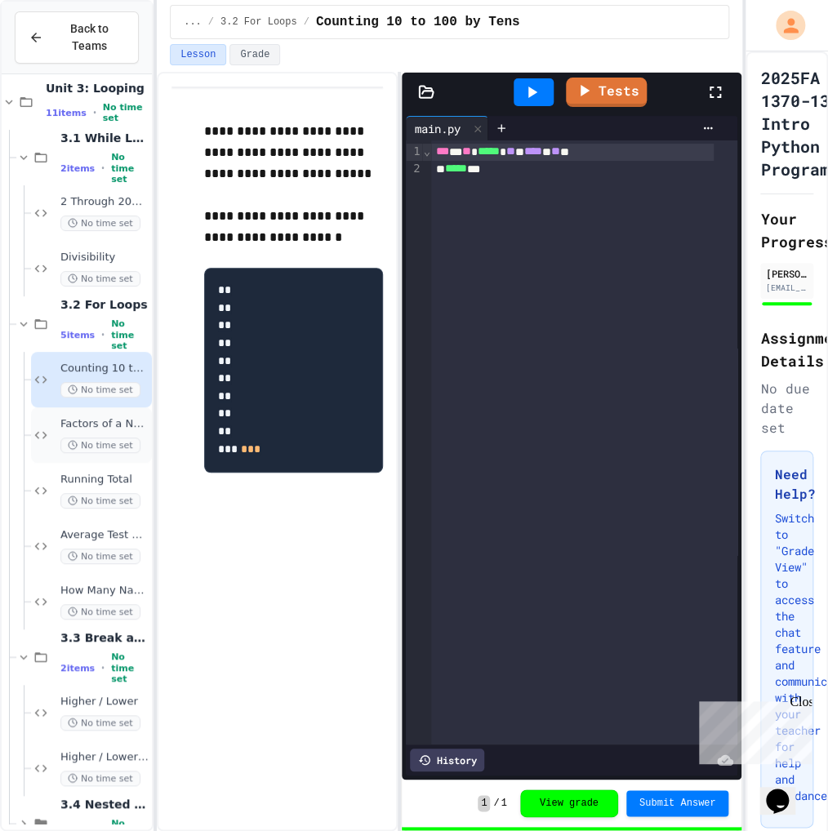
click at [93, 427] on span "Factors of a Number" at bounding box center [104, 424] width 88 height 14
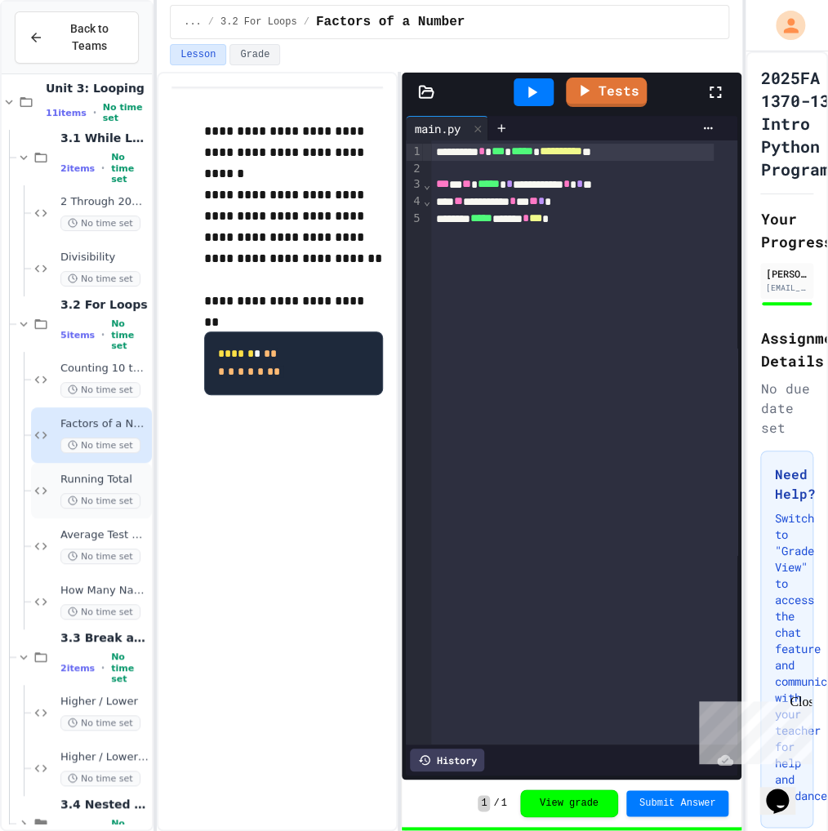
click at [90, 483] on span "Running Total" at bounding box center [104, 480] width 88 height 14
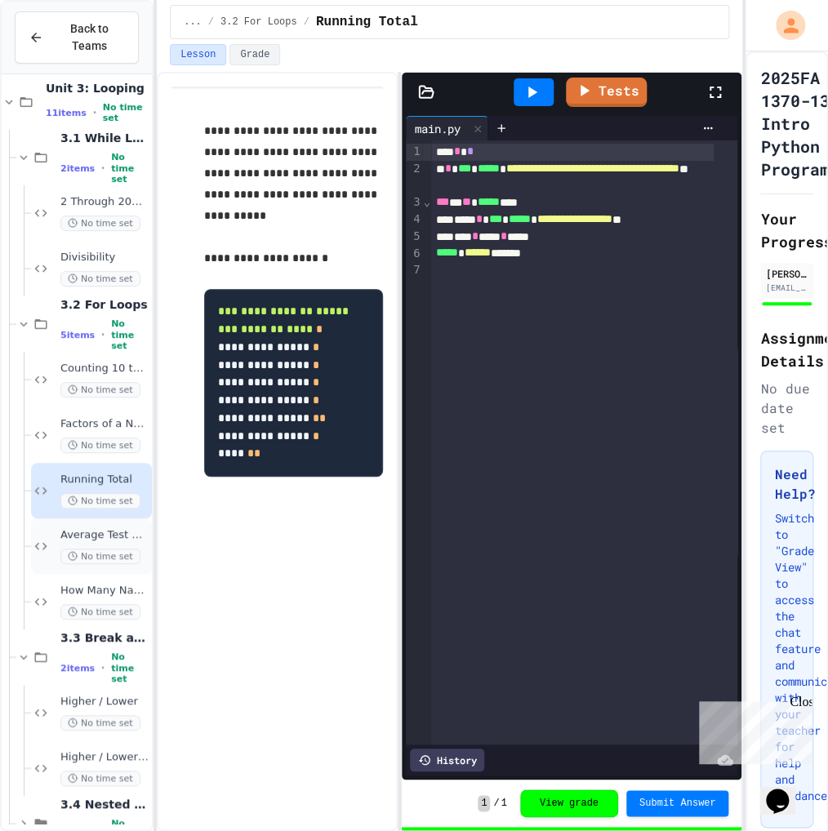
click at [104, 536] on span "Average Test Score" at bounding box center [104, 535] width 88 height 14
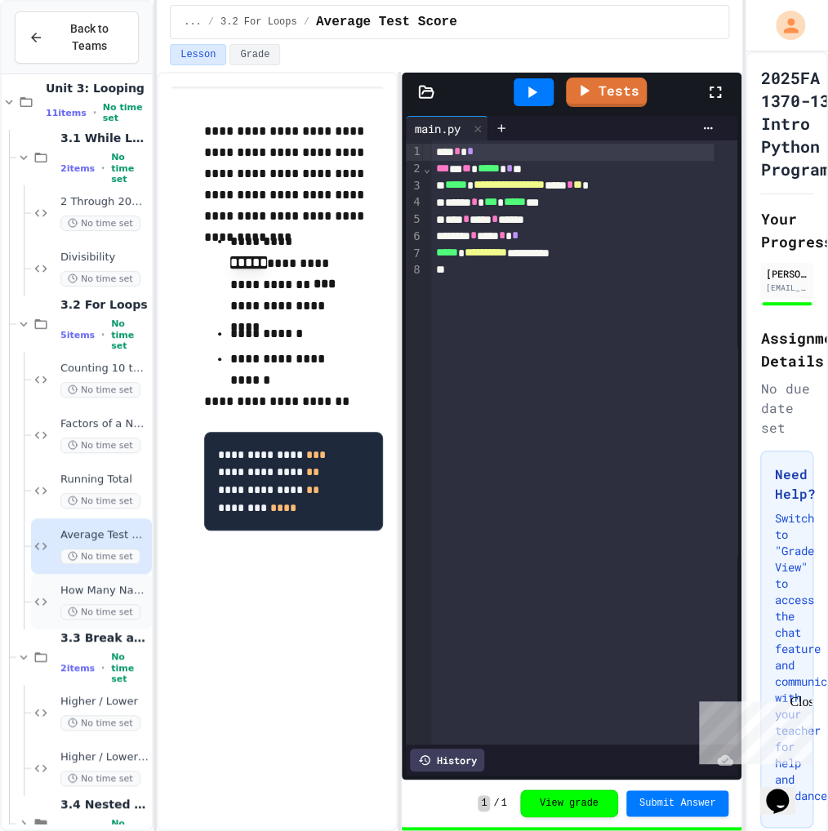
click at [118, 588] on span "How Many Names?" at bounding box center [104, 591] width 88 height 14
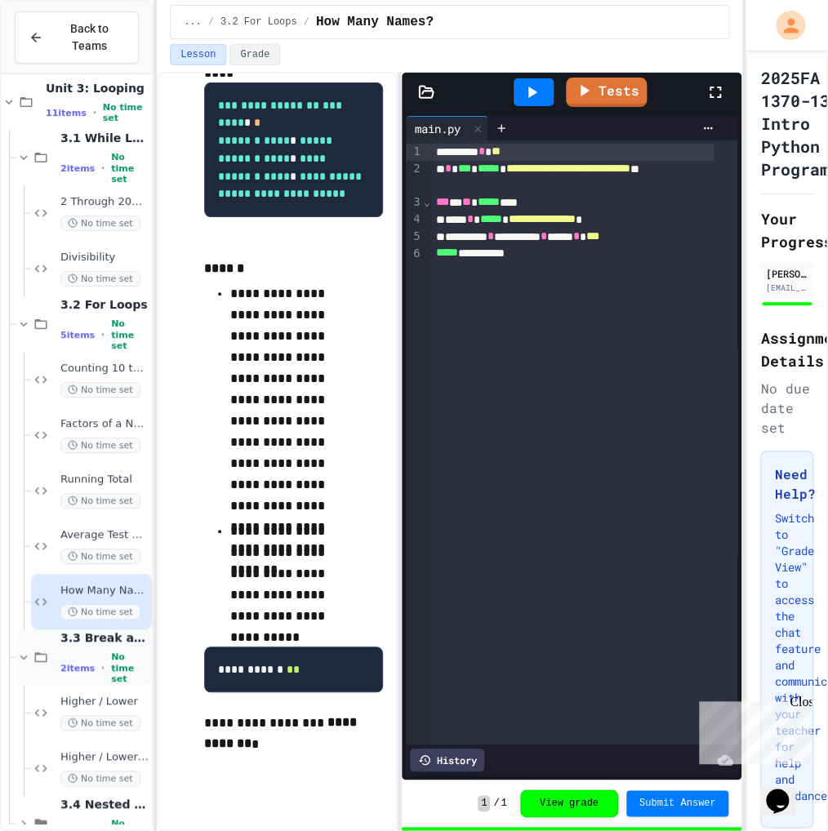
scroll to position [53, 0]
